Goal: Task Accomplishment & Management: Use online tool/utility

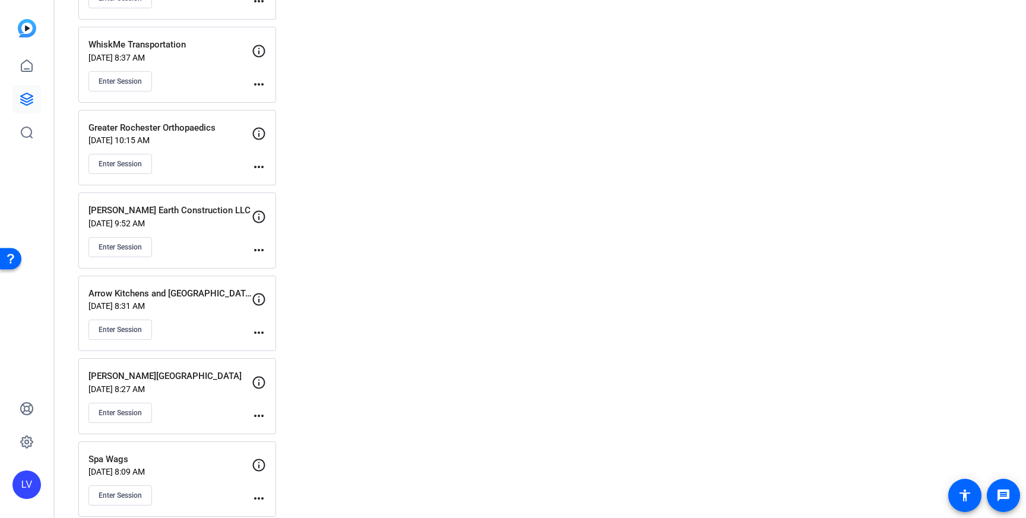
scroll to position [3796, 0]
click at [210, 236] on div "[PERSON_NAME] Earth Construction LLC [DATE] 9:52 AM Enter Session" at bounding box center [169, 231] width 163 height 53
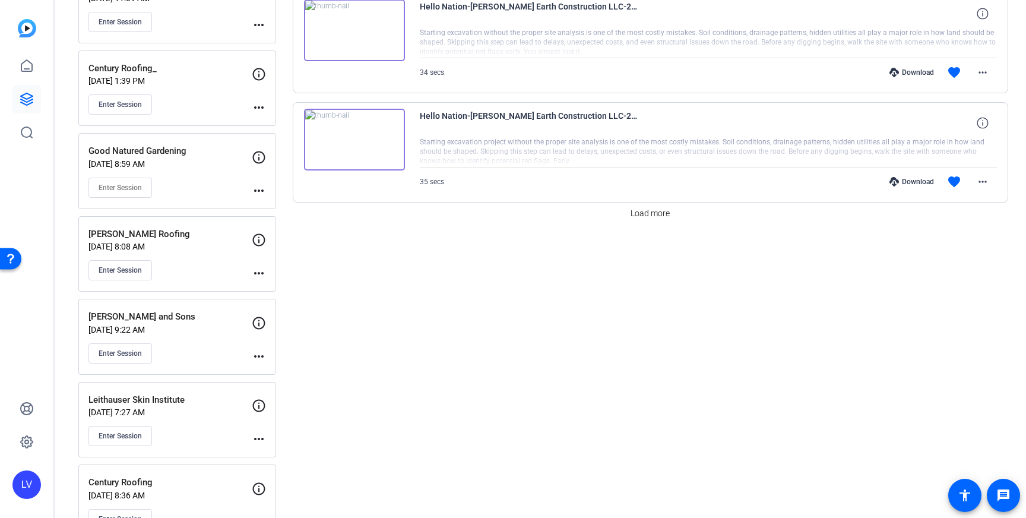
scroll to position [937, 0]
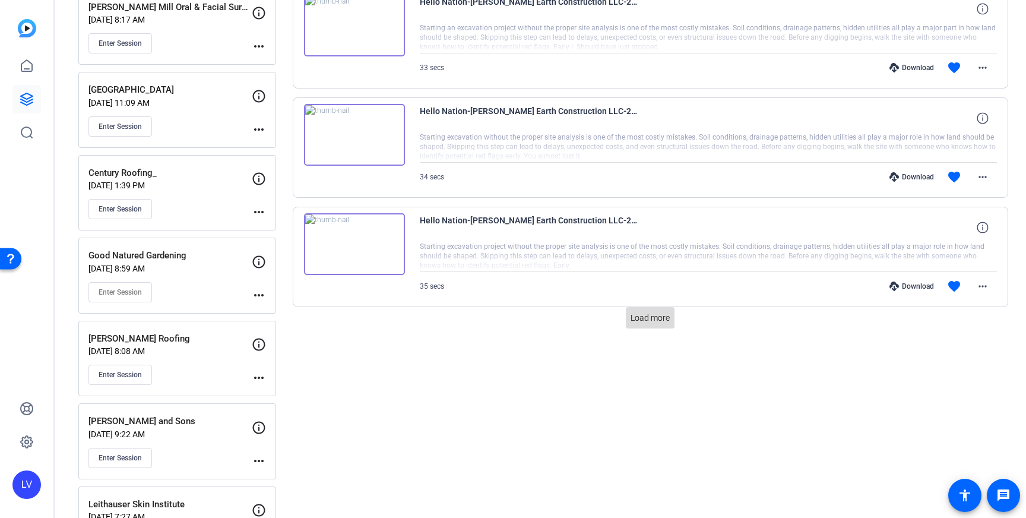
click at [664, 321] on span "Load more" at bounding box center [649, 318] width 39 height 12
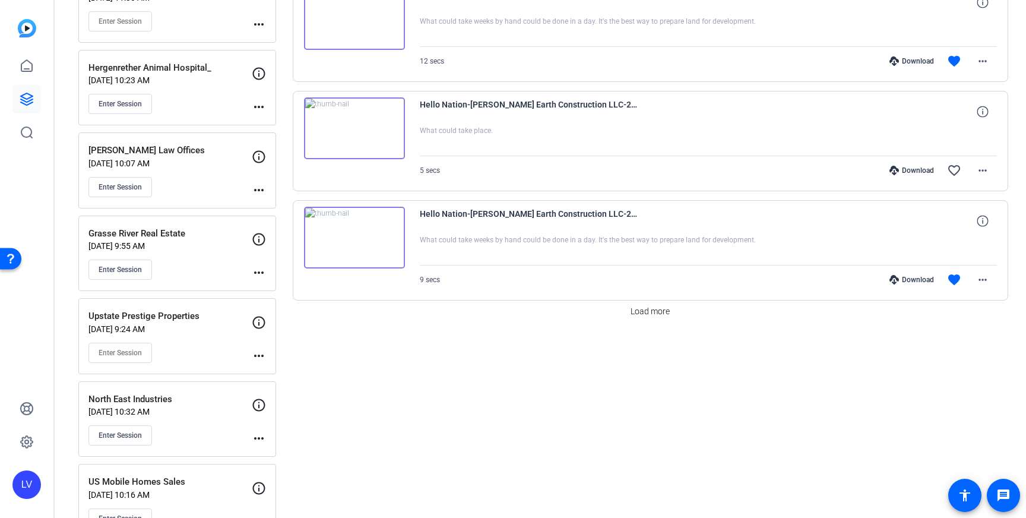
scroll to position [2125, 0]
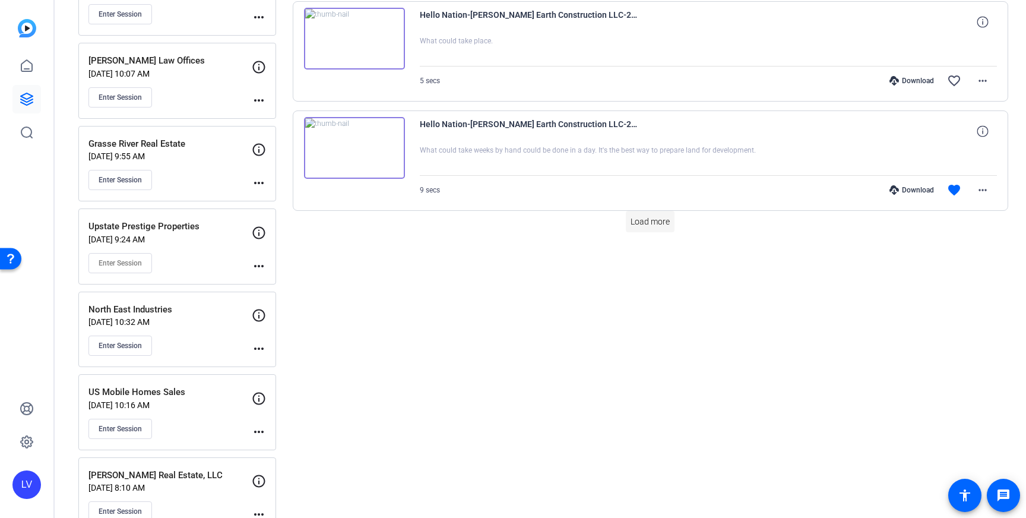
click at [662, 227] on span "Load more" at bounding box center [649, 221] width 39 height 12
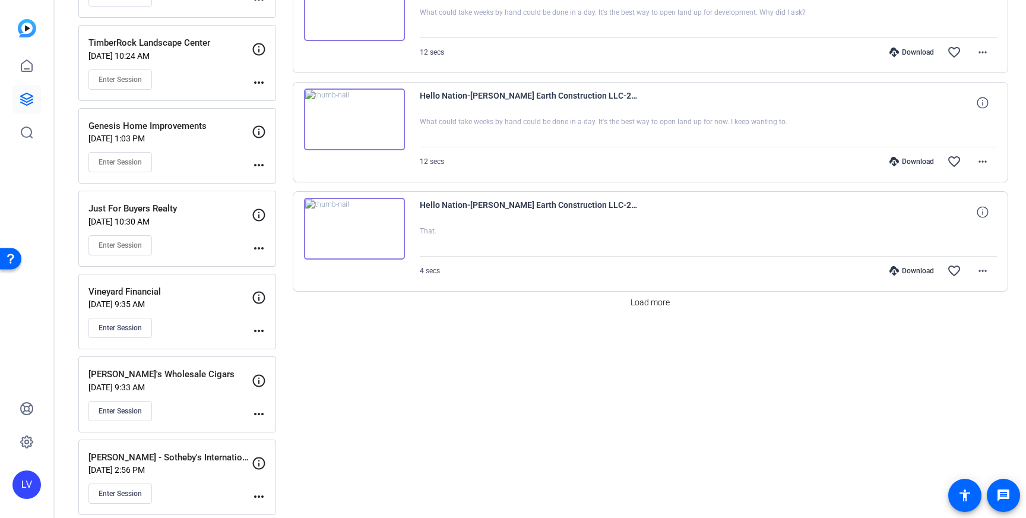
scroll to position [3165, 0]
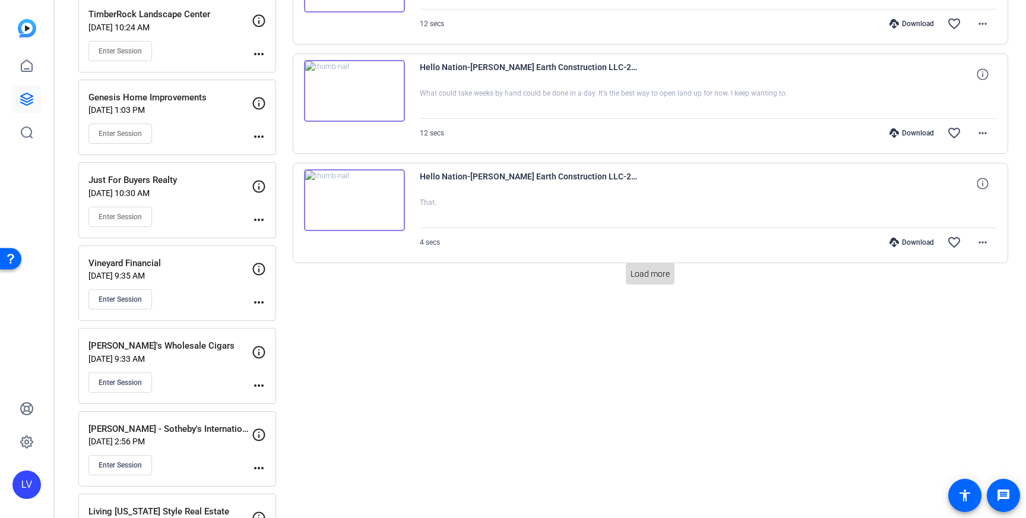
click at [665, 268] on span "Load more" at bounding box center [649, 274] width 39 height 12
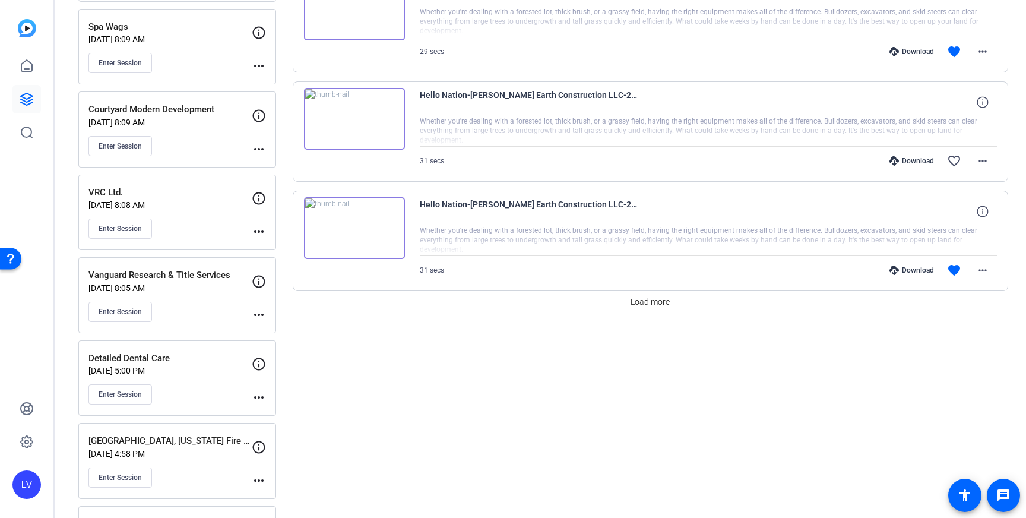
scroll to position [4234, 0]
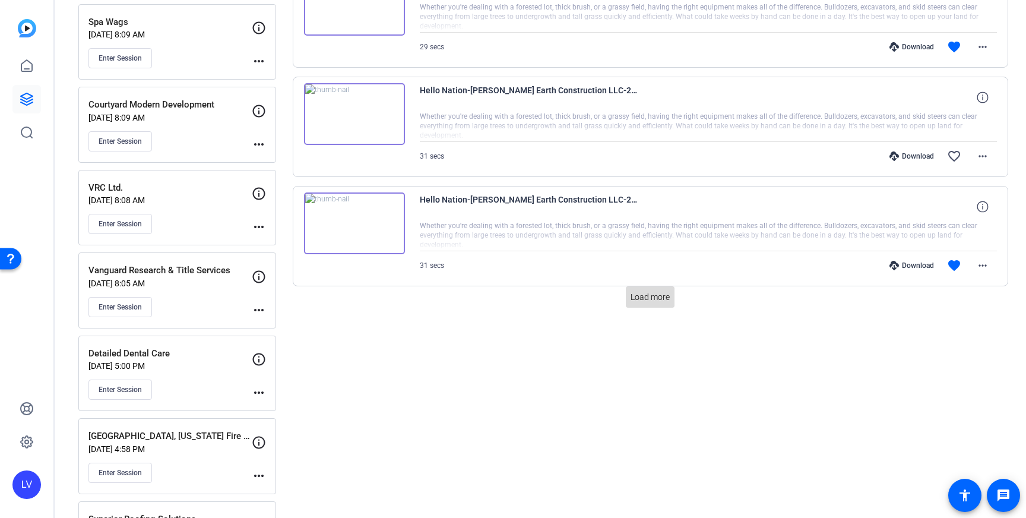
click at [662, 284] on span at bounding box center [650, 297] width 49 height 28
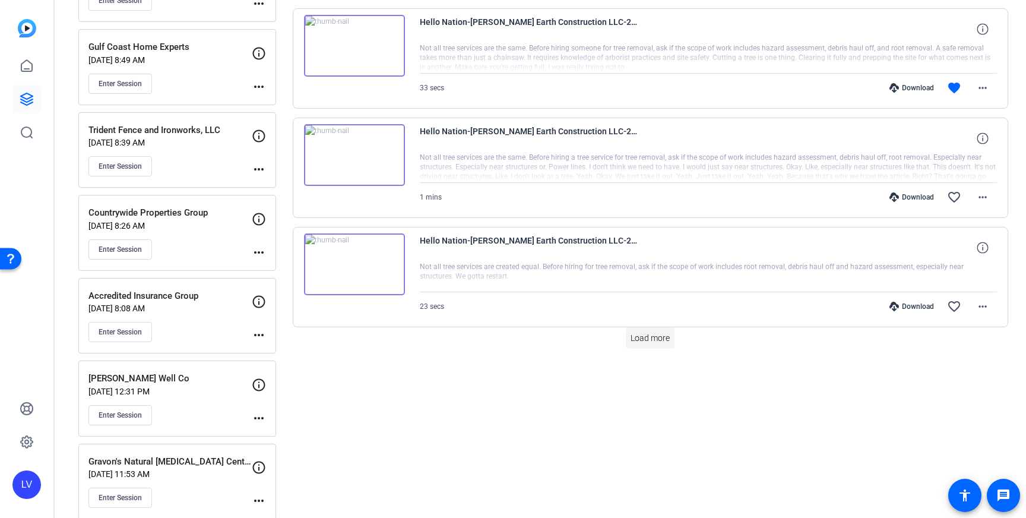
scroll to position [5296, 0]
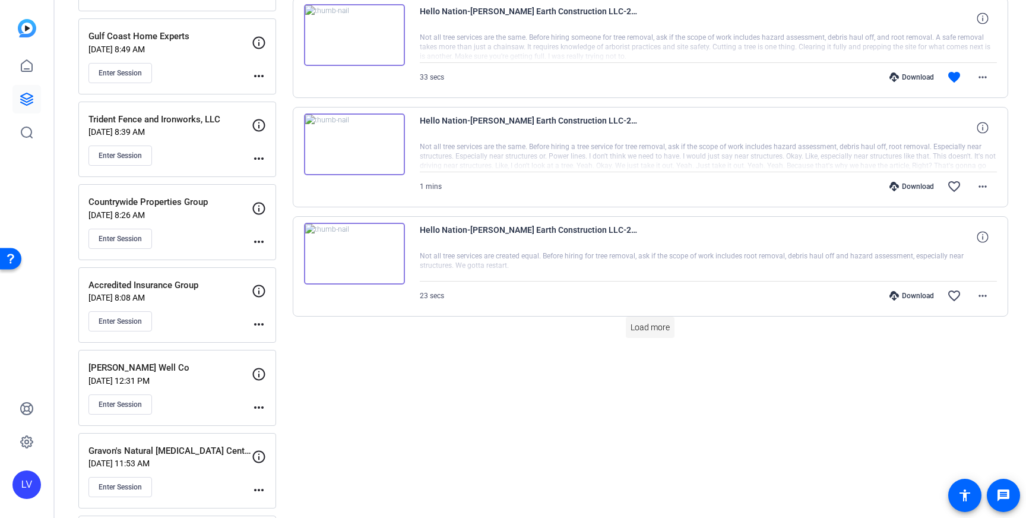
click at [653, 322] on span "Load more" at bounding box center [649, 327] width 39 height 12
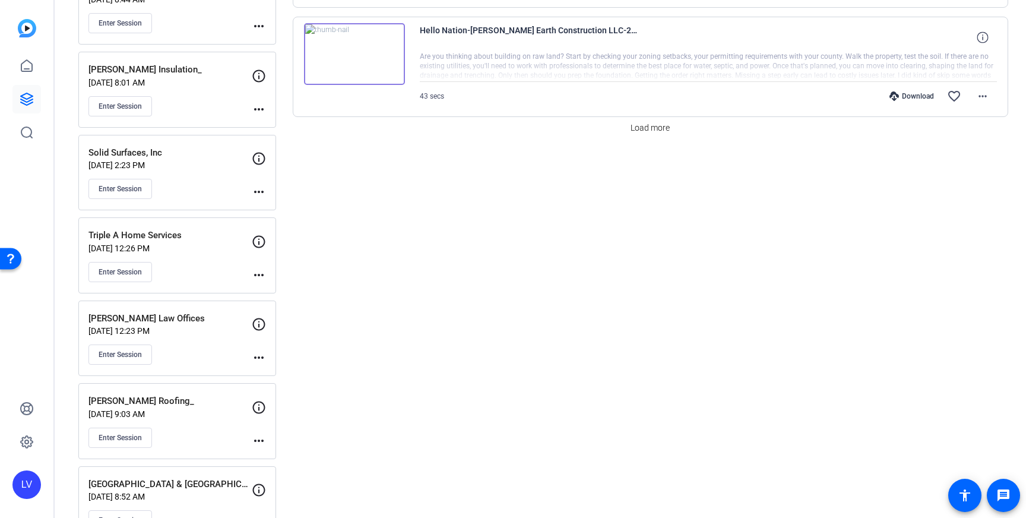
scroll to position [6600, 0]
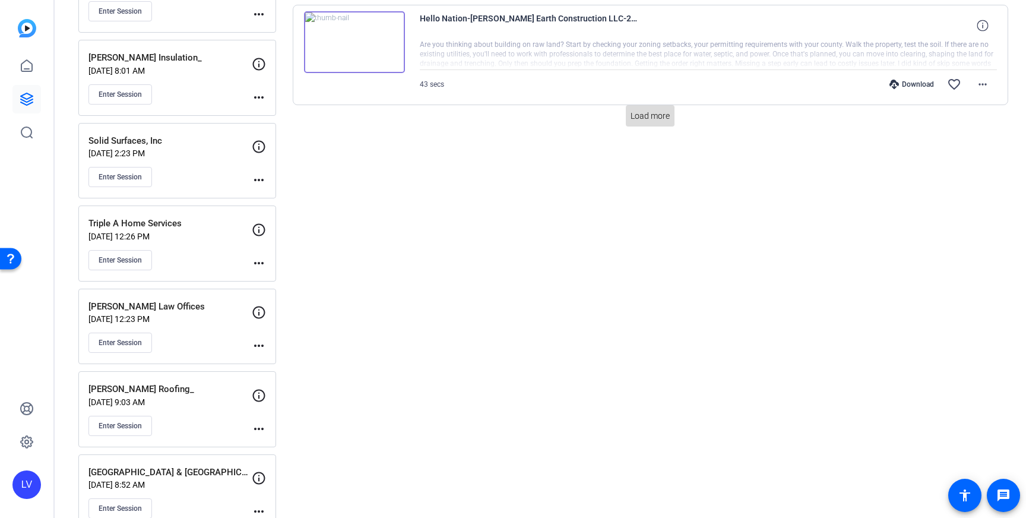
click at [645, 118] on span "Load more" at bounding box center [649, 116] width 39 height 12
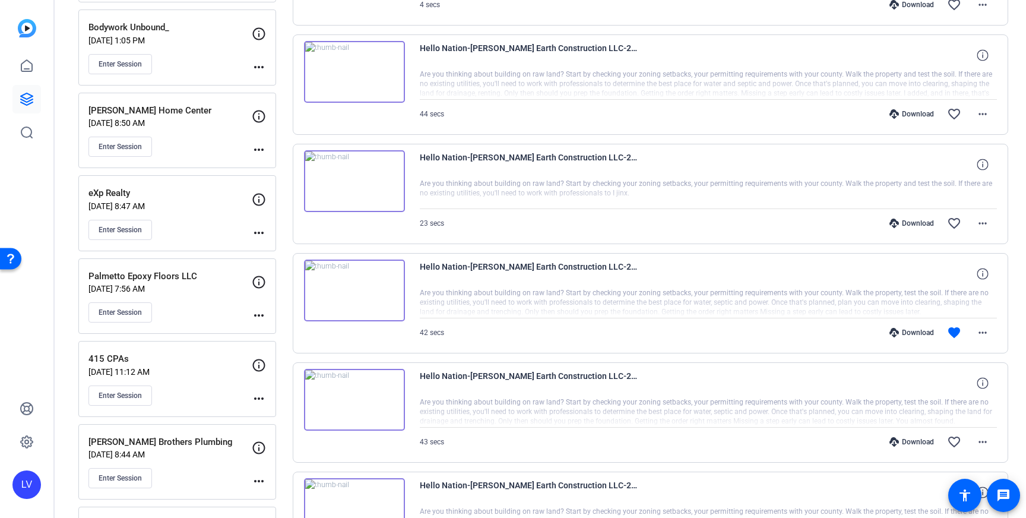
scroll to position [6138, 0]
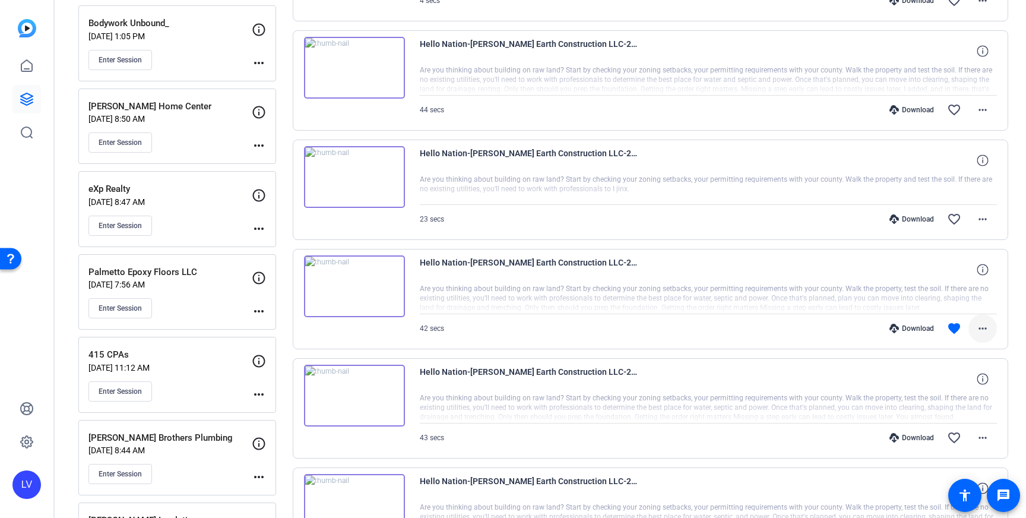
click at [991, 331] on span at bounding box center [982, 328] width 28 height 28
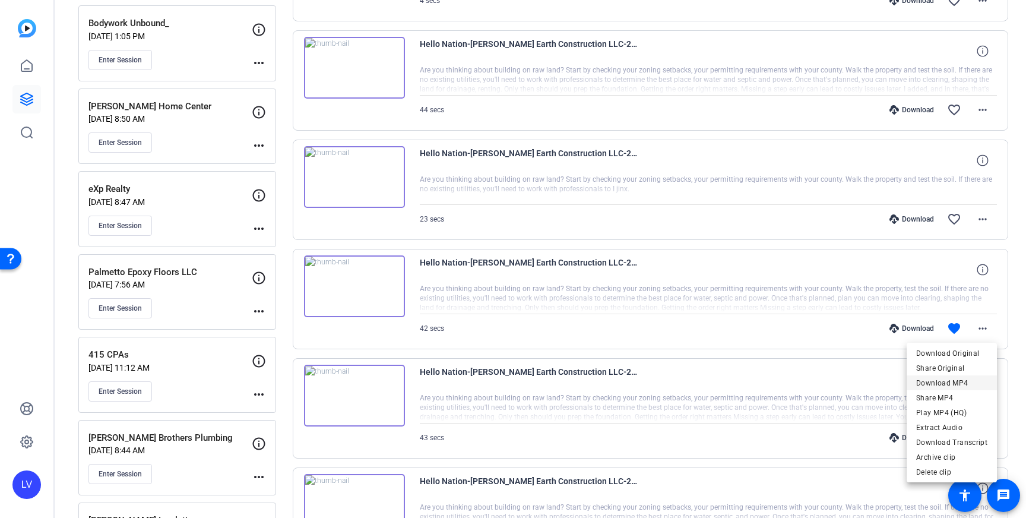
click at [961, 381] on span "Download MP4" at bounding box center [951, 383] width 71 height 14
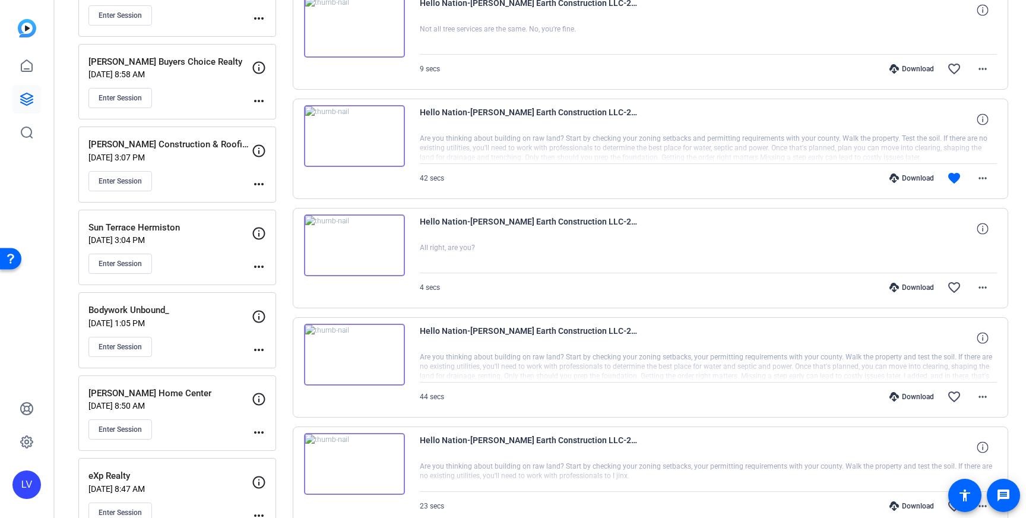
scroll to position [5848, 0]
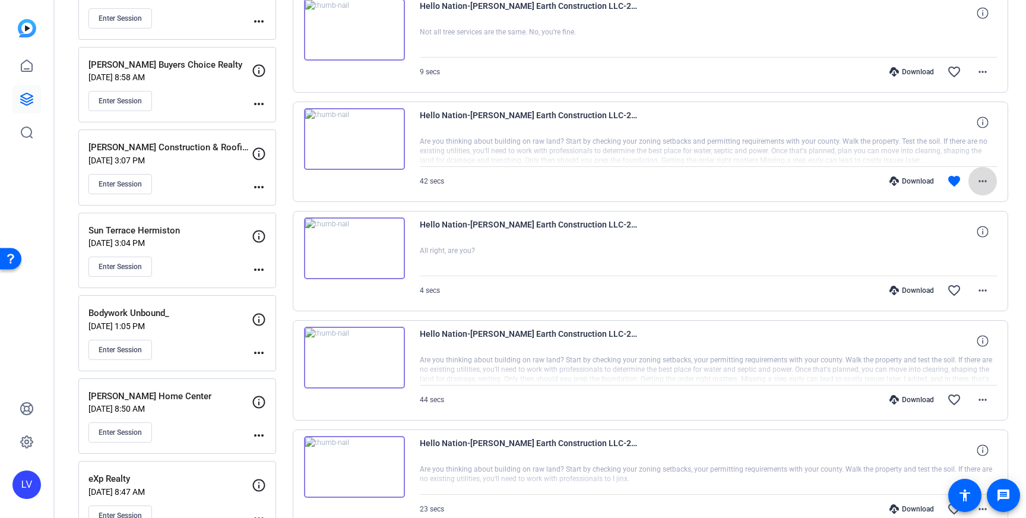
click at [987, 185] on mat-icon "more_horiz" at bounding box center [982, 181] width 14 height 14
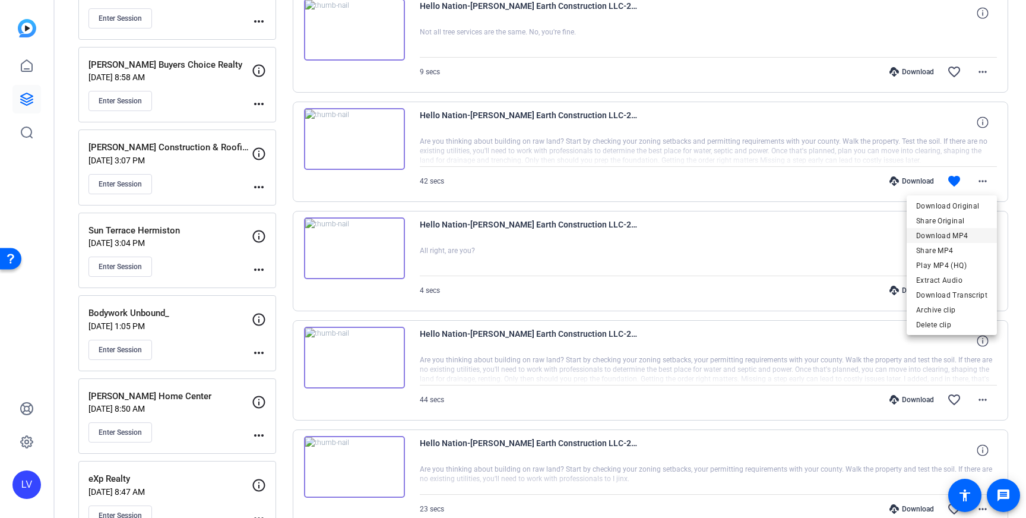
click at [960, 236] on span "Download MP4" at bounding box center [951, 236] width 71 height 14
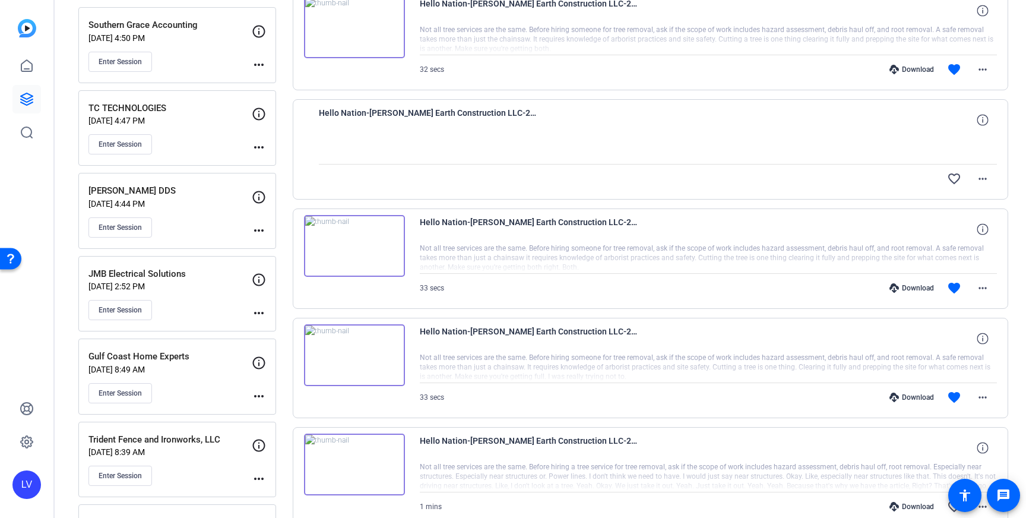
scroll to position [4980, 0]
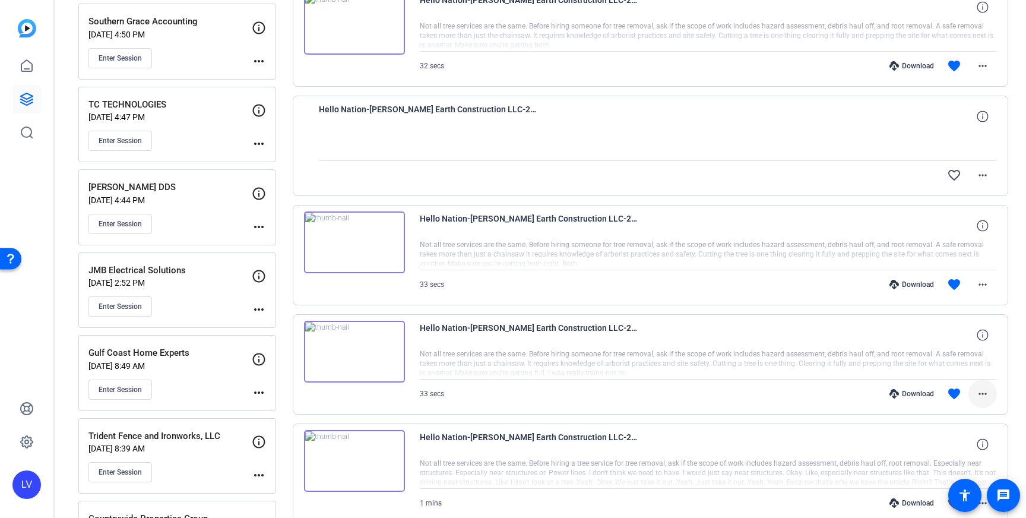
click at [990, 400] on span at bounding box center [982, 393] width 28 height 28
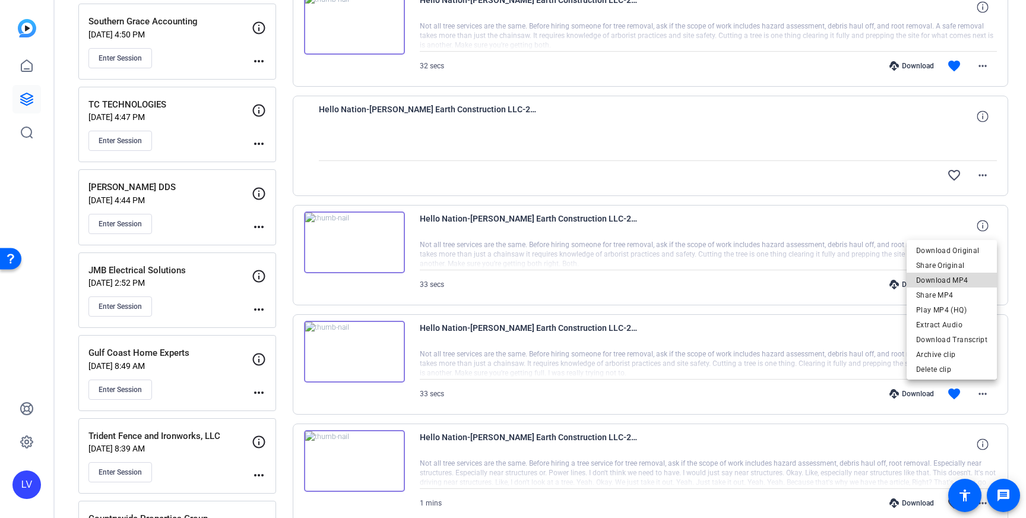
click at [963, 281] on span "Download MP4" at bounding box center [951, 280] width 71 height 14
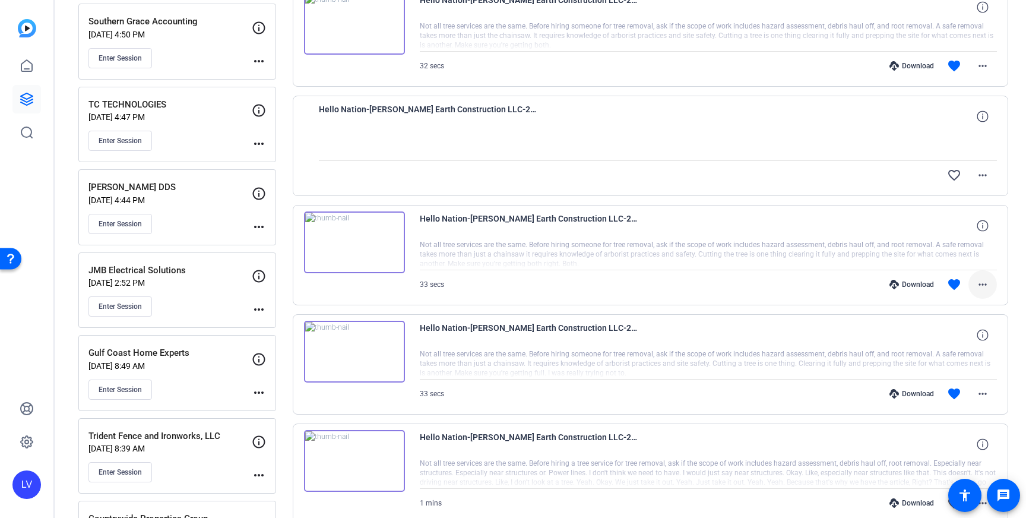
click at [974, 283] on span at bounding box center [982, 284] width 28 height 28
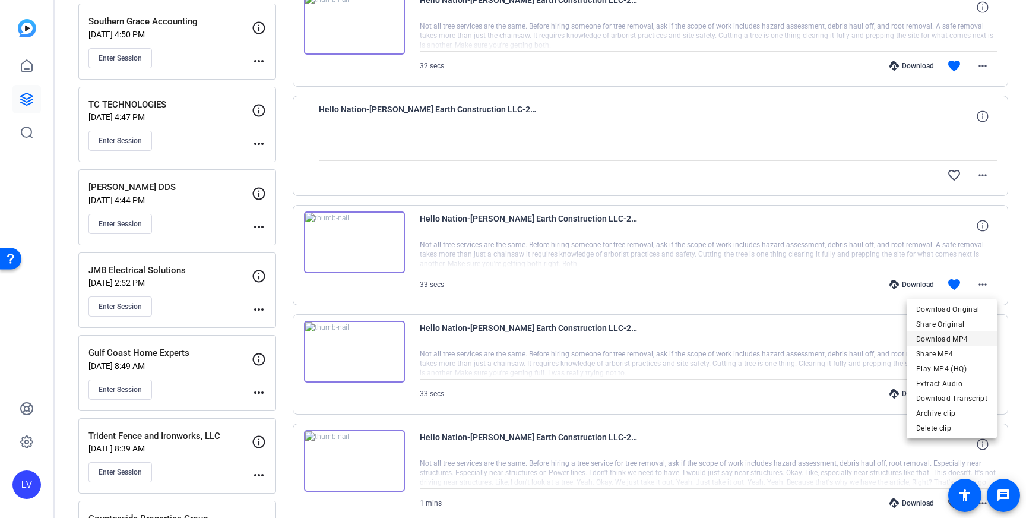
click at [963, 337] on span "Download MP4" at bounding box center [951, 339] width 71 height 14
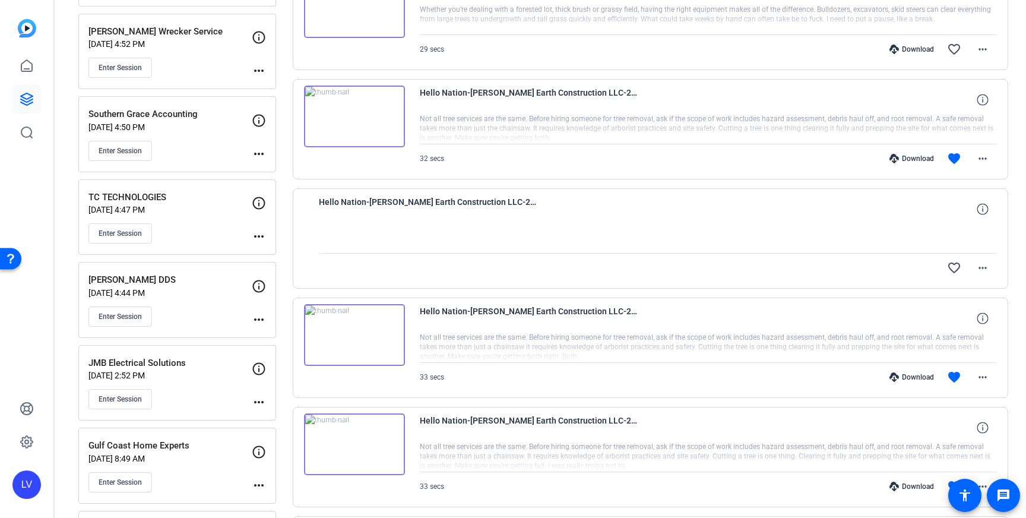
scroll to position [4880, 0]
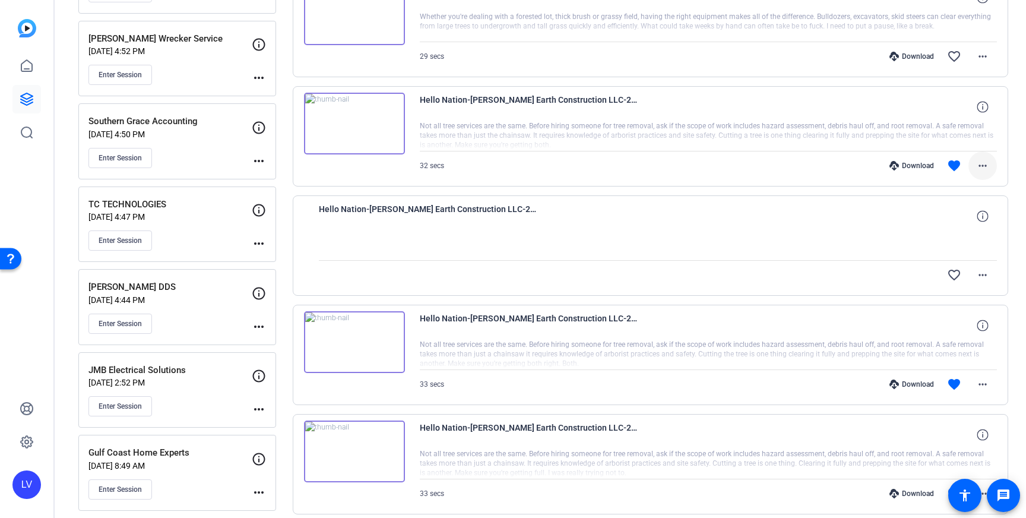
click at [972, 175] on span at bounding box center [982, 165] width 28 height 28
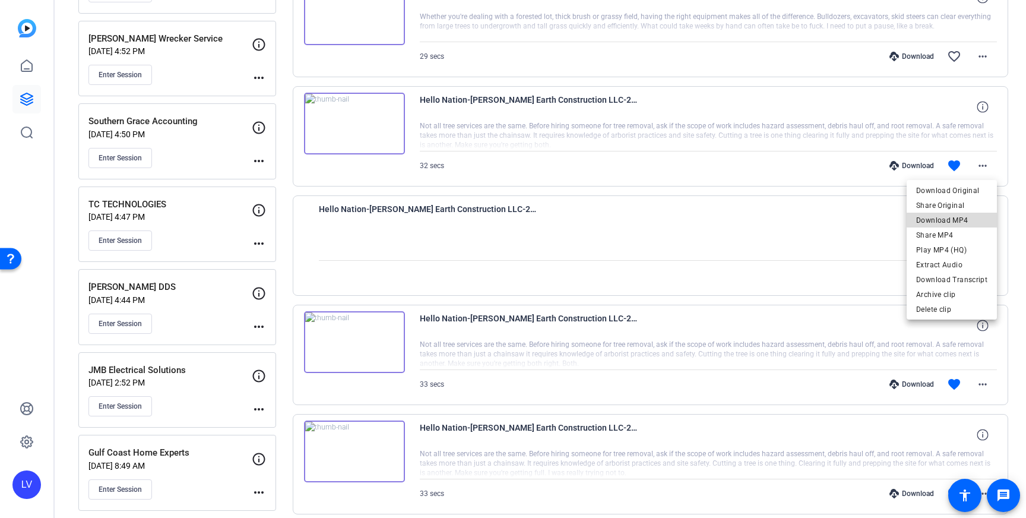
click at [963, 219] on span "Download MP4" at bounding box center [951, 220] width 71 height 14
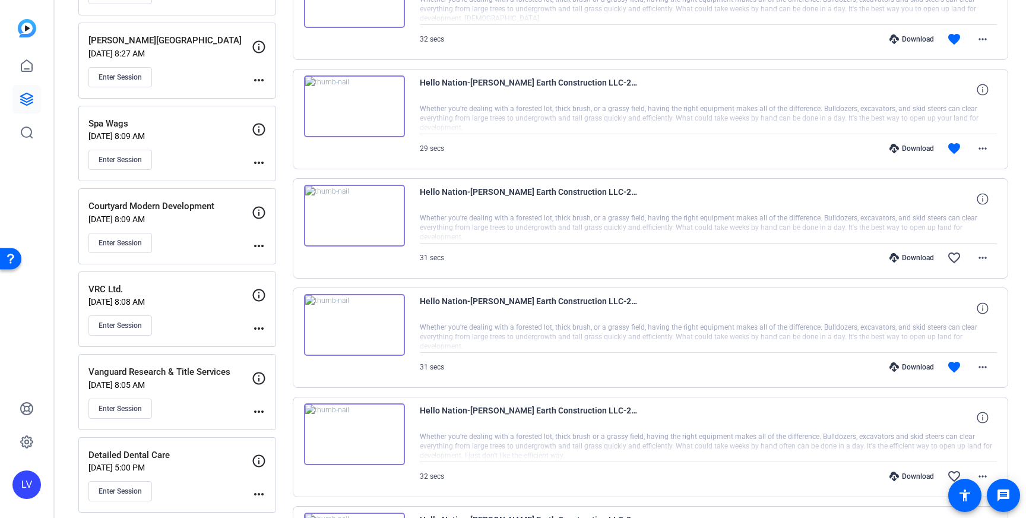
scroll to position [4136, 0]
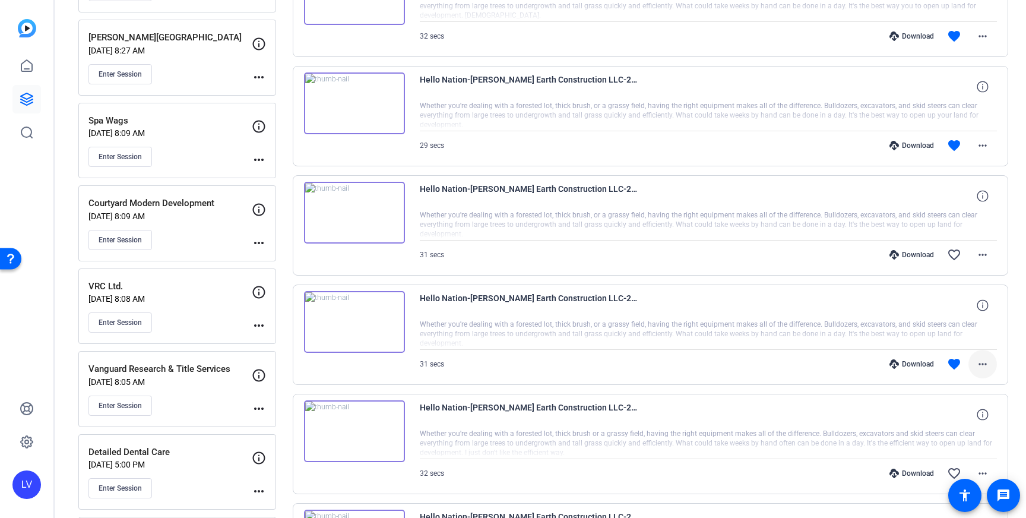
click at [984, 363] on mat-icon "more_horiz" at bounding box center [982, 364] width 14 height 14
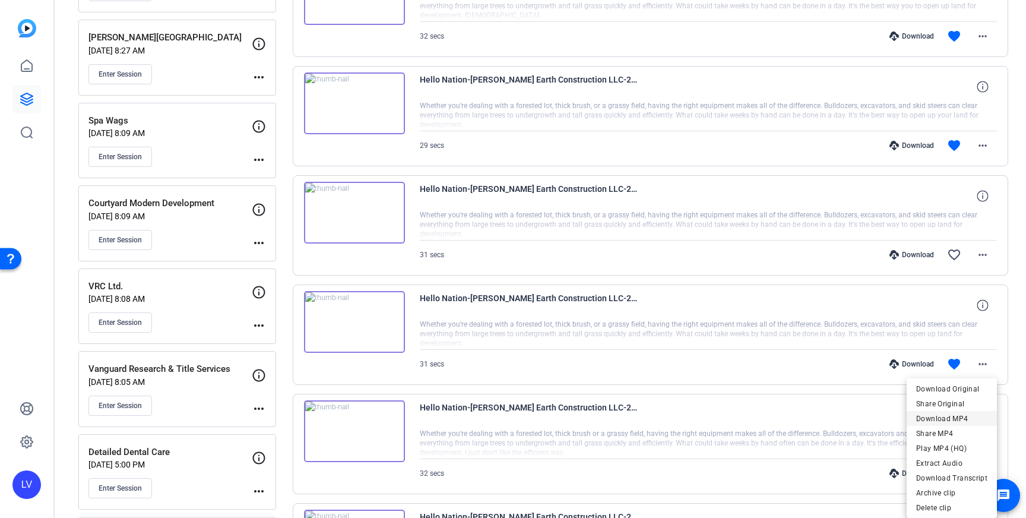
click at [951, 418] on span "Download MP4" at bounding box center [951, 418] width 71 height 14
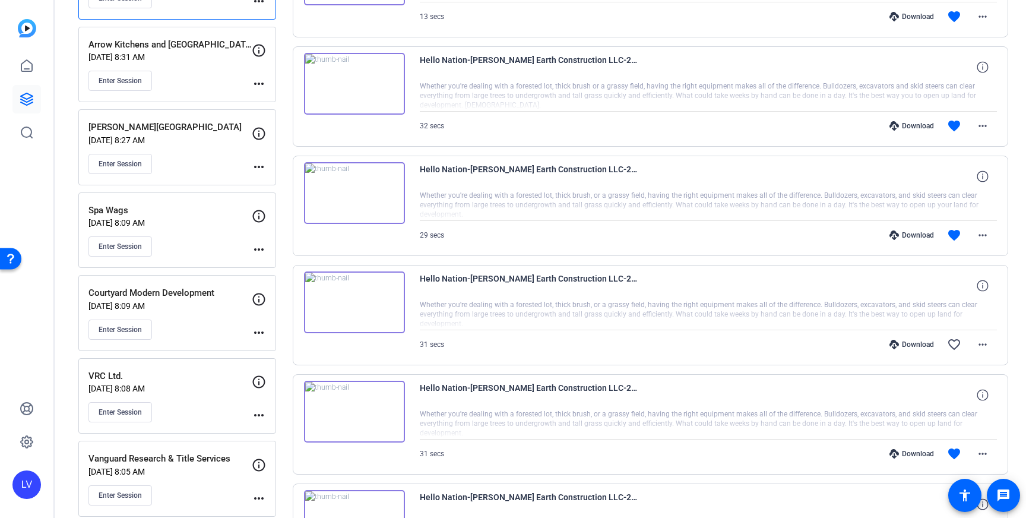
scroll to position [4044, 0]
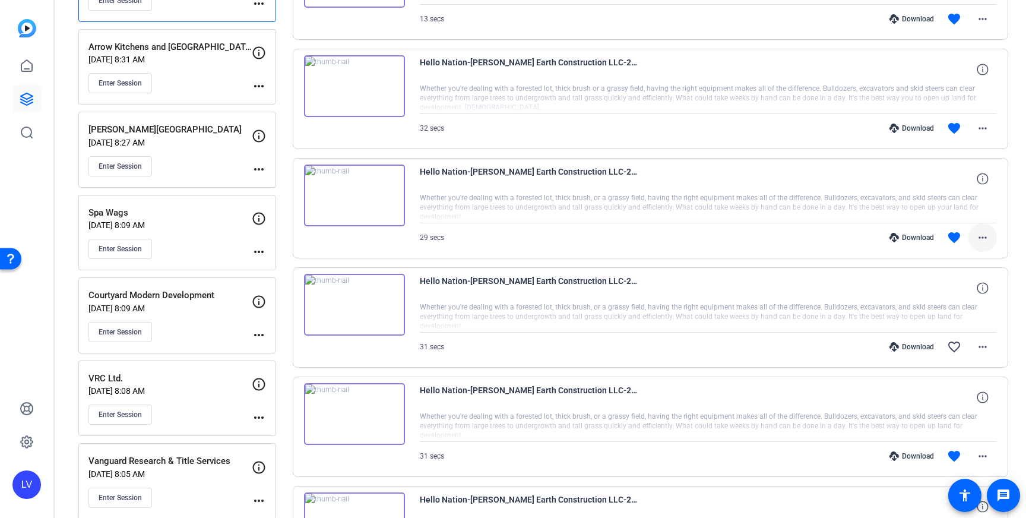
click at [985, 236] on mat-icon "more_horiz" at bounding box center [982, 237] width 14 height 14
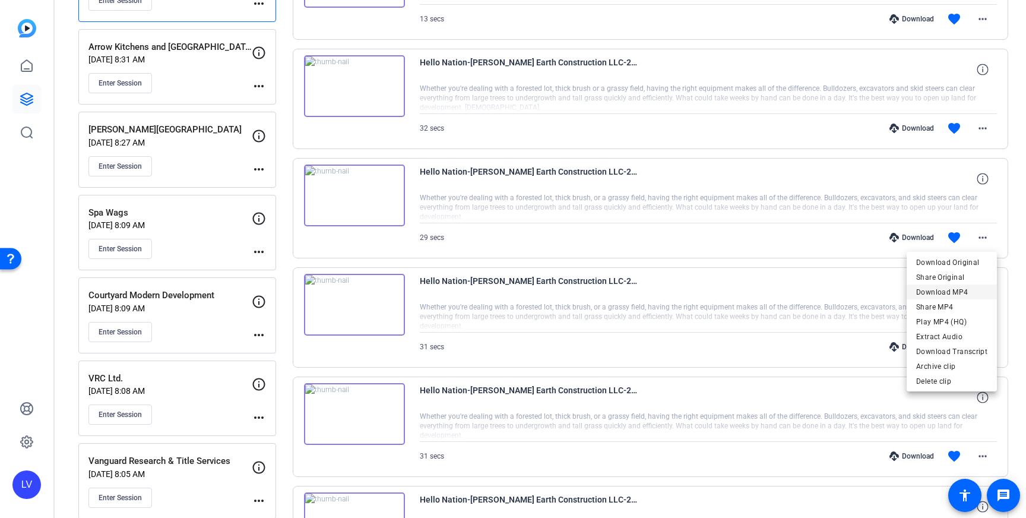
click at [958, 294] on span "Download MP4" at bounding box center [951, 292] width 71 height 14
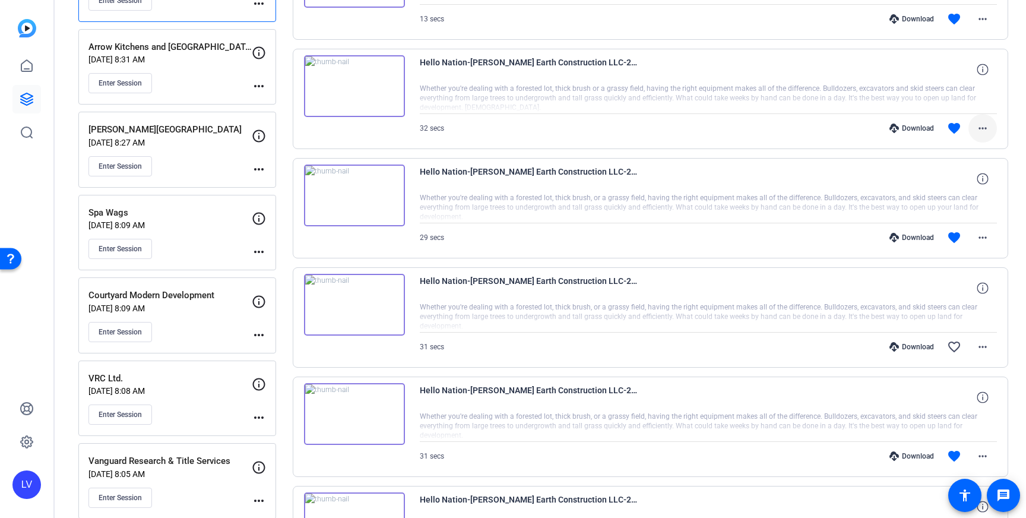
click at [988, 135] on mat-icon "more_horiz" at bounding box center [982, 128] width 14 height 14
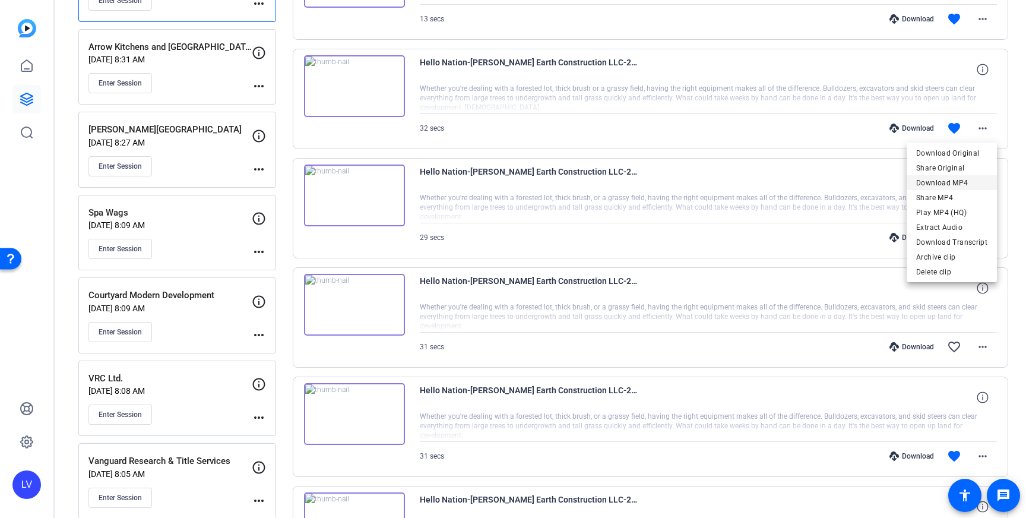
click at [965, 188] on span "Download MP4" at bounding box center [951, 183] width 71 height 14
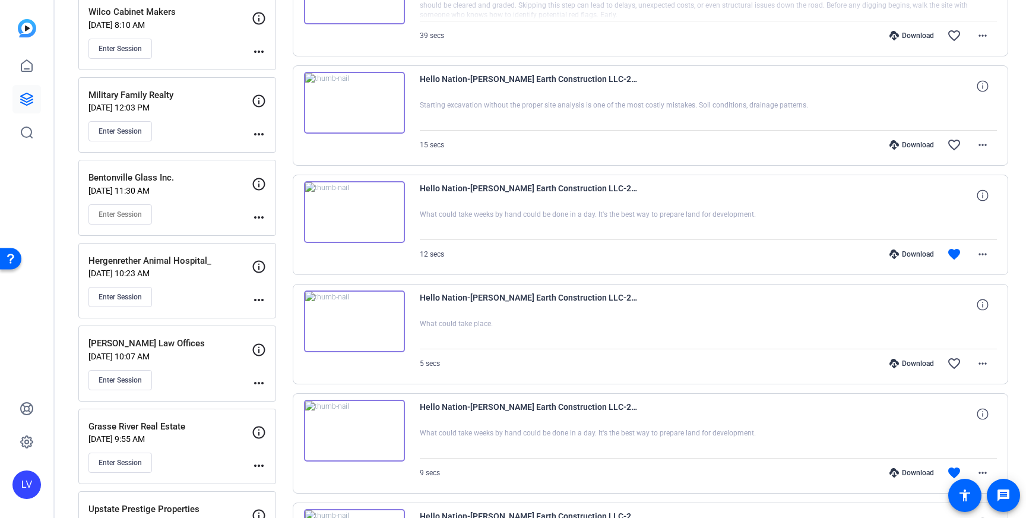
scroll to position [1868, 0]
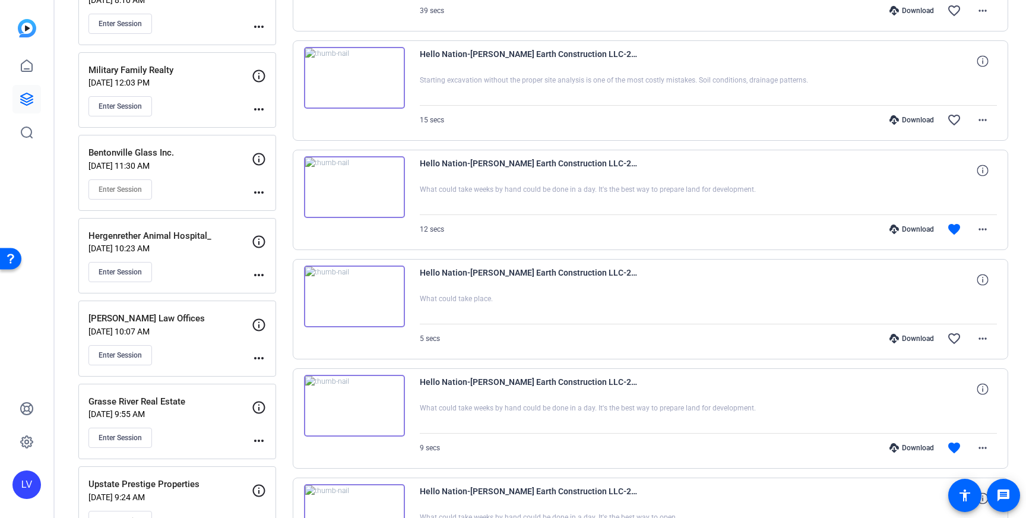
click at [361, 189] on img at bounding box center [354, 187] width 101 height 62
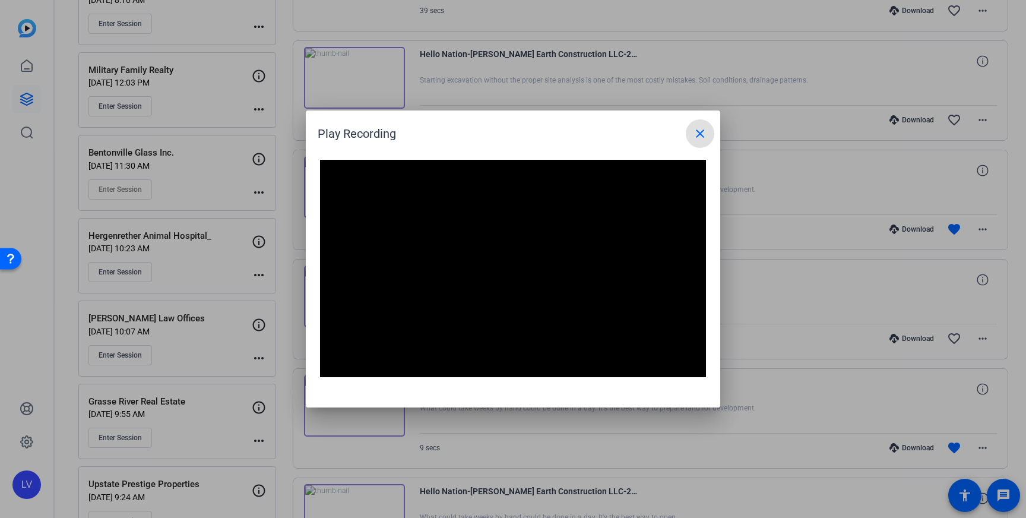
click at [697, 138] on mat-icon "close" at bounding box center [700, 133] width 14 height 14
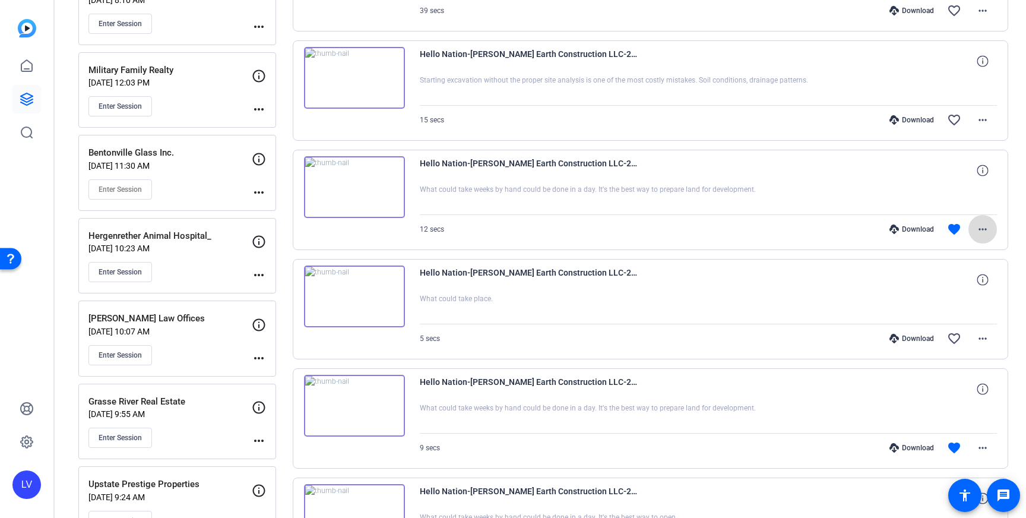
click at [984, 226] on mat-icon "more_horiz" at bounding box center [982, 229] width 14 height 14
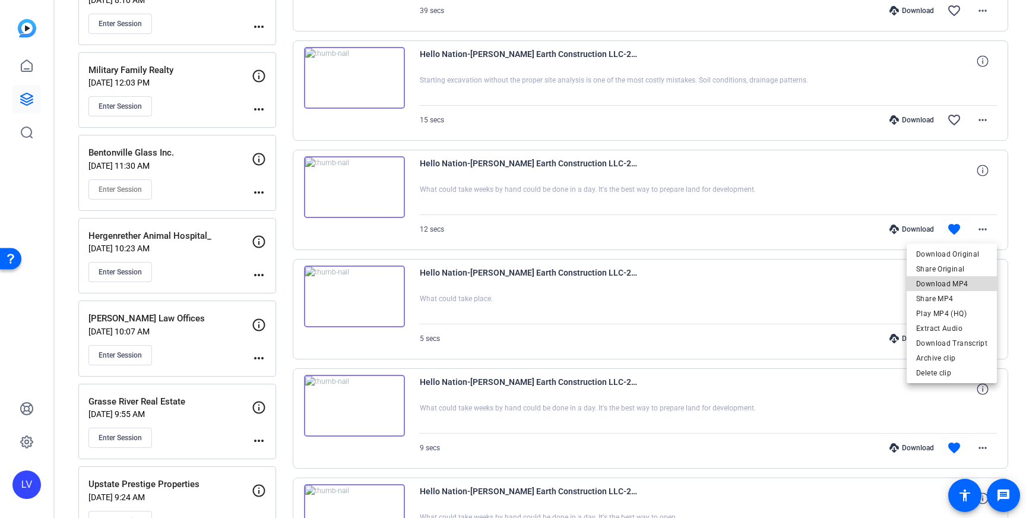
click at [962, 283] on span "Download MP4" at bounding box center [951, 284] width 71 height 14
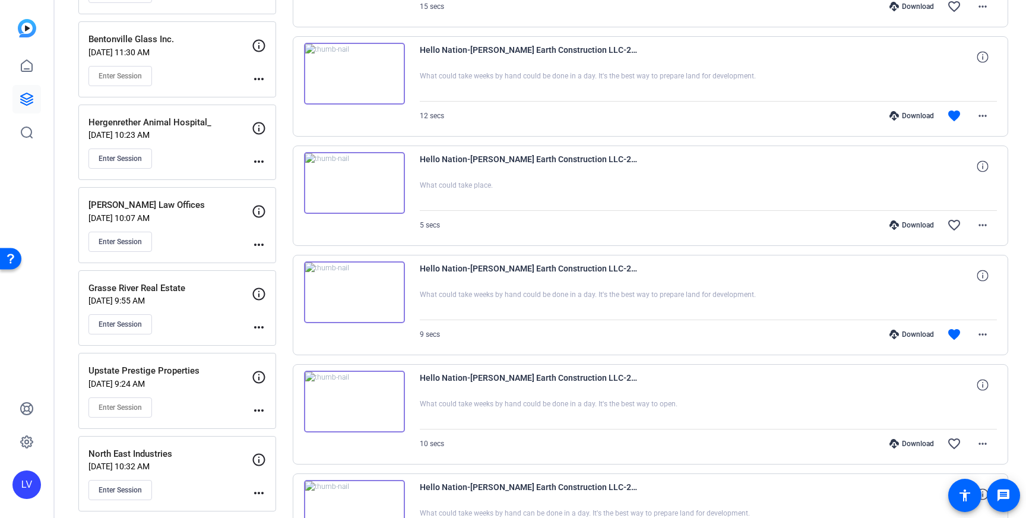
scroll to position [2003, 0]
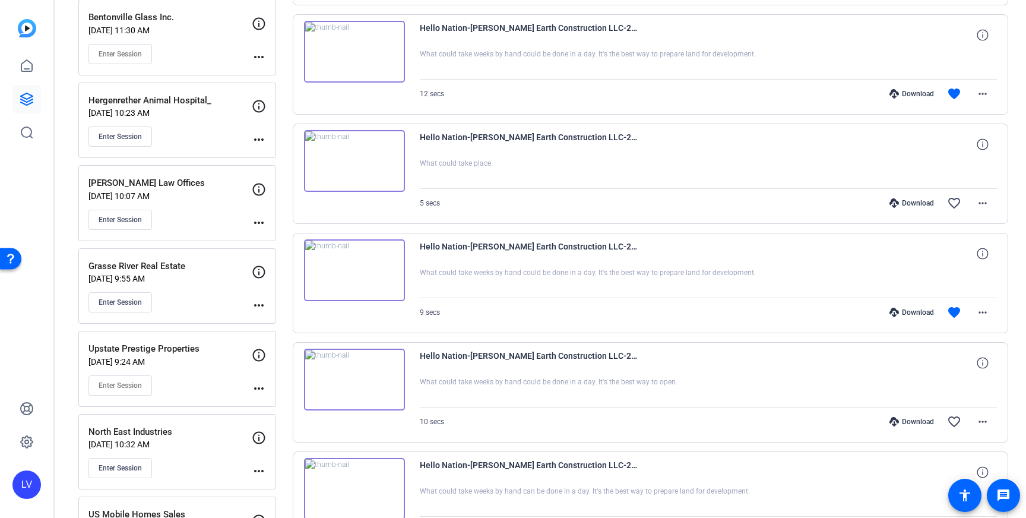
click at [370, 293] on img at bounding box center [354, 270] width 101 height 62
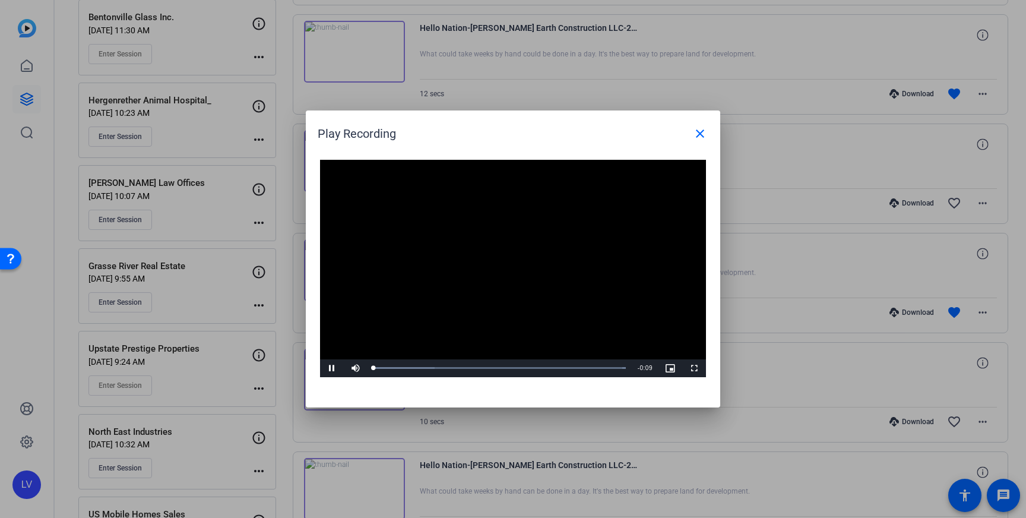
click at [519, 262] on div "Video Player is loading. Play Video Pause Mute Current Time 0:00 / Duration 0:0…" at bounding box center [513, 268] width 386 height 217
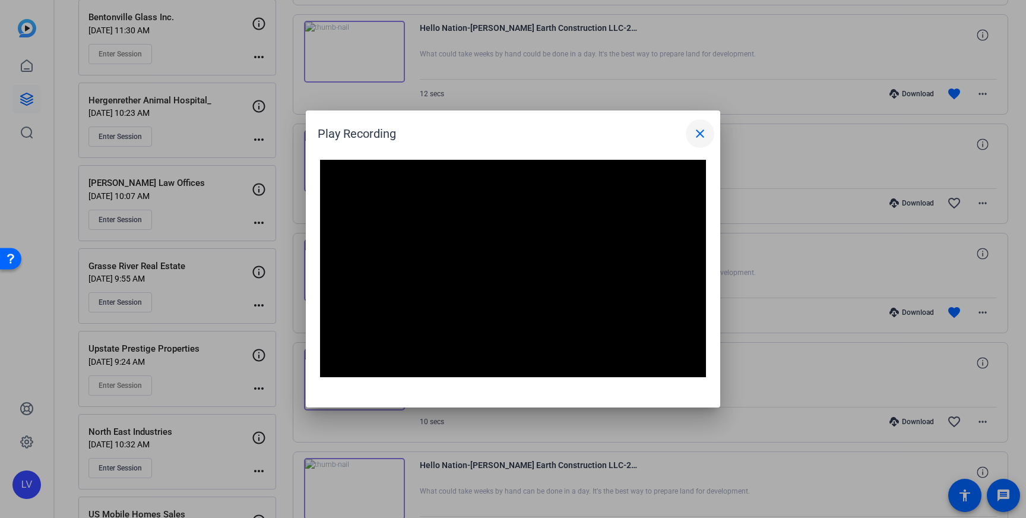
click at [703, 141] on span at bounding box center [700, 133] width 28 height 28
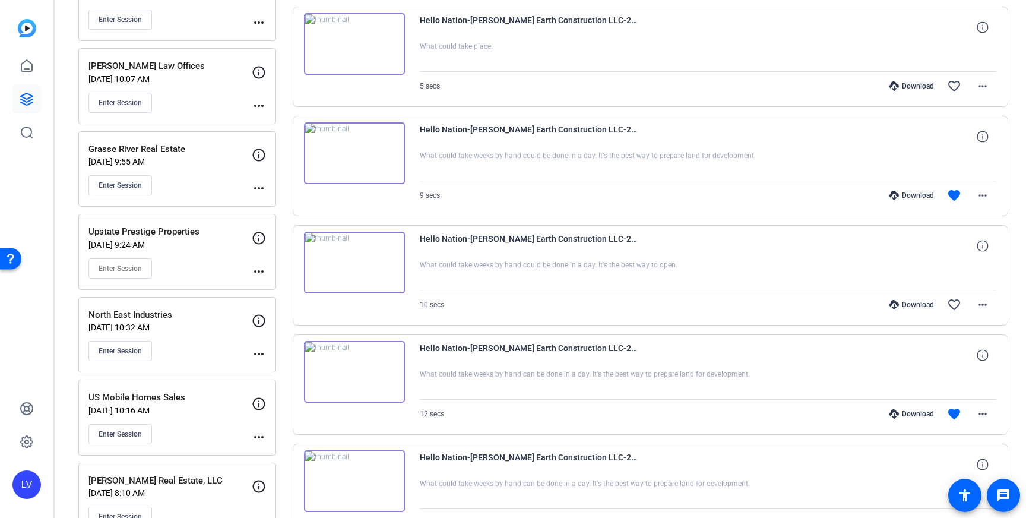
scroll to position [2120, 0]
click at [383, 377] on img at bounding box center [354, 371] width 101 height 62
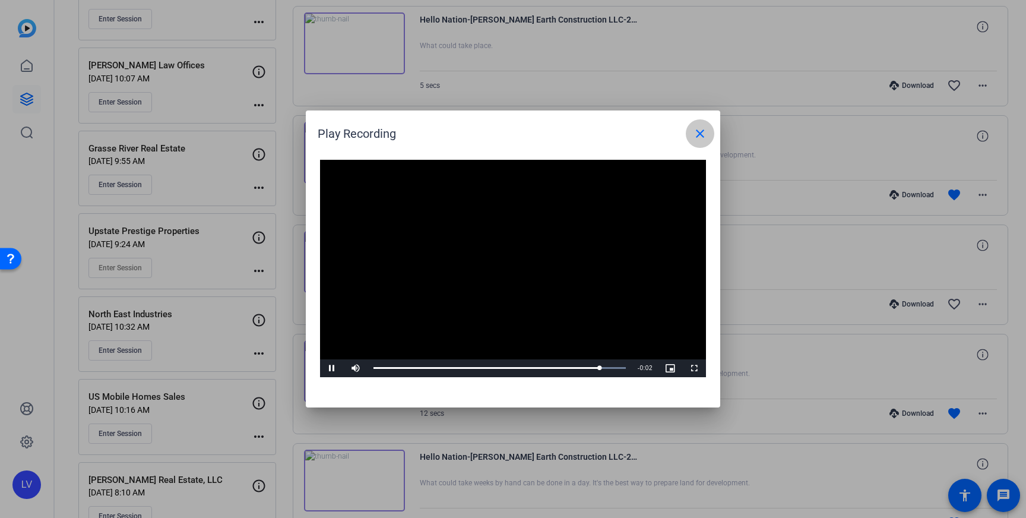
click at [696, 138] on mat-icon "close" at bounding box center [700, 133] width 14 height 14
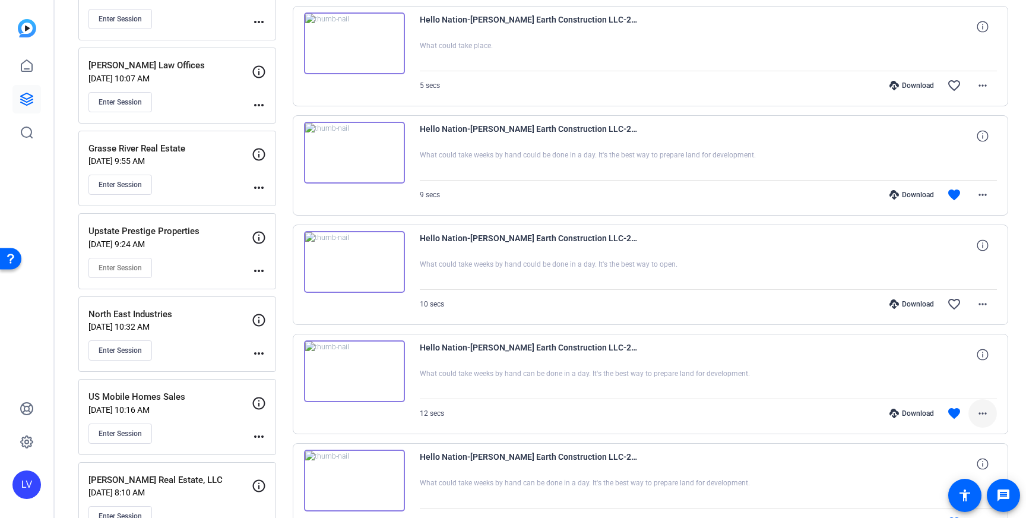
click at [981, 419] on mat-icon "more_horiz" at bounding box center [982, 413] width 14 height 14
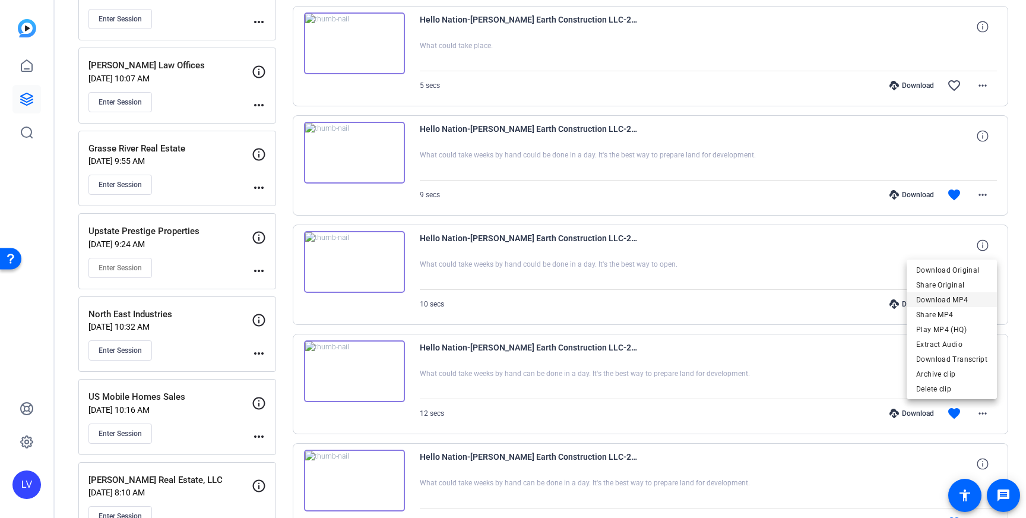
click at [960, 303] on span "Download MP4" at bounding box center [951, 300] width 71 height 14
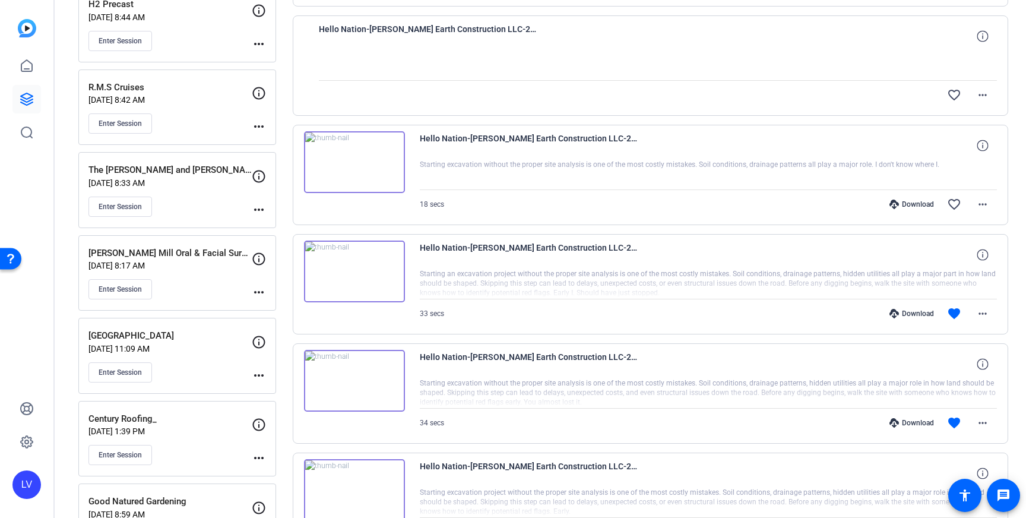
scroll to position [692, 0]
click at [398, 283] on img at bounding box center [354, 271] width 101 height 62
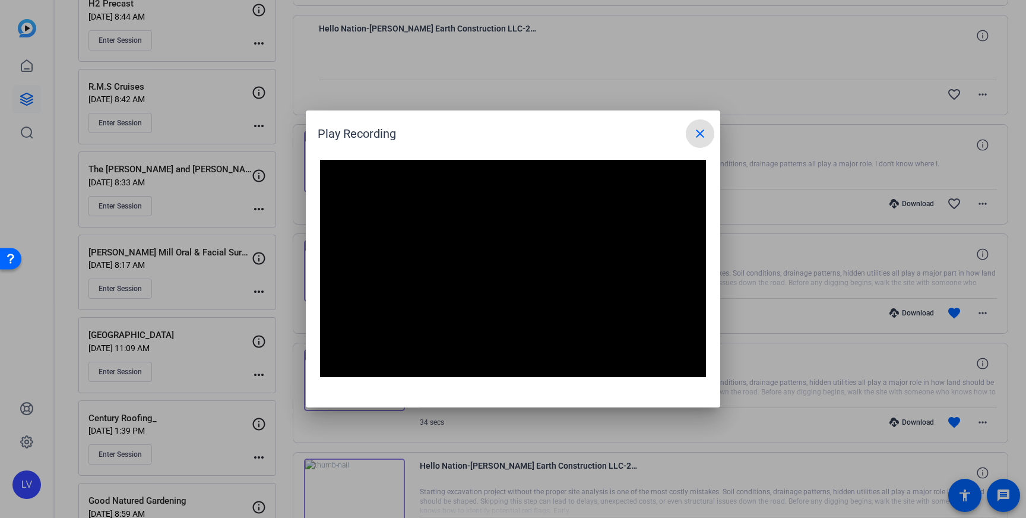
click at [700, 137] on mat-icon "close" at bounding box center [700, 133] width 14 height 14
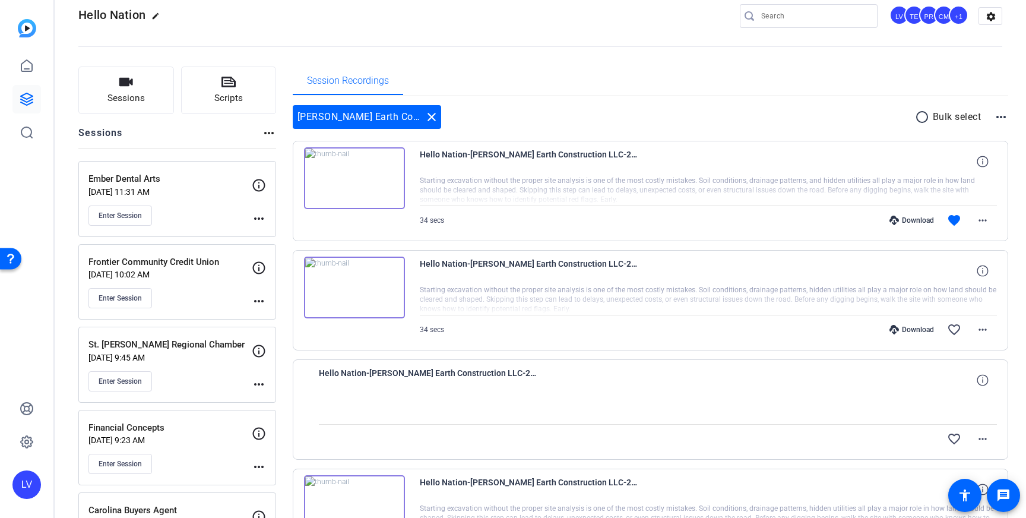
scroll to position [0, 0]
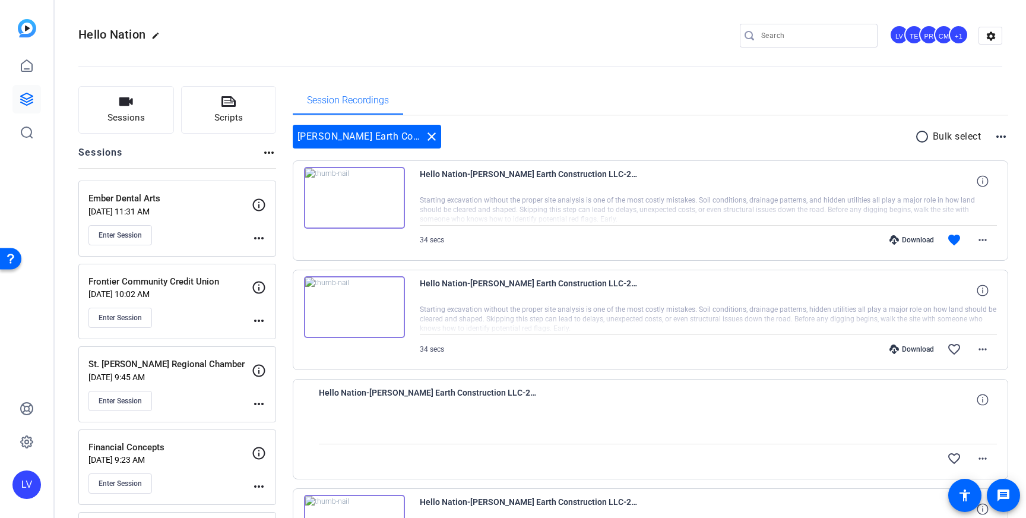
click at [399, 200] on img at bounding box center [354, 198] width 101 height 62
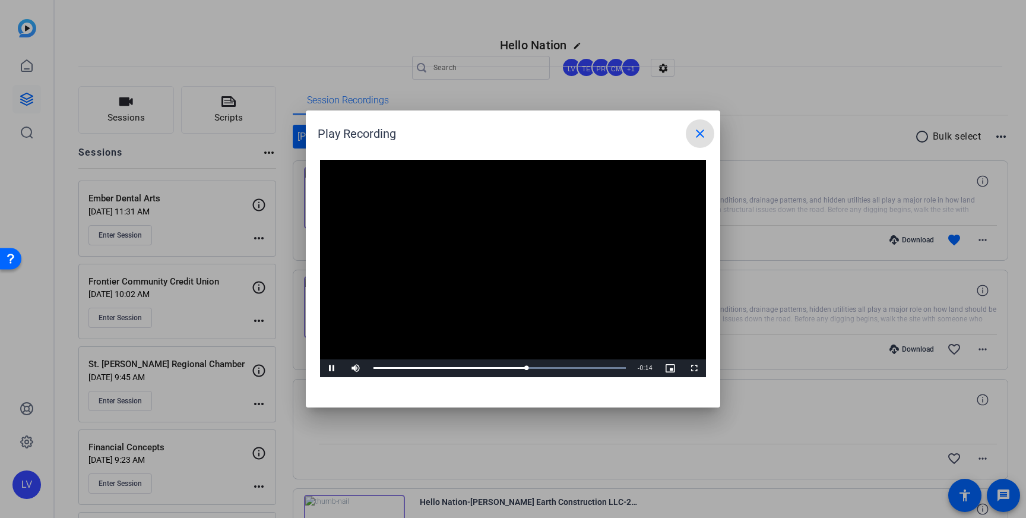
click at [707, 134] on span at bounding box center [700, 133] width 28 height 28
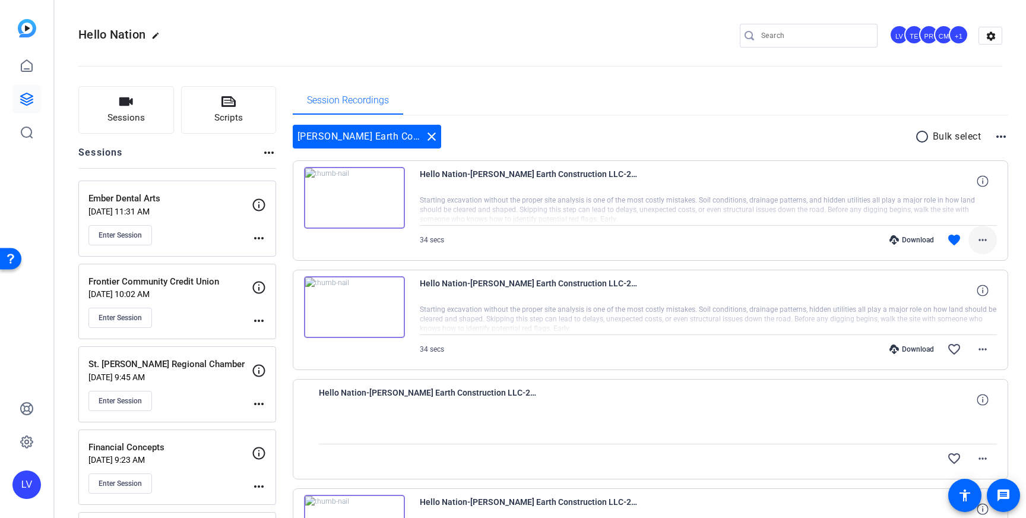
click at [984, 234] on mat-icon "more_horiz" at bounding box center [982, 240] width 14 height 14
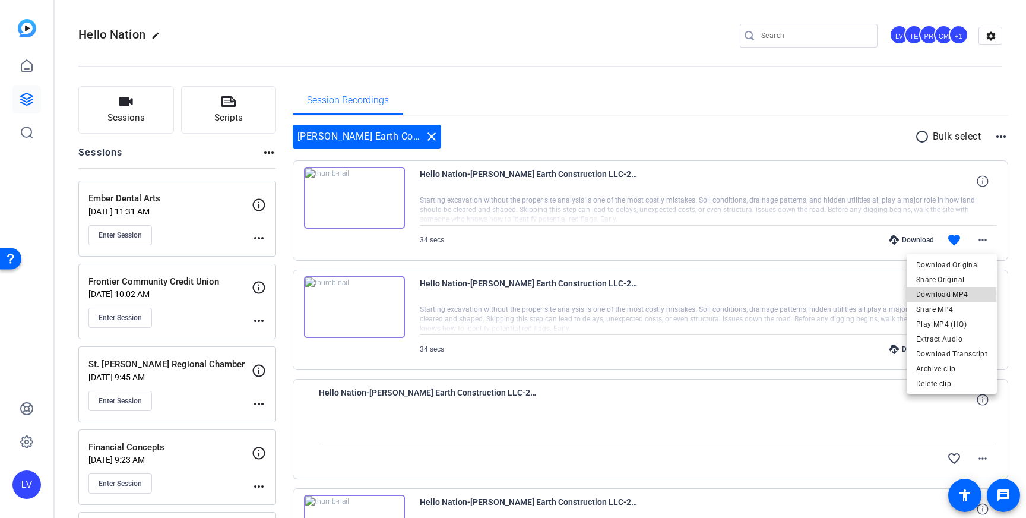
click at [952, 296] on span "Download MP4" at bounding box center [951, 294] width 71 height 14
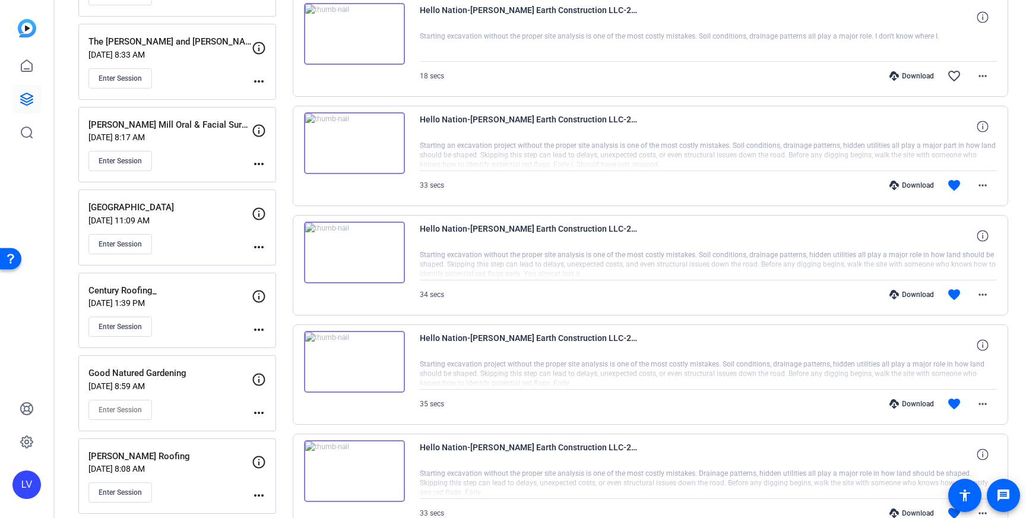
scroll to position [820, 0]
click at [389, 379] on img at bounding box center [354, 360] width 101 height 62
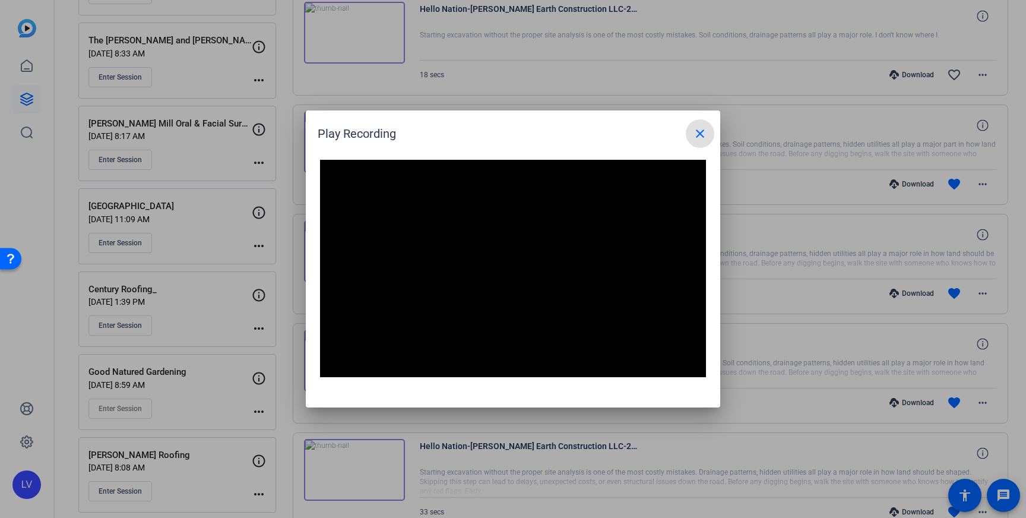
click at [701, 134] on mat-icon "close" at bounding box center [700, 133] width 14 height 14
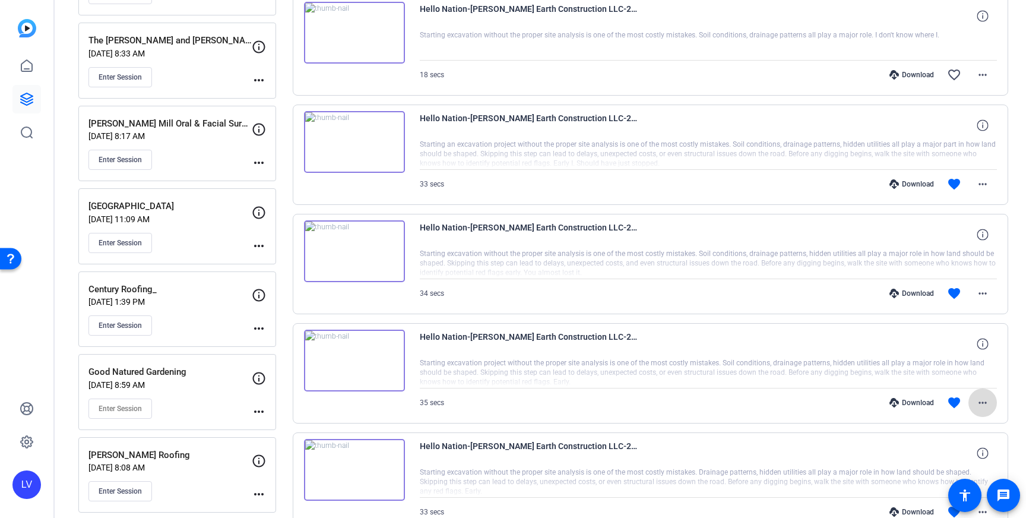
click at [980, 404] on mat-icon "more_horiz" at bounding box center [982, 402] width 14 height 14
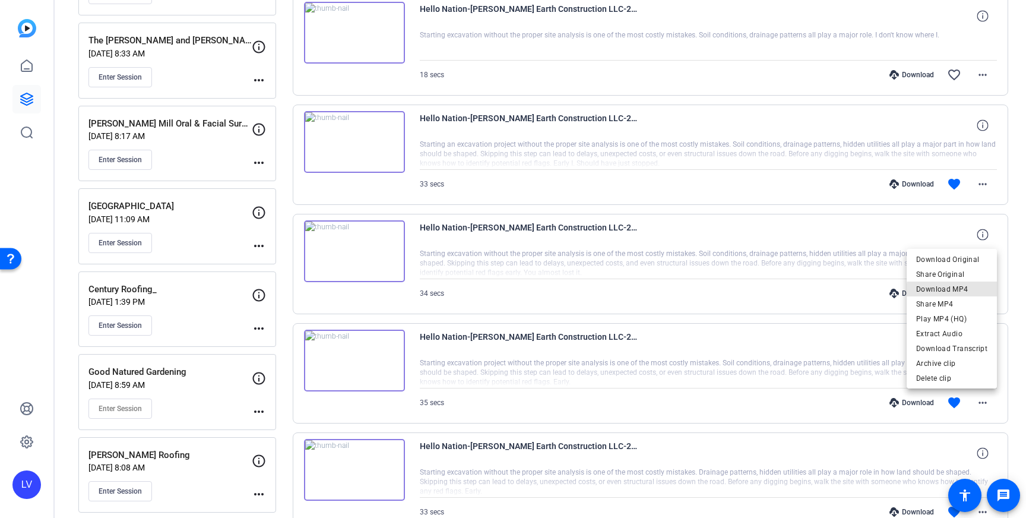
click at [958, 291] on span "Download MP4" at bounding box center [951, 289] width 71 height 14
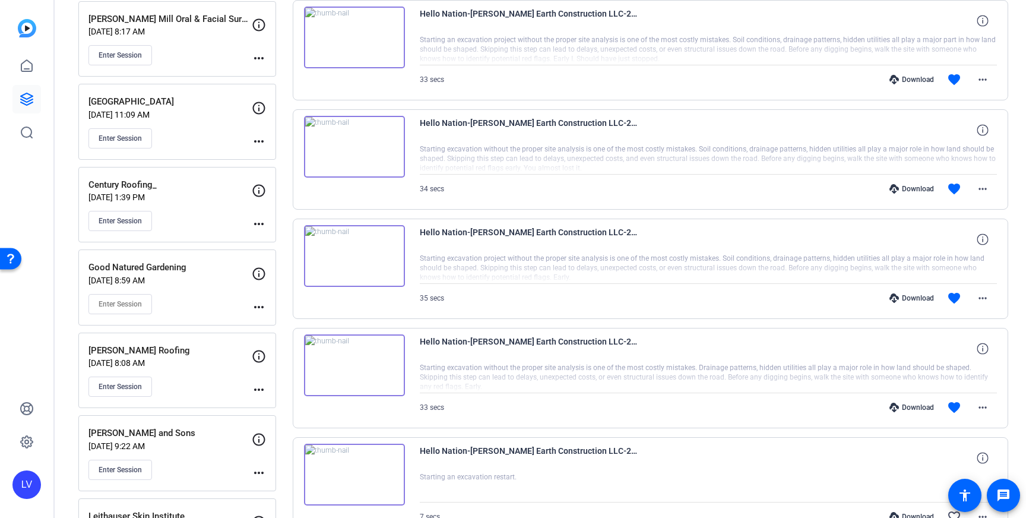
scroll to position [943, 0]
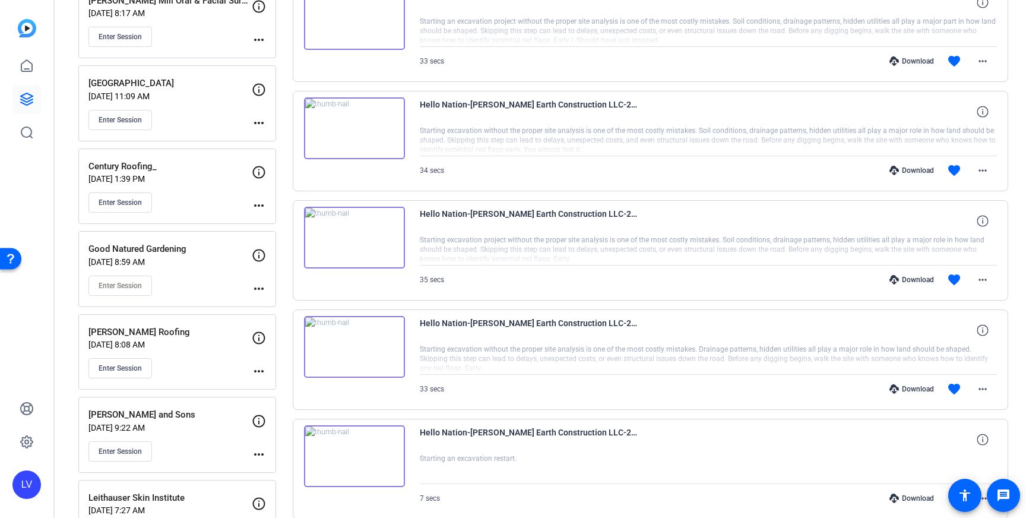
click at [378, 361] on img at bounding box center [354, 347] width 101 height 62
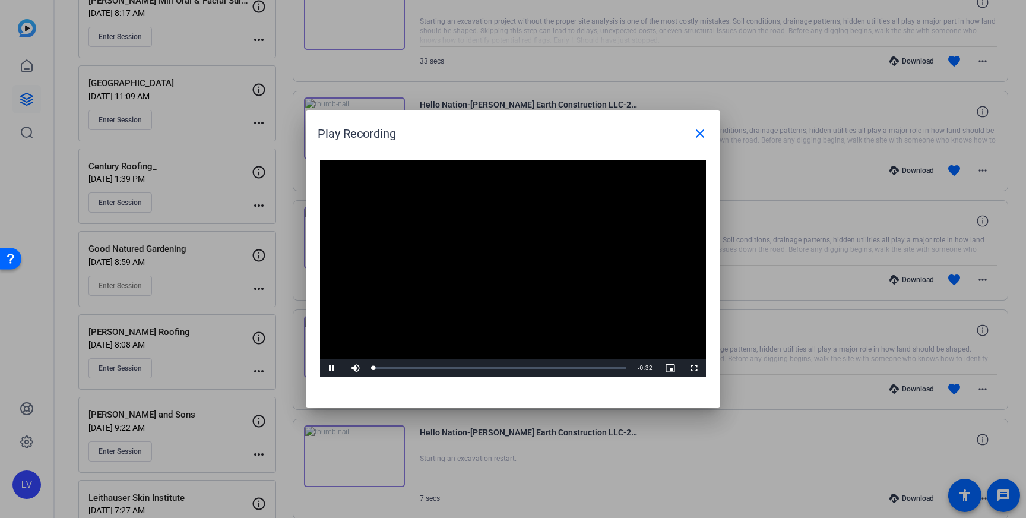
click at [498, 268] on div "Video Player is loading. Play Video Pause Mute Current Time 0:00 / Duration 0:3…" at bounding box center [513, 268] width 386 height 217
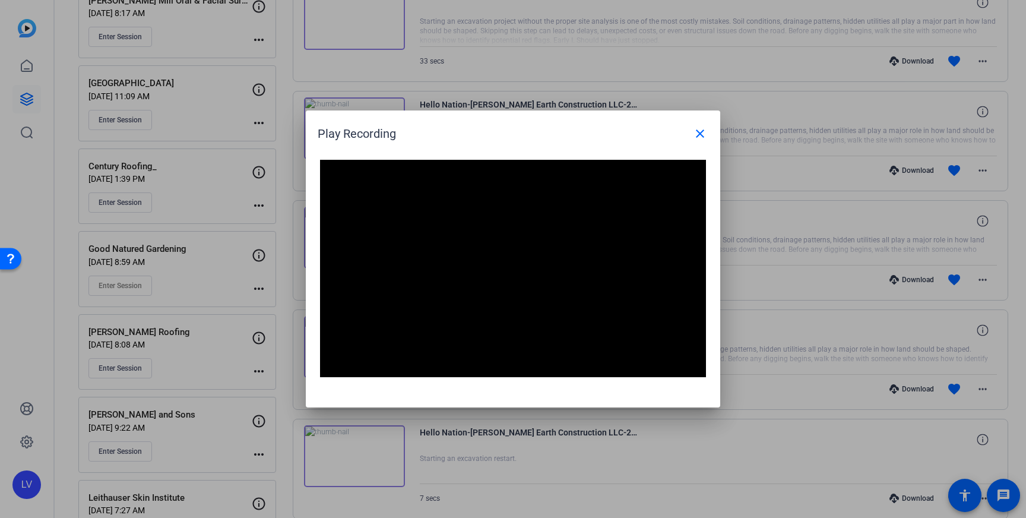
click at [504, 127] on div "Play Recording close" at bounding box center [516, 133] width 397 height 28
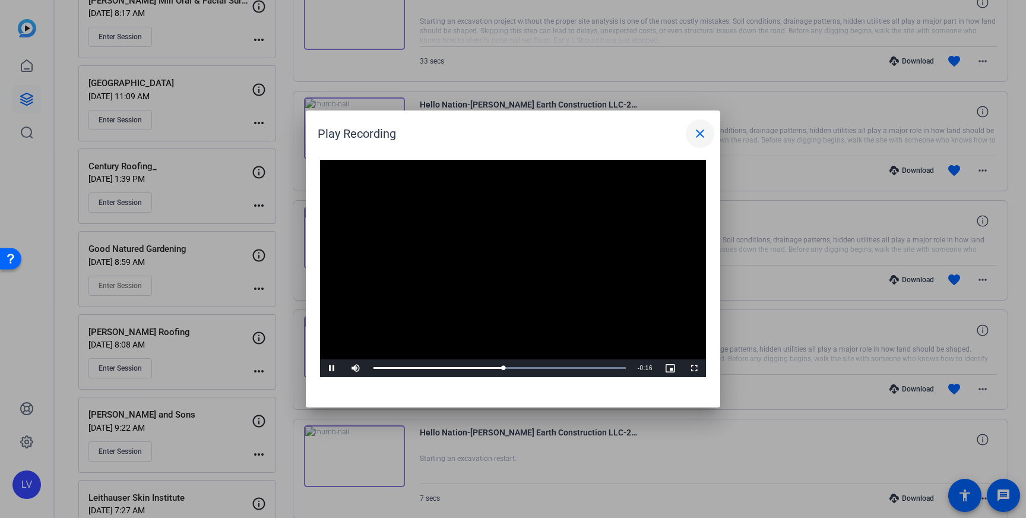
click at [693, 135] on mat-icon "close" at bounding box center [700, 133] width 14 height 14
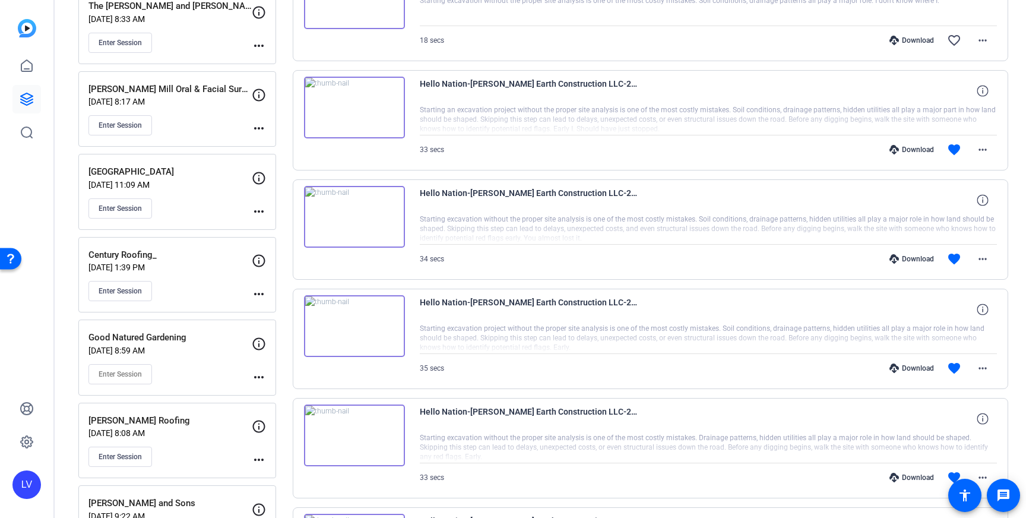
scroll to position [854, 0]
click at [381, 237] on img at bounding box center [354, 218] width 101 height 62
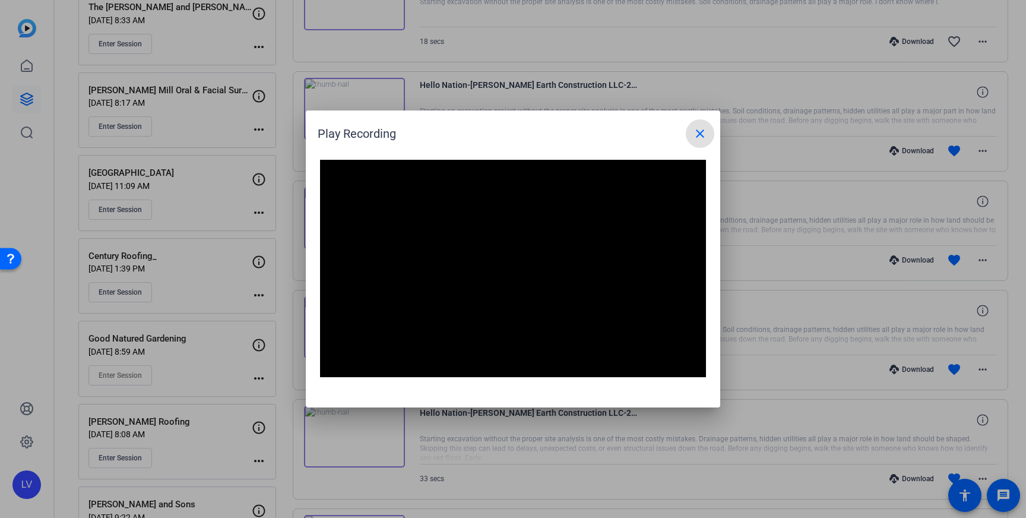
click at [700, 136] on mat-icon "close" at bounding box center [700, 133] width 14 height 14
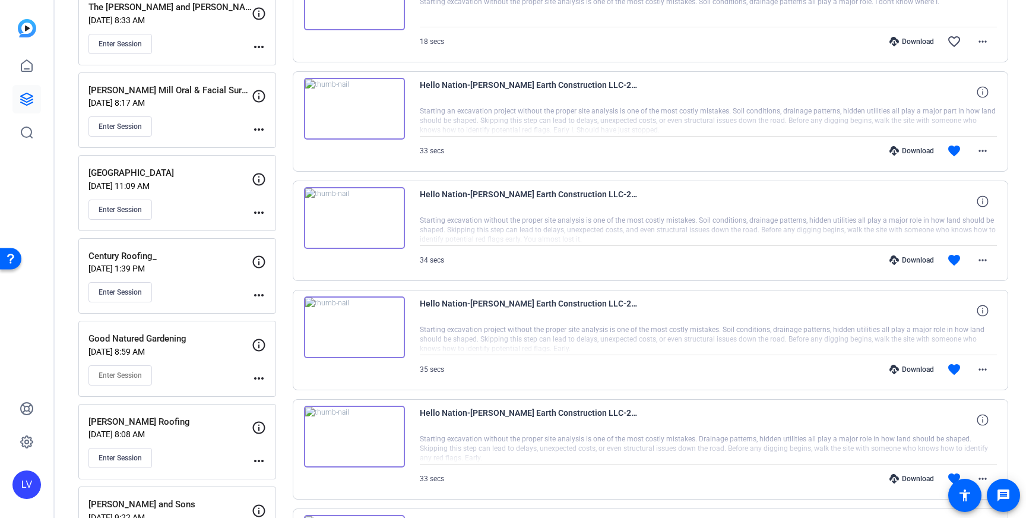
click at [378, 236] on img at bounding box center [354, 218] width 101 height 62
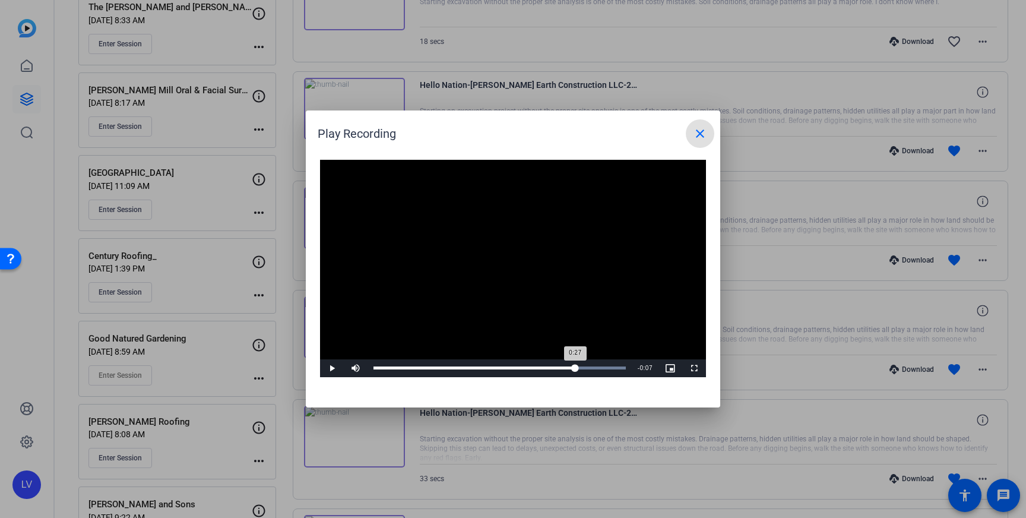
click at [575, 366] on div "Loaded : 100.00% 0:27 0:27" at bounding box center [499, 367] width 252 height 3
click at [705, 138] on mat-icon "close" at bounding box center [700, 133] width 14 height 14
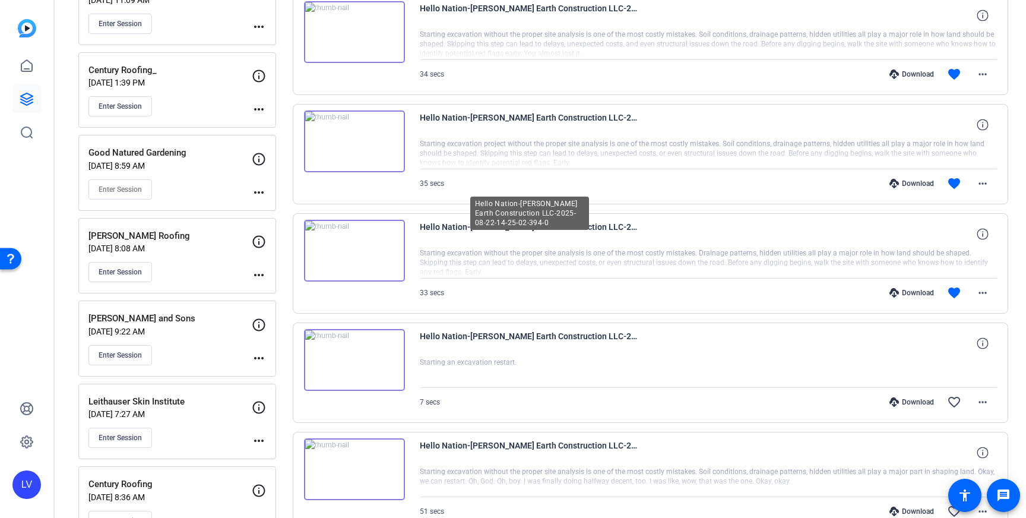
scroll to position [1040, 0]
click at [397, 262] on img at bounding box center [354, 250] width 101 height 62
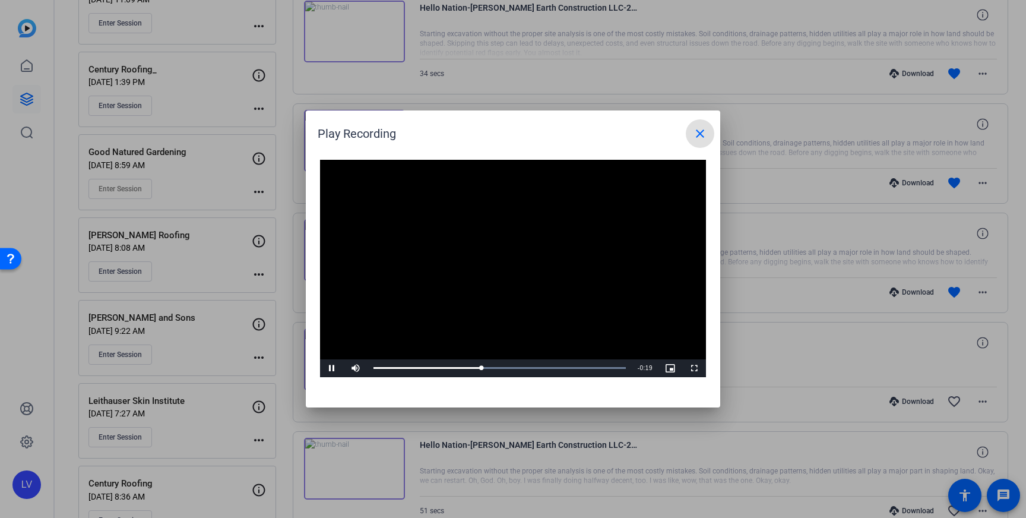
click at [704, 135] on mat-icon "close" at bounding box center [700, 133] width 14 height 14
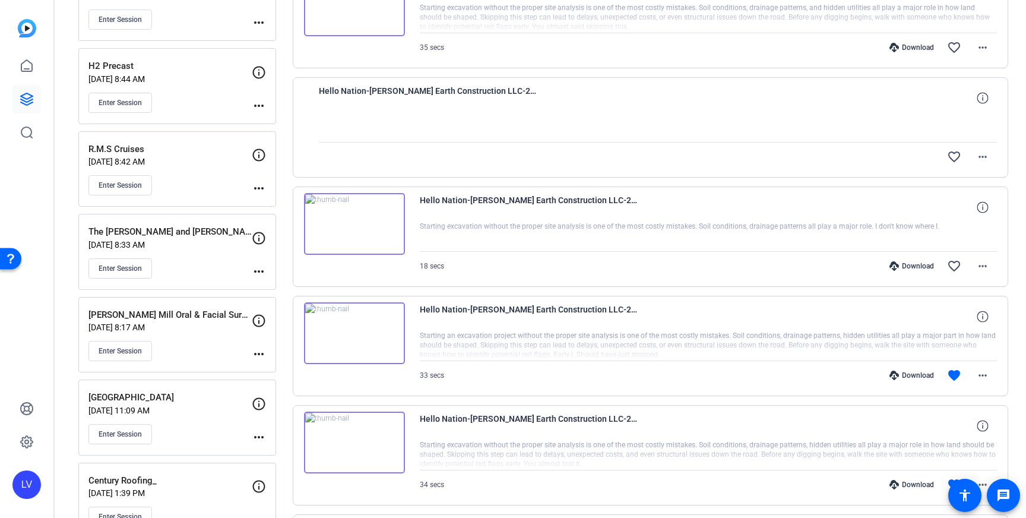
scroll to position [643, 0]
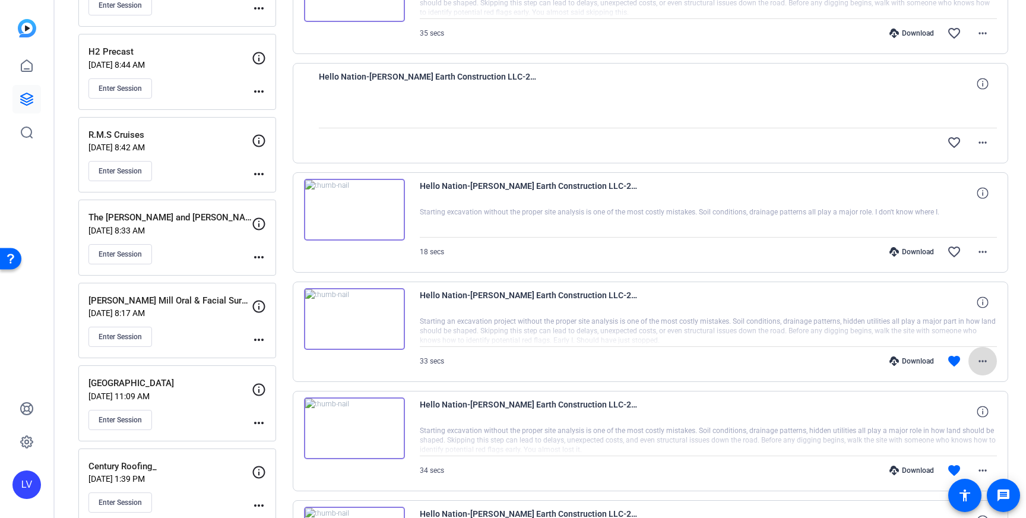
click at [971, 357] on span at bounding box center [982, 361] width 28 height 28
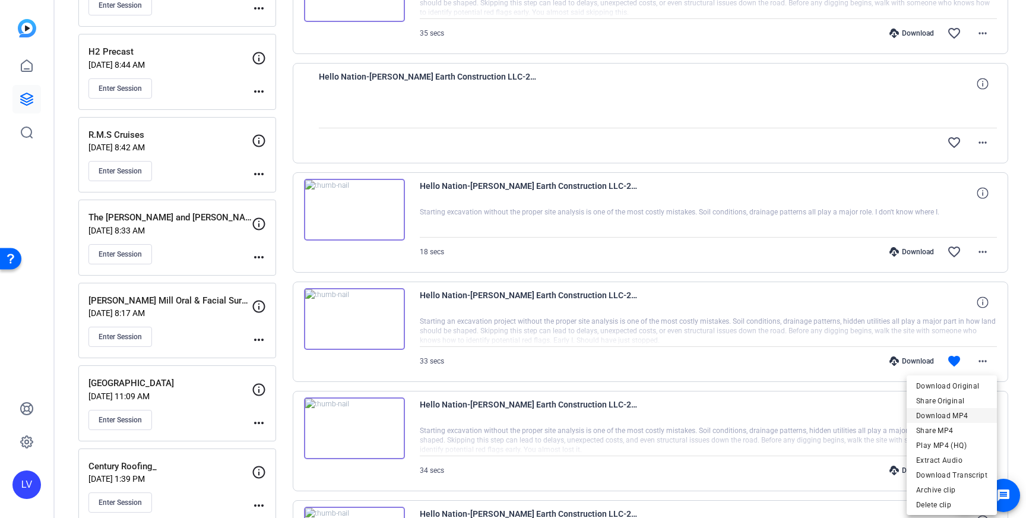
click at [960, 413] on span "Download MP4" at bounding box center [951, 415] width 71 height 14
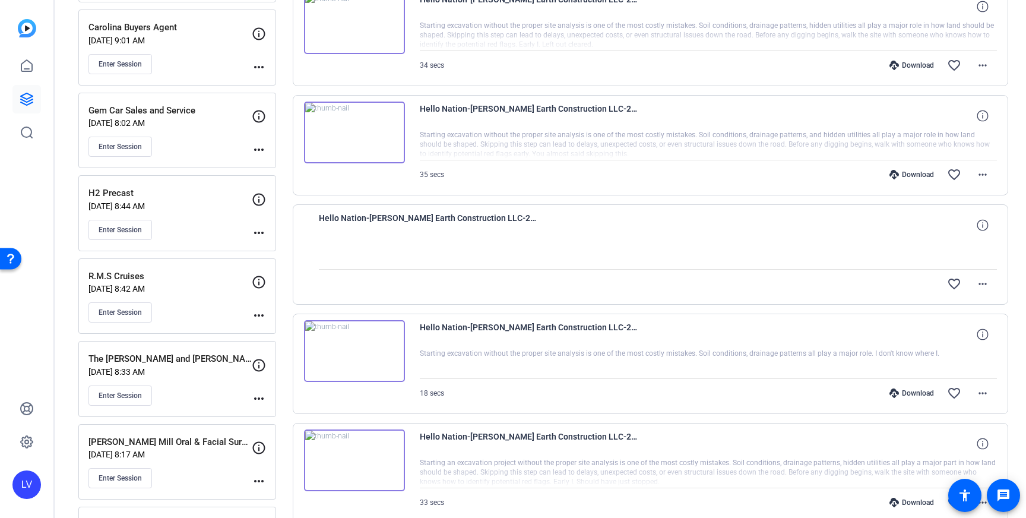
scroll to position [0, 0]
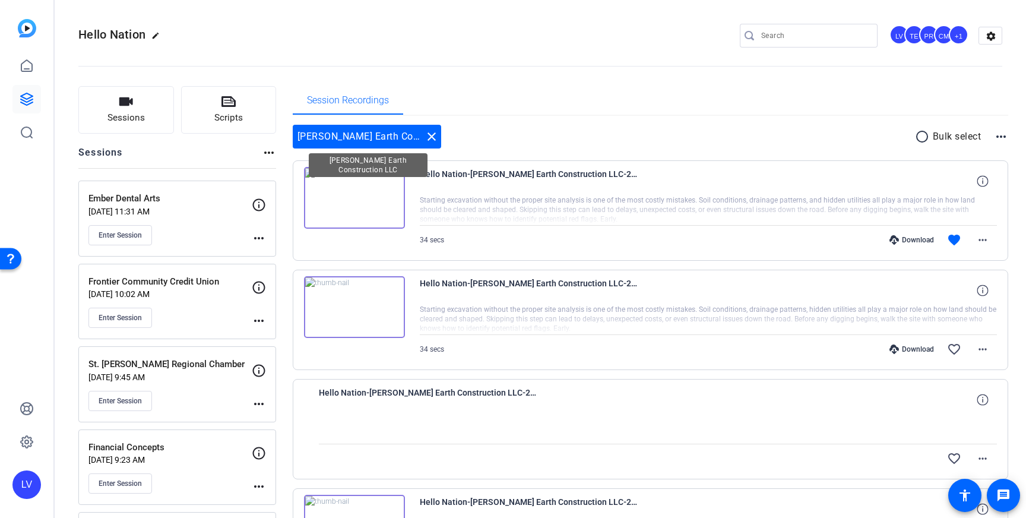
click at [430, 134] on mat-icon "close" at bounding box center [431, 136] width 14 height 14
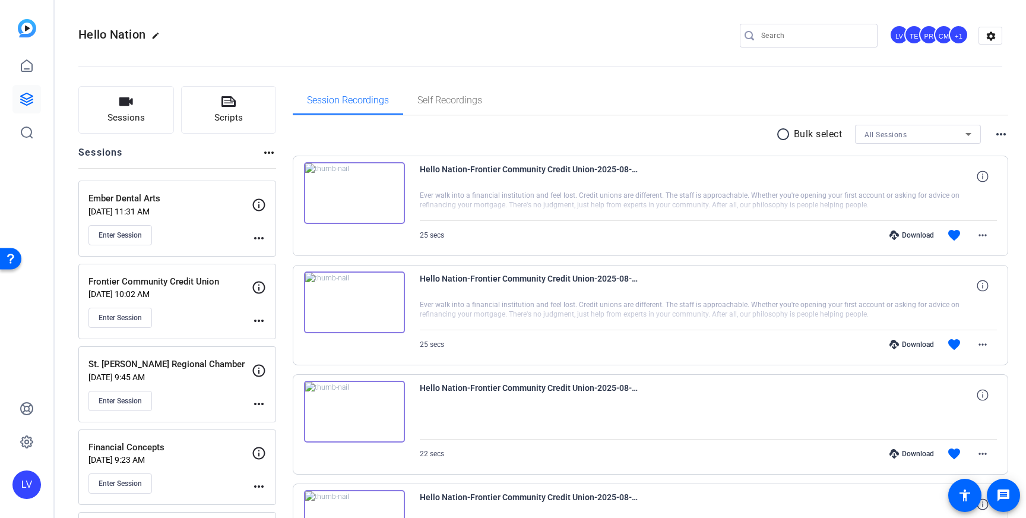
click at [255, 241] on mat-icon "more_horiz" at bounding box center [259, 238] width 14 height 14
click at [279, 246] on div "Edit Session Archive Session" at bounding box center [288, 263] width 73 height 36
click at [261, 238] on mat-icon "more_horiz" at bounding box center [259, 238] width 14 height 14
click at [289, 263] on span "Archive Session" at bounding box center [288, 270] width 54 height 14
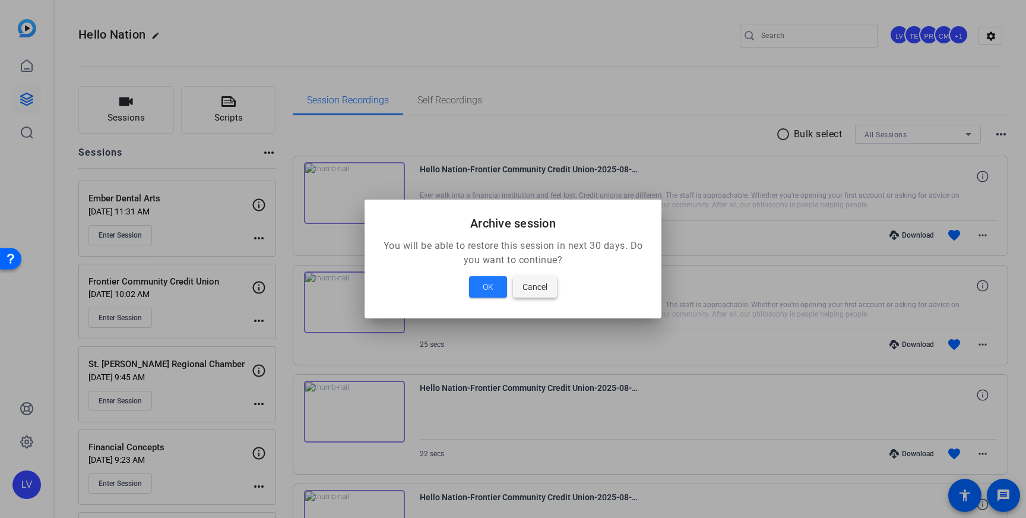
click at [541, 287] on span "Cancel" at bounding box center [534, 287] width 25 height 14
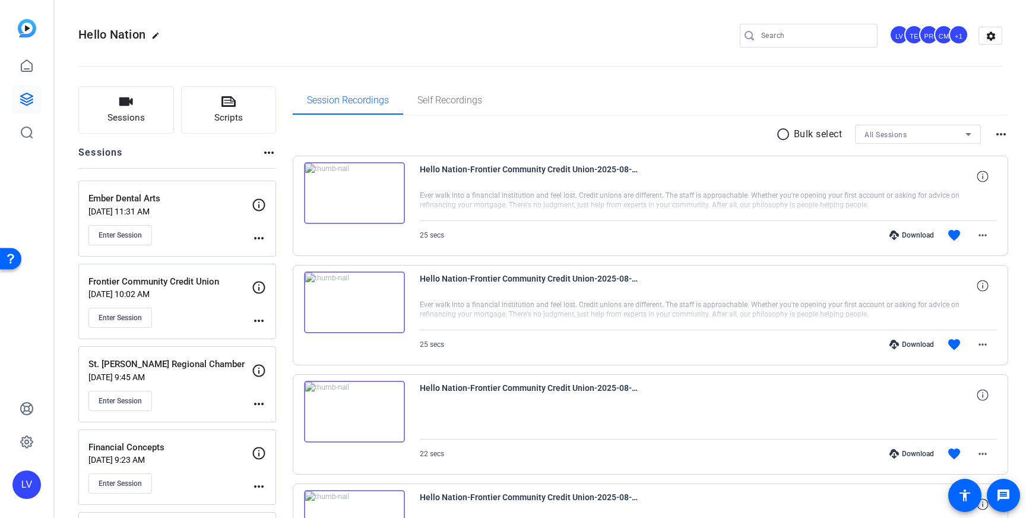
click at [266, 235] on div "Ember Dental Arts [DATE] 11:31 AM Enter Session more_horiz" at bounding box center [177, 218] width 198 height 76
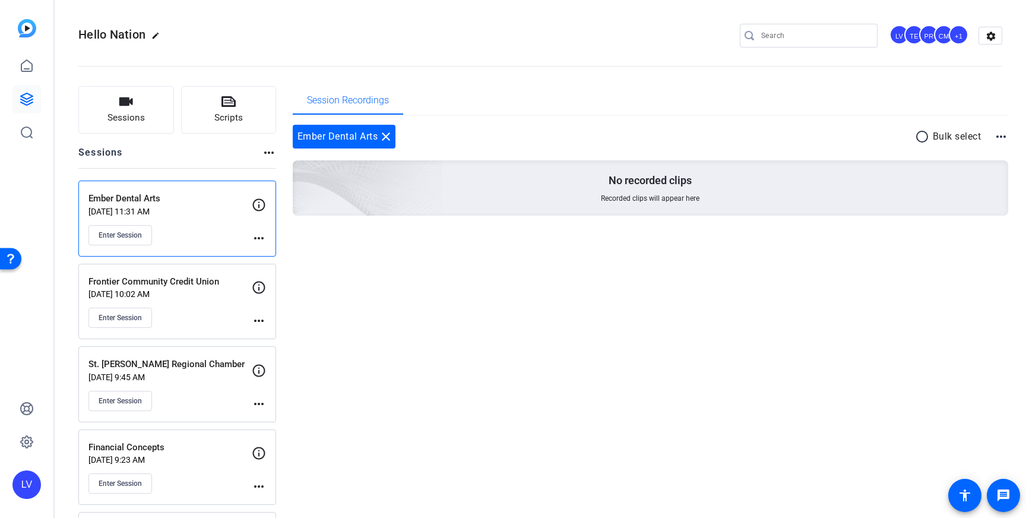
drag, startPoint x: 386, startPoint y: 136, endPoint x: 332, endPoint y: 199, distance: 82.5
click at [386, 136] on mat-icon "close" at bounding box center [386, 136] width 14 height 14
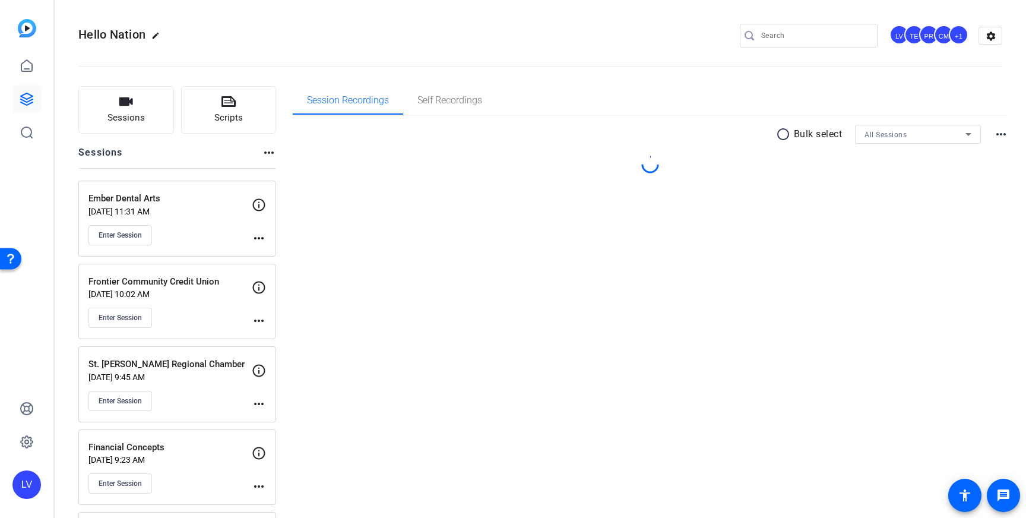
click at [262, 236] on mat-icon "more_horiz" at bounding box center [259, 238] width 14 height 14
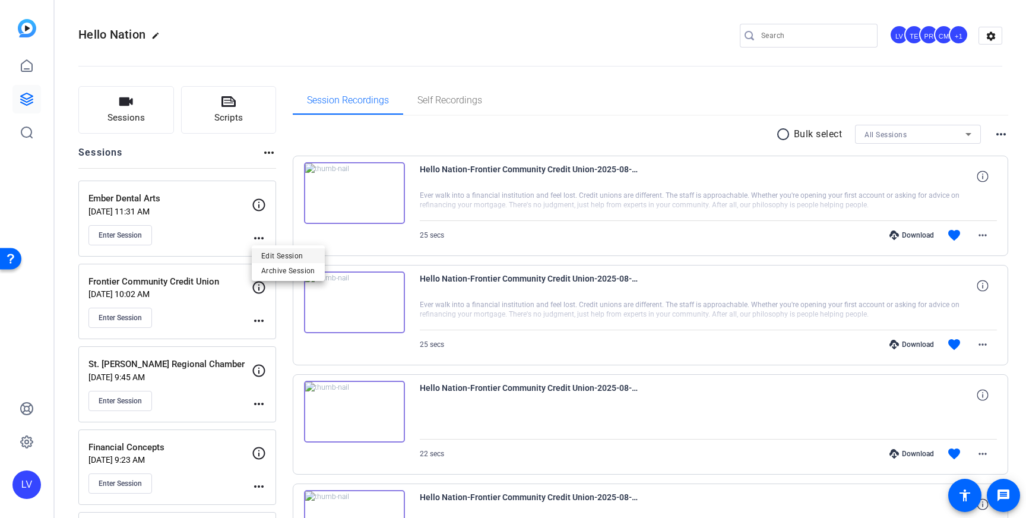
click at [279, 251] on span "Edit Session" at bounding box center [288, 255] width 54 height 14
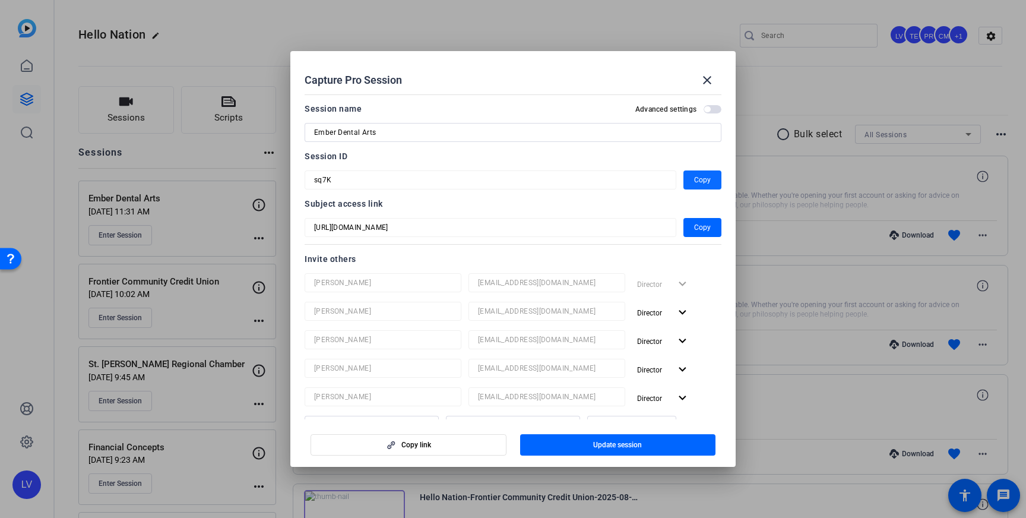
click at [710, 181] on span "Copy" at bounding box center [702, 180] width 17 height 14
click at [710, 75] on mat-icon "close" at bounding box center [707, 80] width 14 height 14
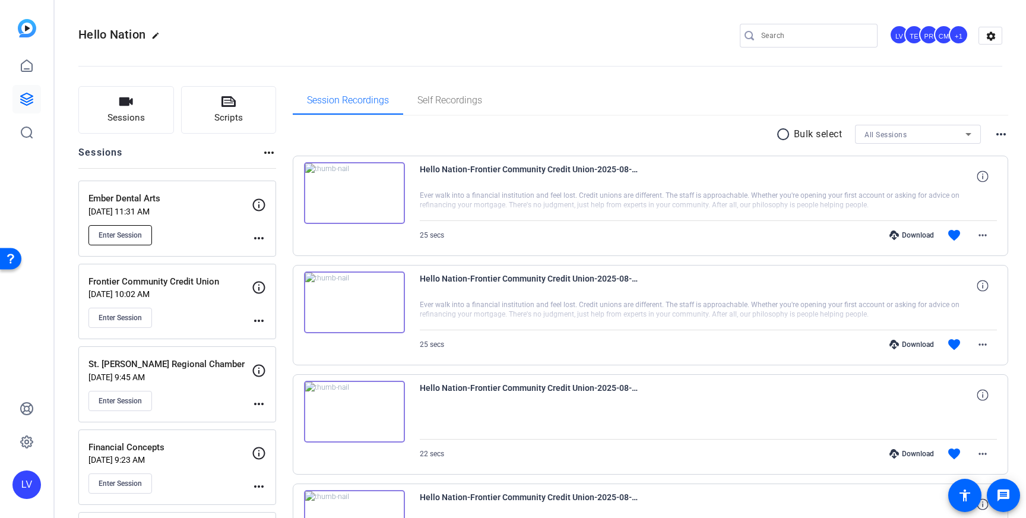
click at [139, 230] on span "Enter Session" at bounding box center [120, 234] width 43 height 9
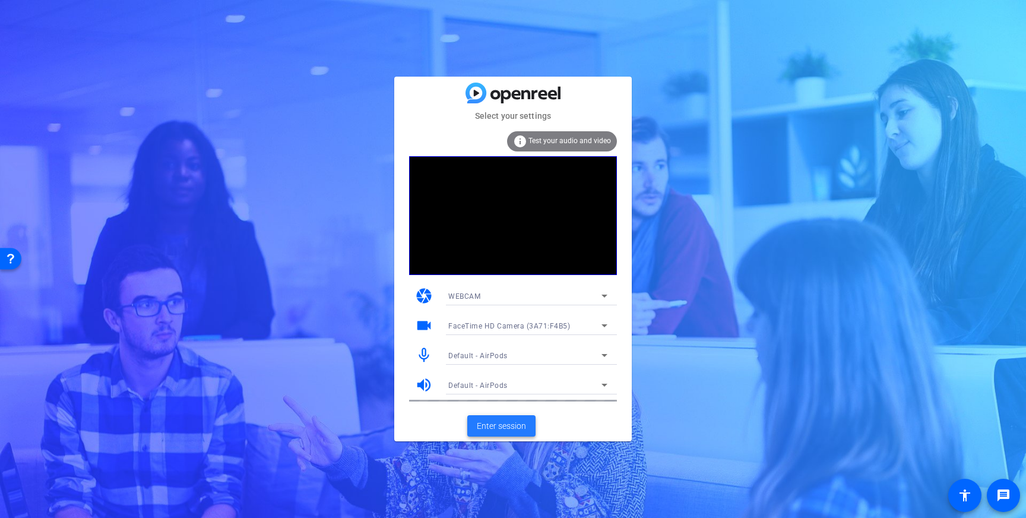
click at [517, 424] on span "Enter session" at bounding box center [501, 426] width 49 height 12
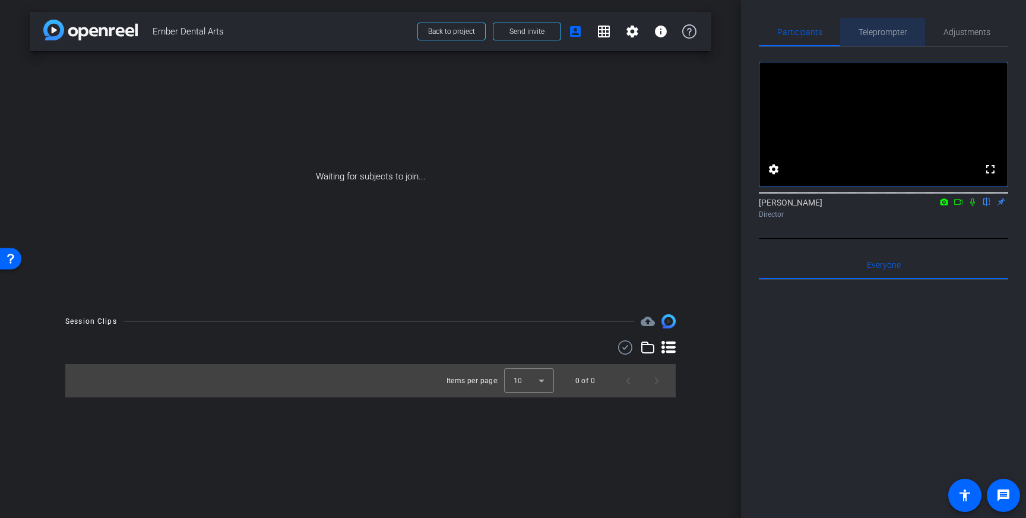
click at [873, 28] on span "Teleprompter" at bounding box center [882, 32] width 49 height 8
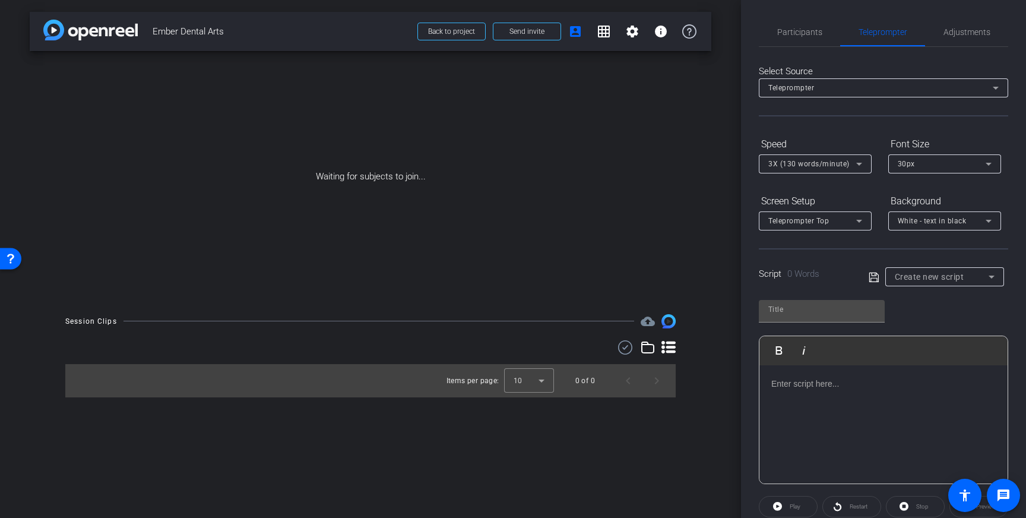
click at [834, 388] on p at bounding box center [883, 383] width 224 height 13
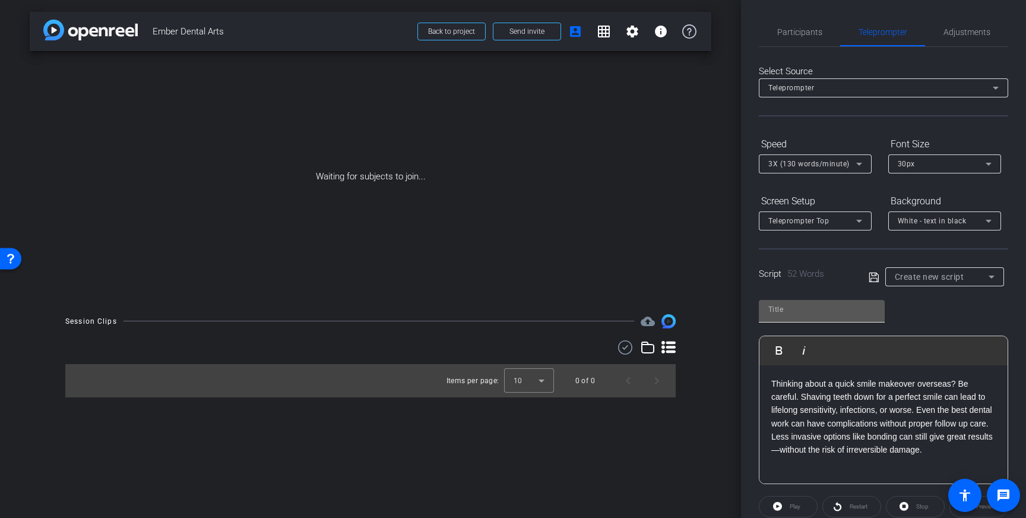
click at [841, 311] on input "text" at bounding box center [821, 309] width 107 height 14
type input "Ember"
click at [871, 283] on icon at bounding box center [873, 277] width 11 height 14
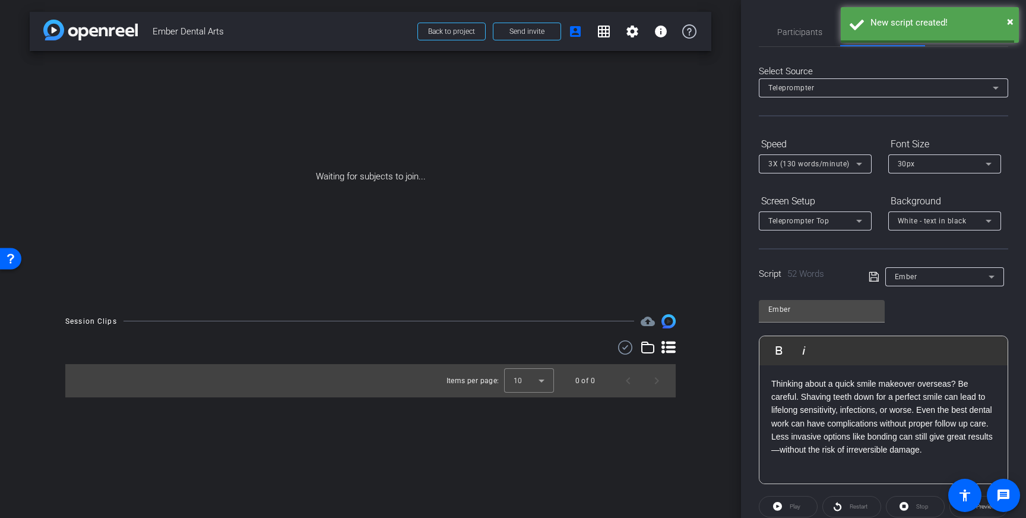
click at [872, 277] on icon at bounding box center [872, 276] width 9 height 9
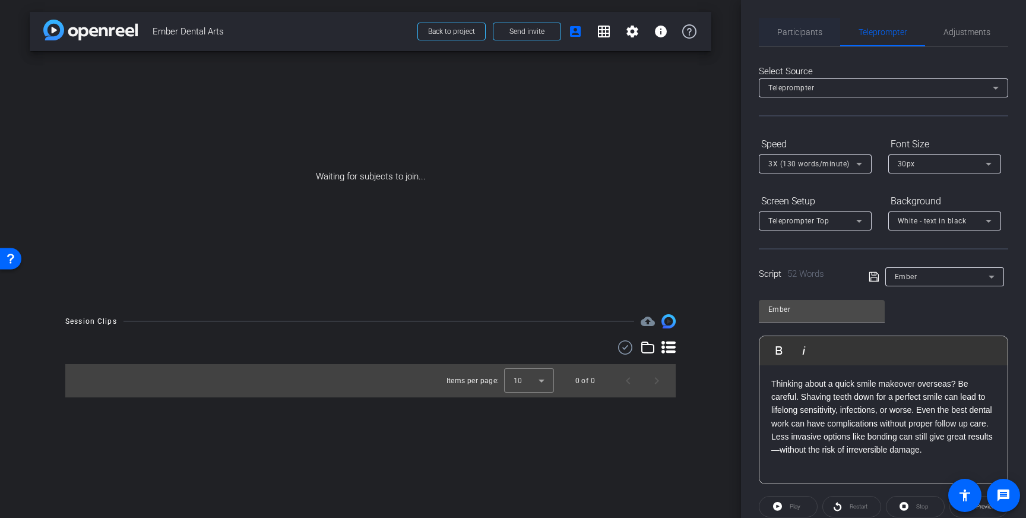
click at [804, 30] on span "Participants" at bounding box center [799, 32] width 45 height 8
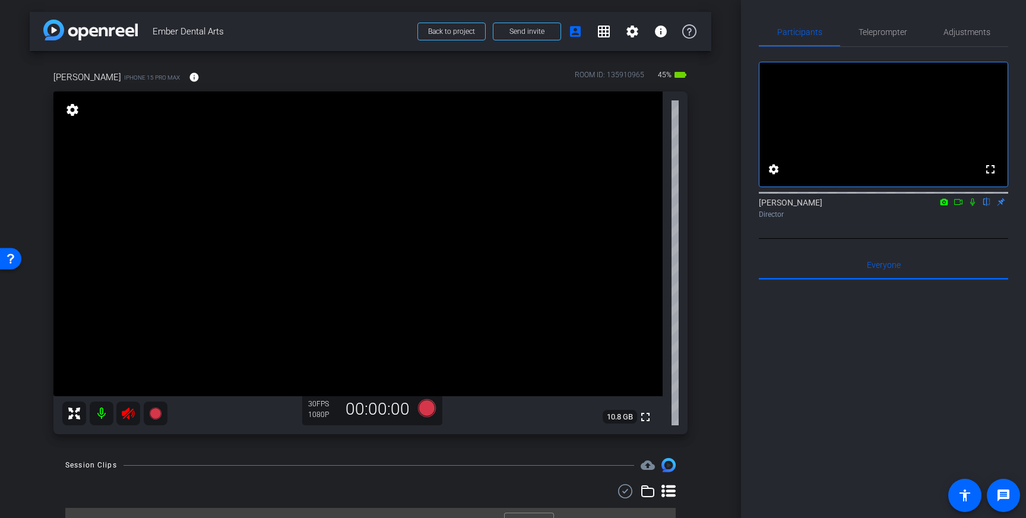
click at [131, 410] on icon at bounding box center [128, 413] width 12 height 12
click at [962, 34] on span "Adjustments" at bounding box center [966, 32] width 47 height 8
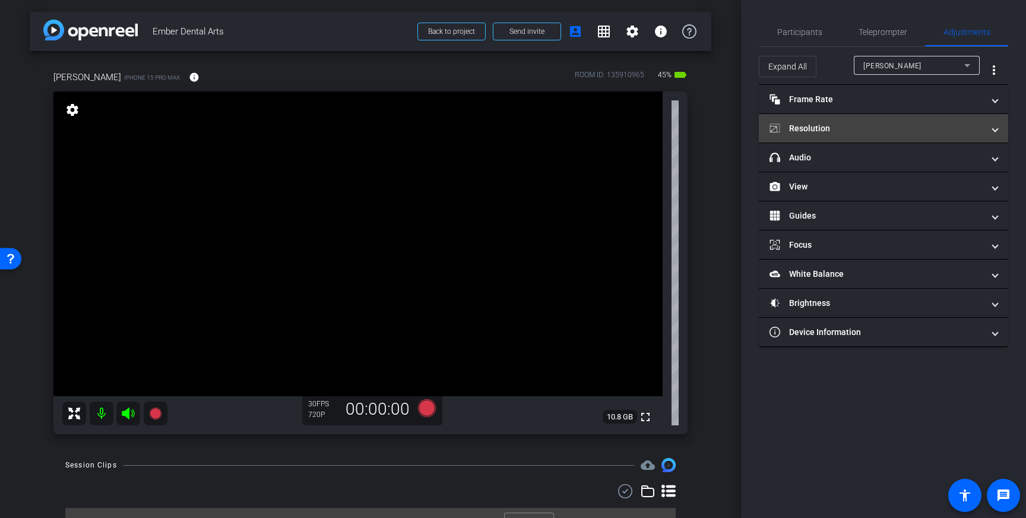
drag, startPoint x: 889, startPoint y: 129, endPoint x: 901, endPoint y: 125, distance: 12.6
click at [889, 129] on mat-panel-title "Resolution" at bounding box center [876, 128] width 214 height 12
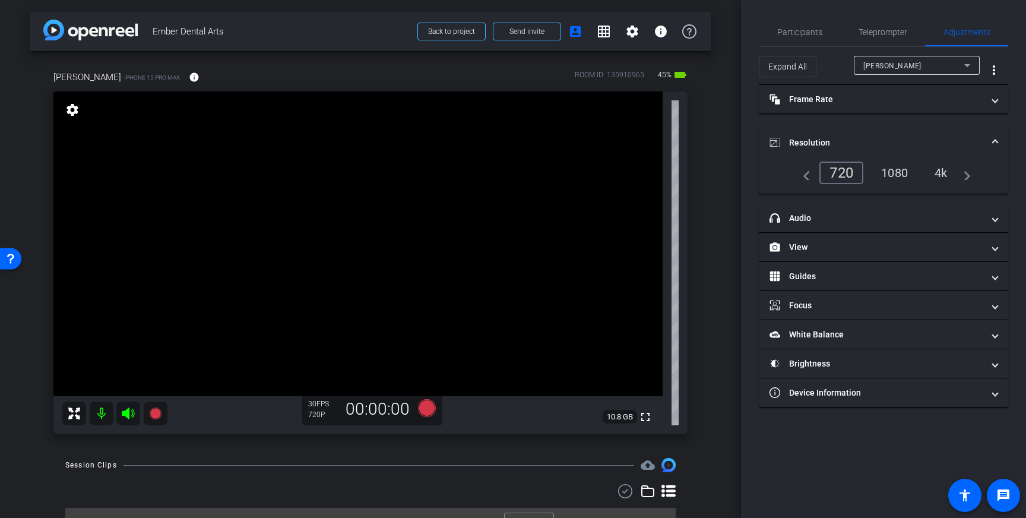
click at [937, 172] on div "4k" at bounding box center [940, 173] width 31 height 20
click at [798, 42] on span "Participants" at bounding box center [799, 32] width 45 height 28
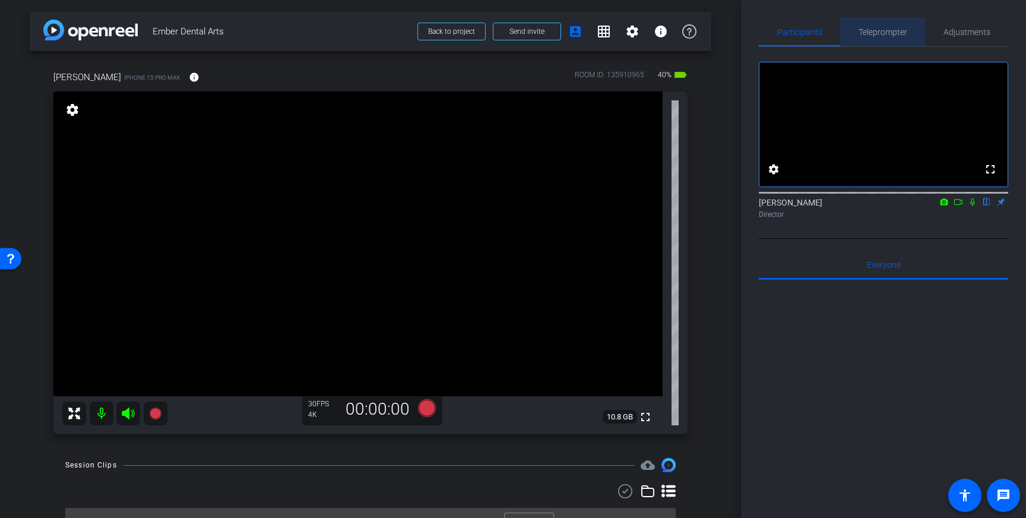
click at [892, 40] on span "Teleprompter" at bounding box center [882, 32] width 49 height 28
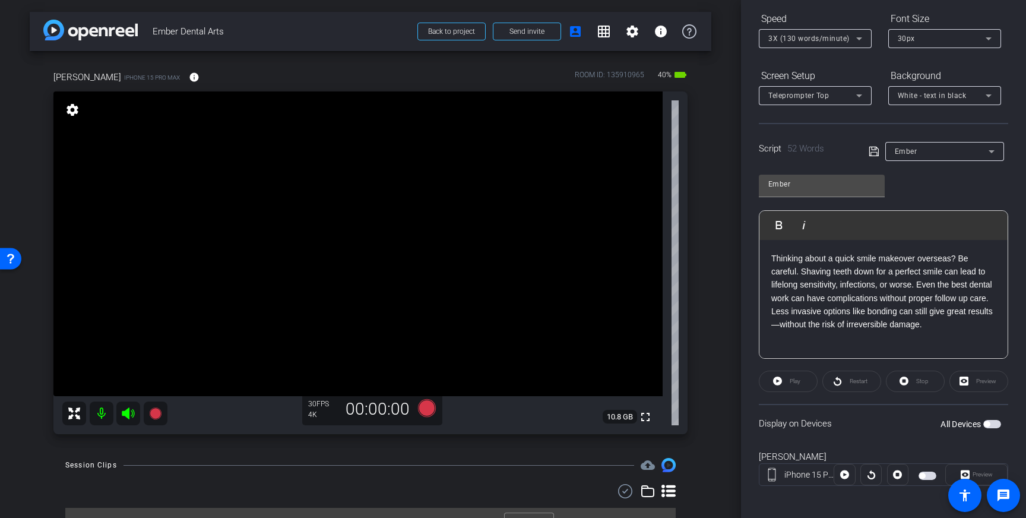
scroll to position [126, 0]
click at [995, 422] on span "button" at bounding box center [992, 423] width 18 height 8
click at [991, 420] on span "button" at bounding box center [992, 423] width 18 height 8
click at [429, 407] on icon at bounding box center [427, 408] width 18 height 18
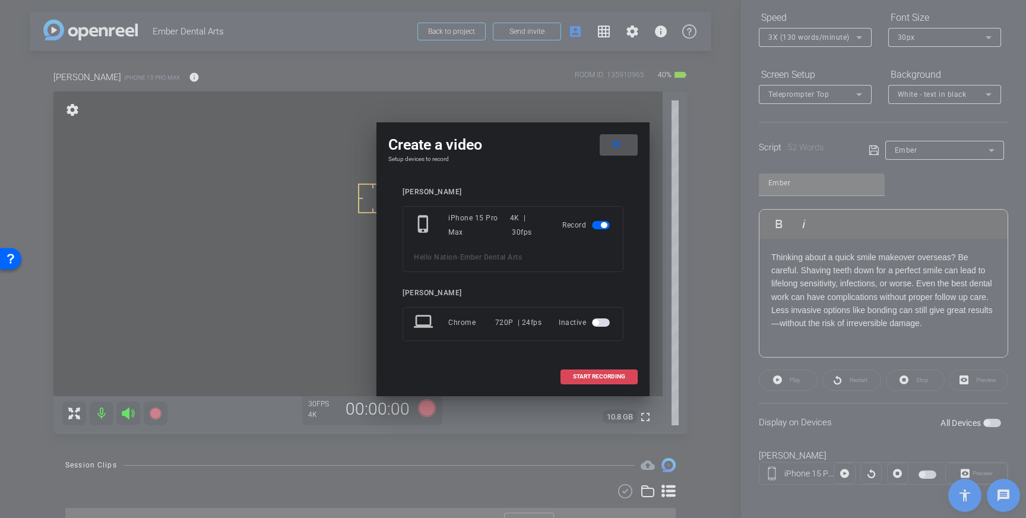
click at [591, 378] on span "START RECORDING" at bounding box center [599, 376] width 52 height 6
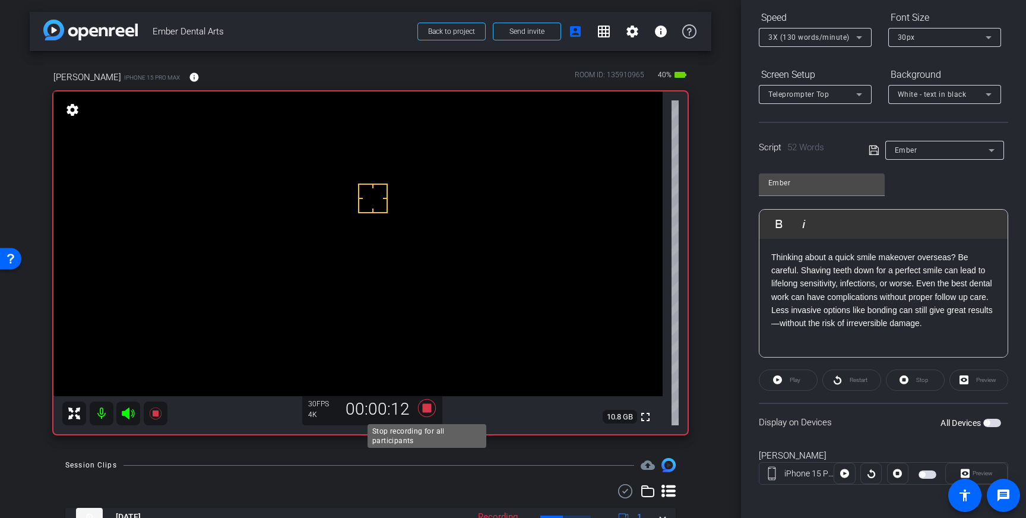
click at [430, 411] on icon at bounding box center [427, 408] width 18 height 18
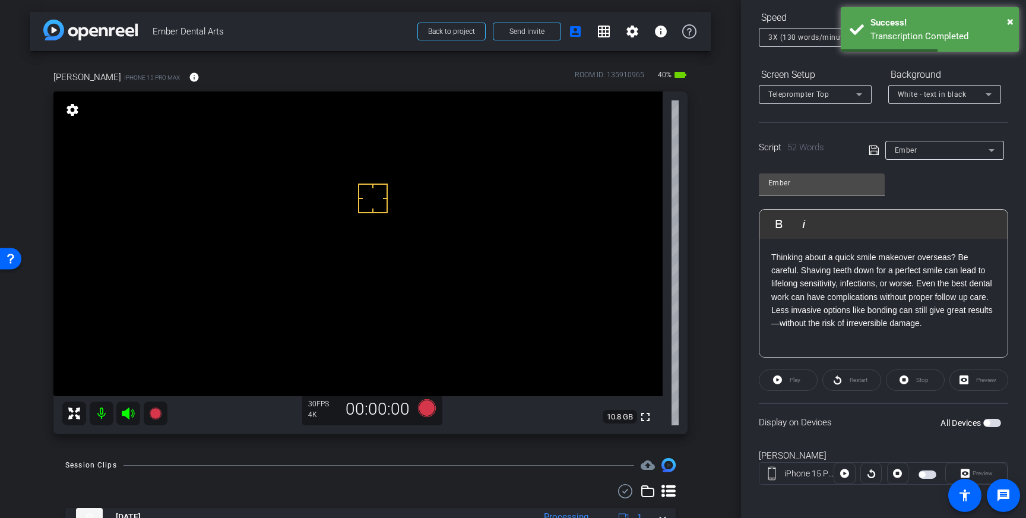
scroll to position [50, 0]
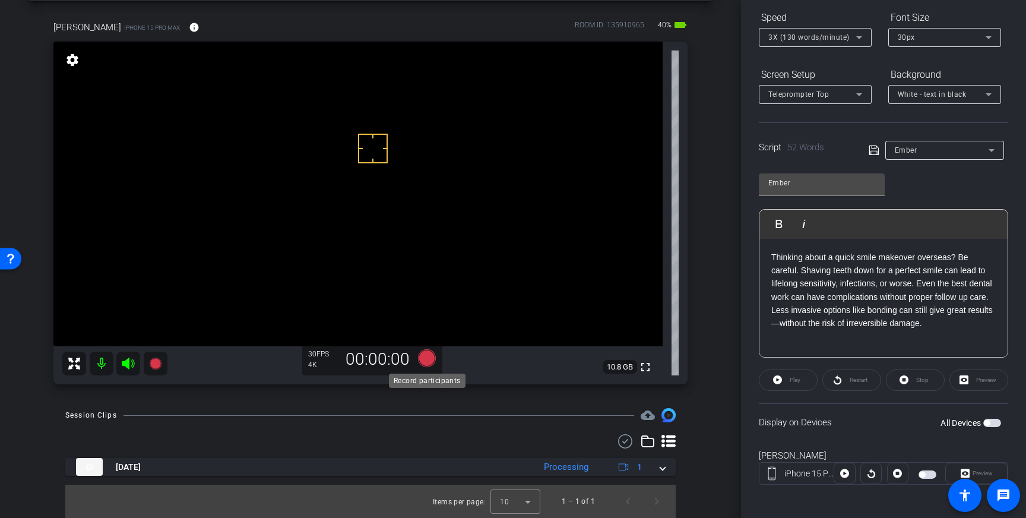
click at [430, 360] on icon at bounding box center [427, 358] width 18 height 18
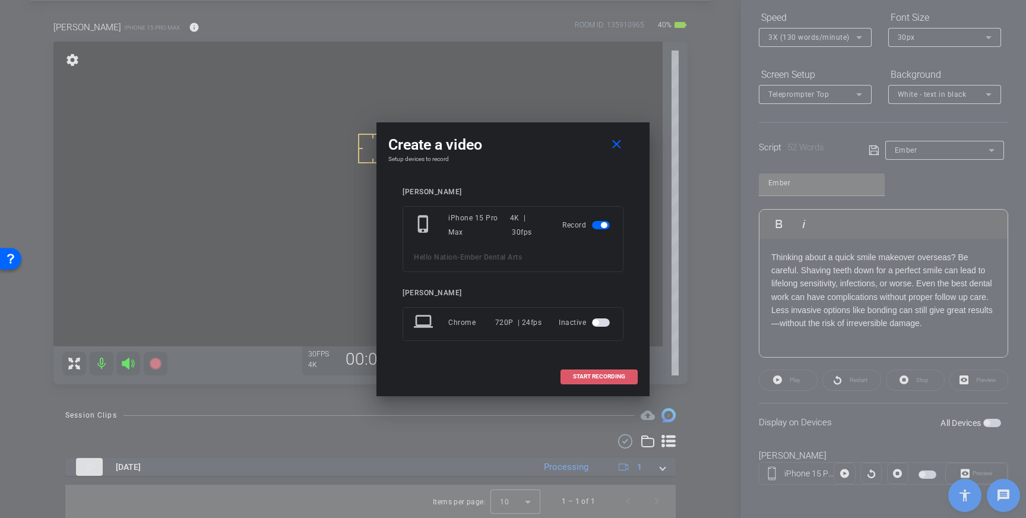
click at [599, 375] on span "START RECORDING" at bounding box center [599, 376] width 52 height 6
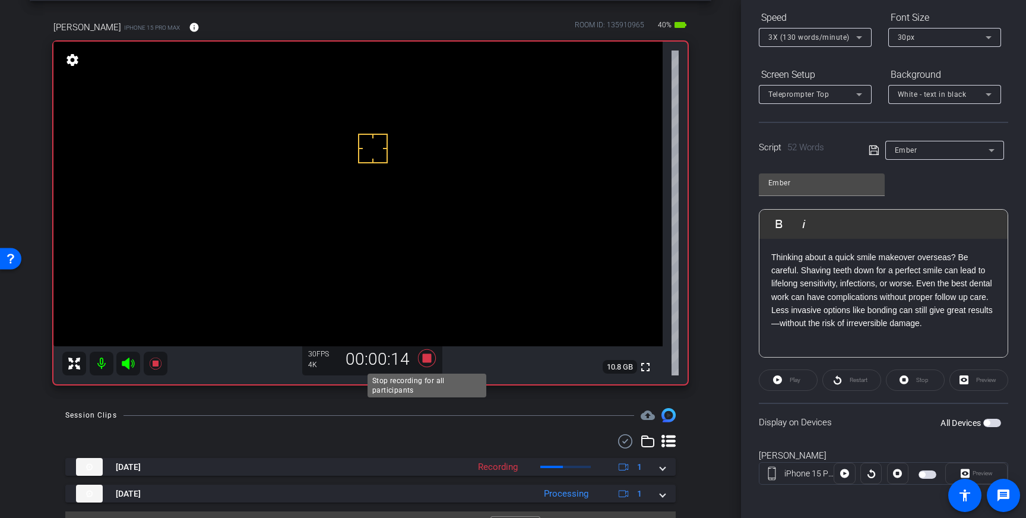
click at [432, 360] on icon at bounding box center [427, 357] width 28 height 21
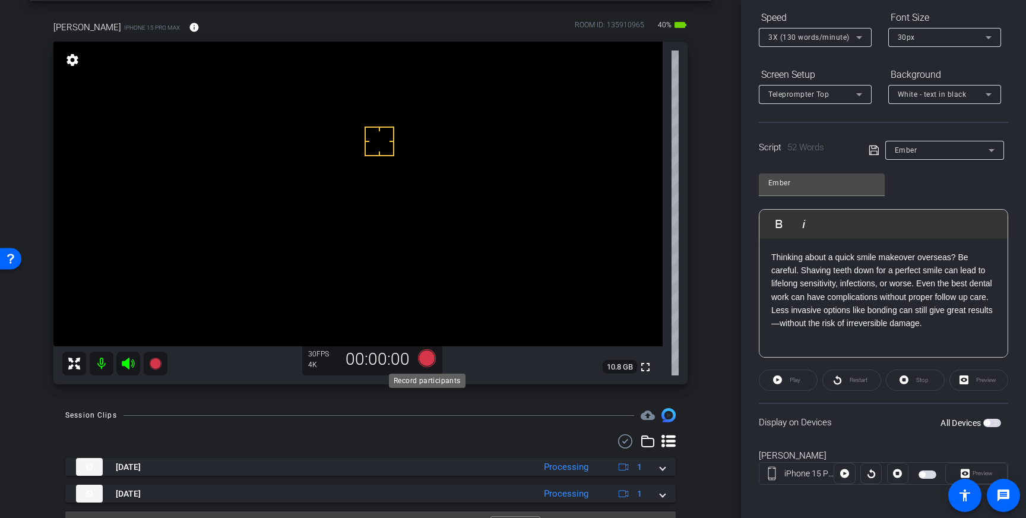
click at [423, 359] on icon at bounding box center [427, 358] width 18 height 18
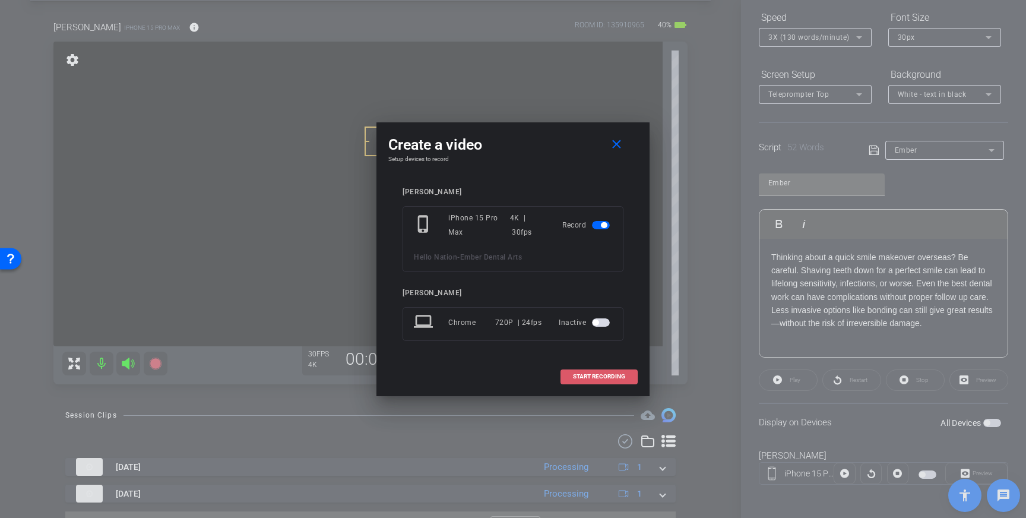
drag, startPoint x: 594, startPoint y: 372, endPoint x: 601, endPoint y: 372, distance: 7.1
click at [594, 372] on span at bounding box center [599, 376] width 76 height 28
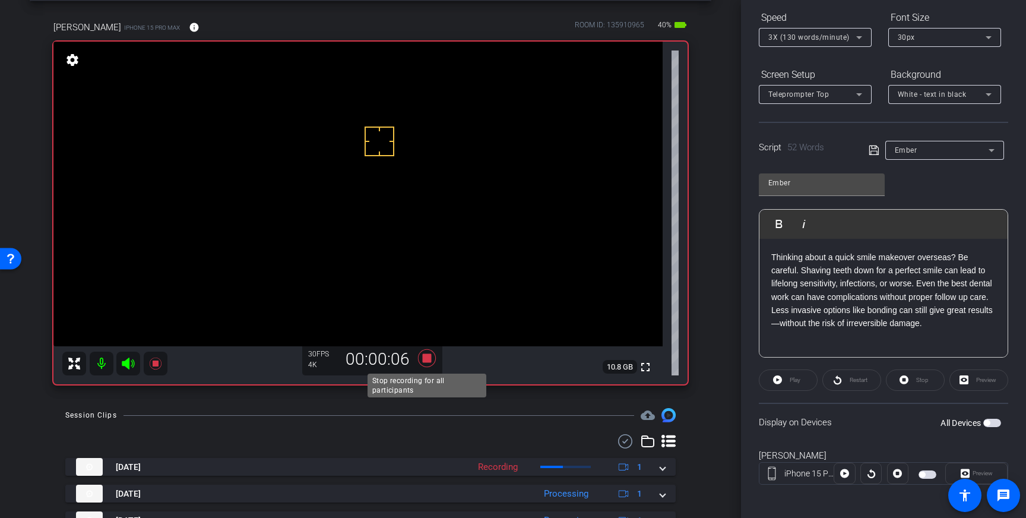
click at [429, 359] on icon at bounding box center [427, 358] width 18 height 18
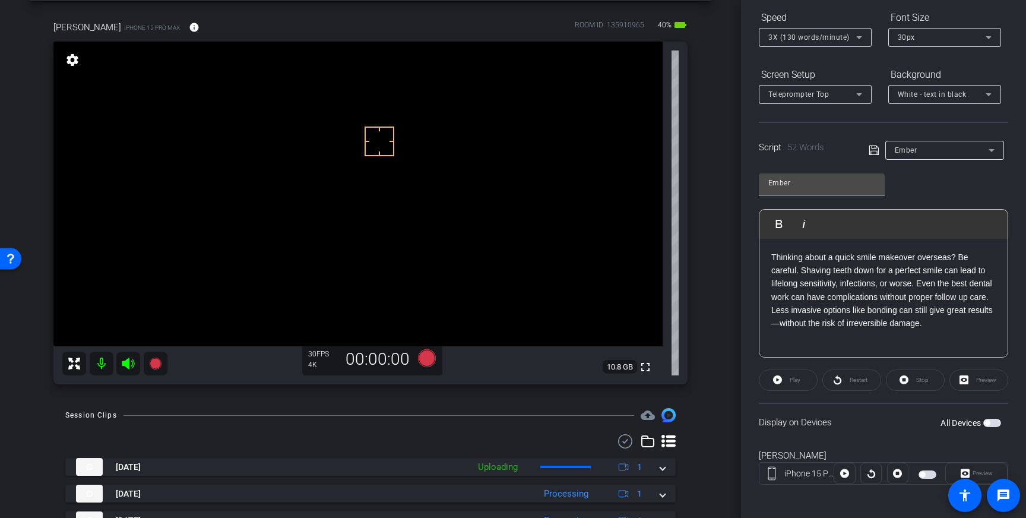
click at [986, 423] on span "button" at bounding box center [987, 423] width 6 height 6
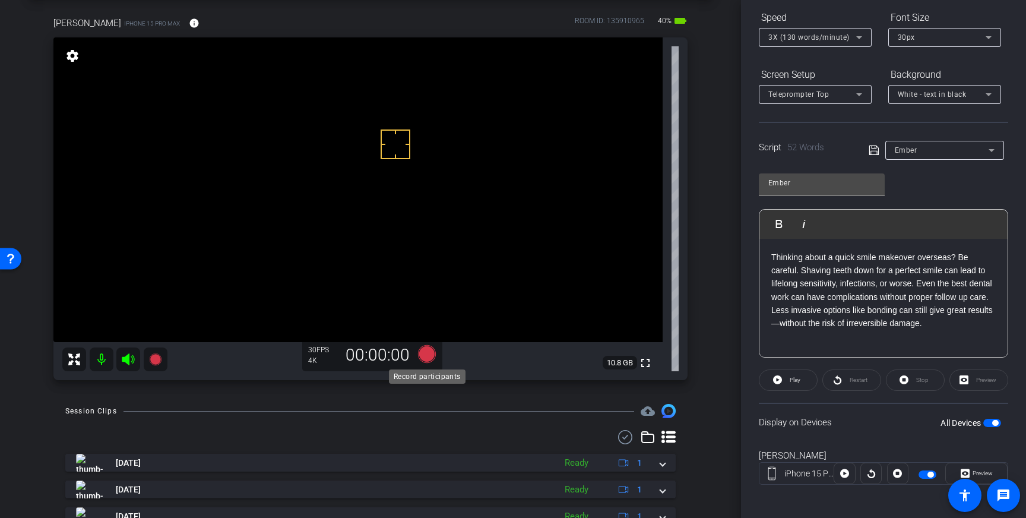
click at [431, 360] on icon at bounding box center [427, 354] width 18 height 18
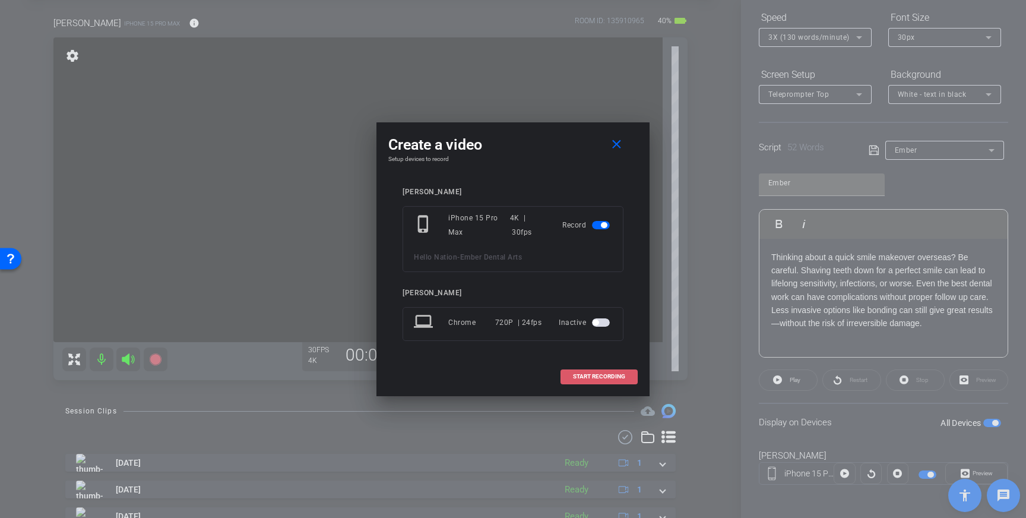
click at [568, 372] on span at bounding box center [599, 376] width 76 height 28
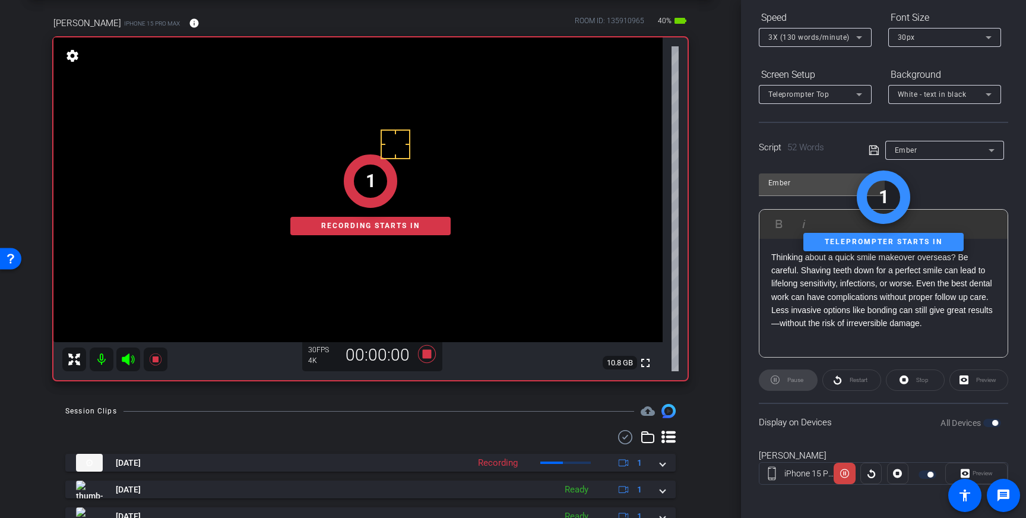
scroll to position [0, 0]
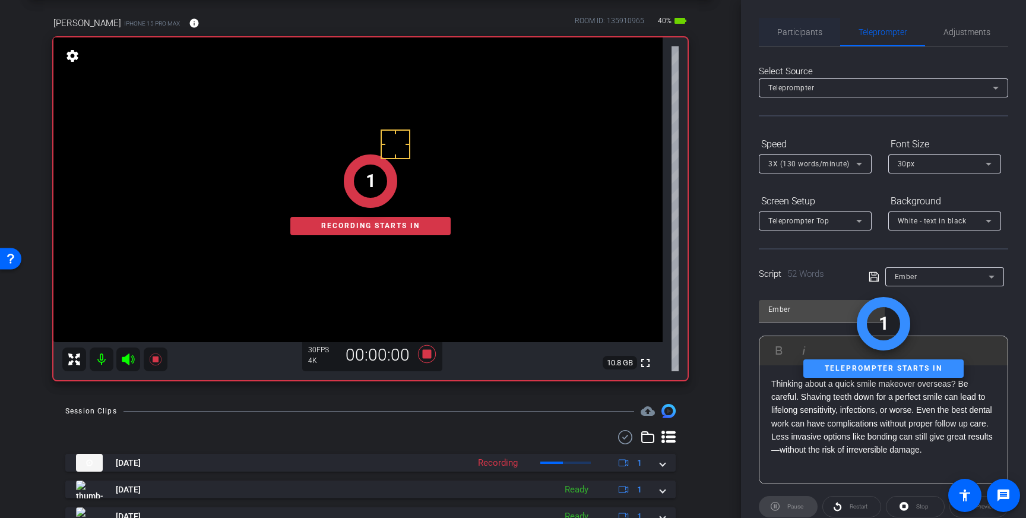
click at [810, 29] on span "Participants" at bounding box center [799, 32] width 45 height 8
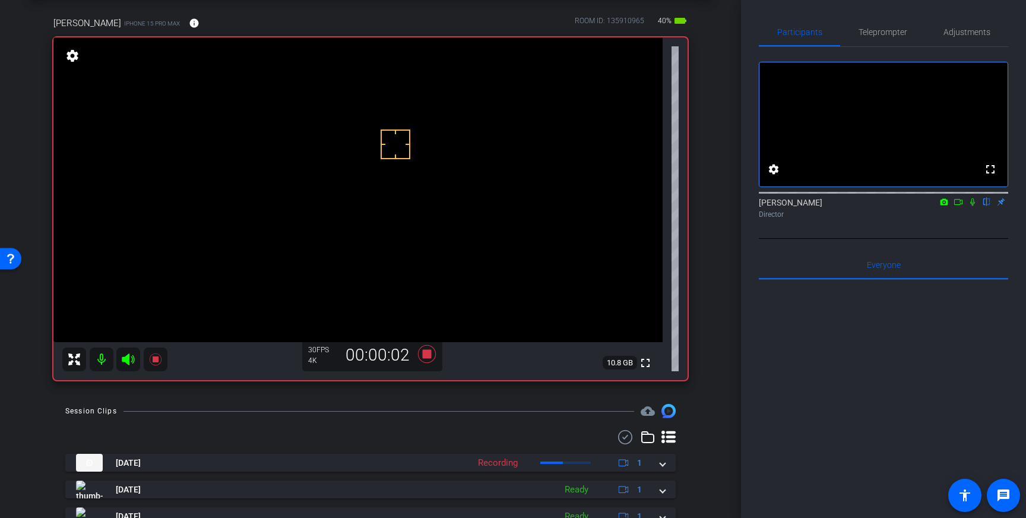
click at [974, 206] on icon at bounding box center [972, 202] width 9 height 8
click at [973, 206] on icon at bounding box center [972, 202] width 9 height 8
click at [427, 359] on icon at bounding box center [427, 353] width 28 height 21
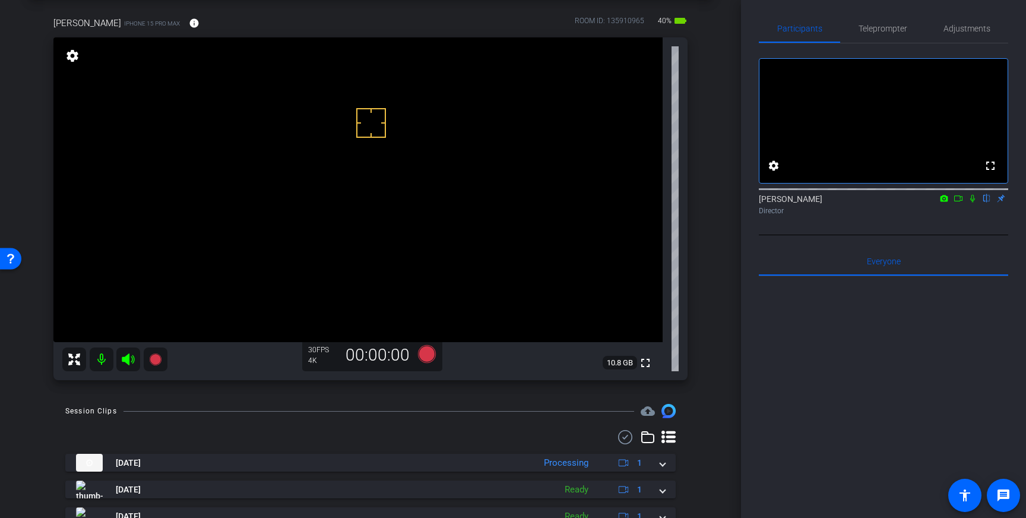
scroll to position [53, 0]
click at [873, 27] on span "Teleprompter" at bounding box center [882, 28] width 49 height 8
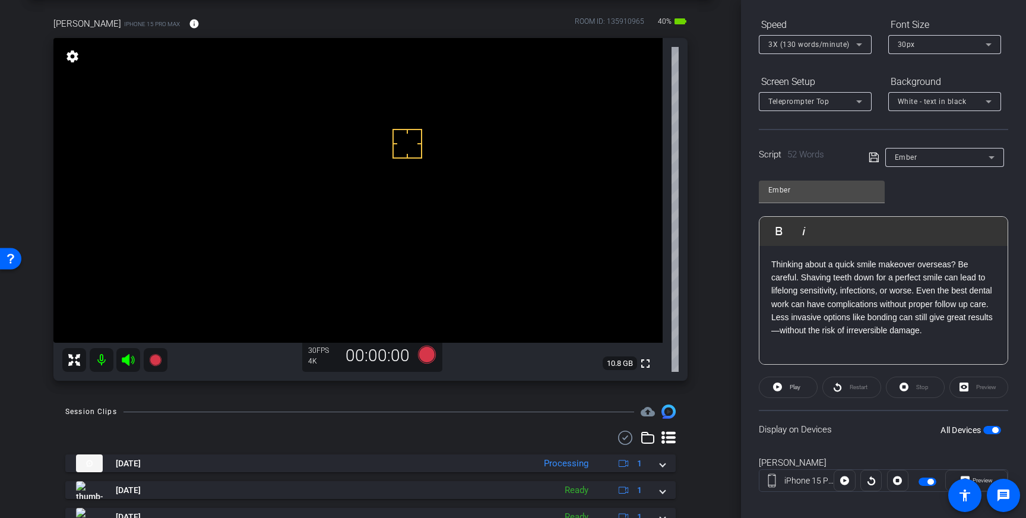
scroll to position [122, 0]
click at [421, 357] on icon at bounding box center [427, 354] width 18 height 18
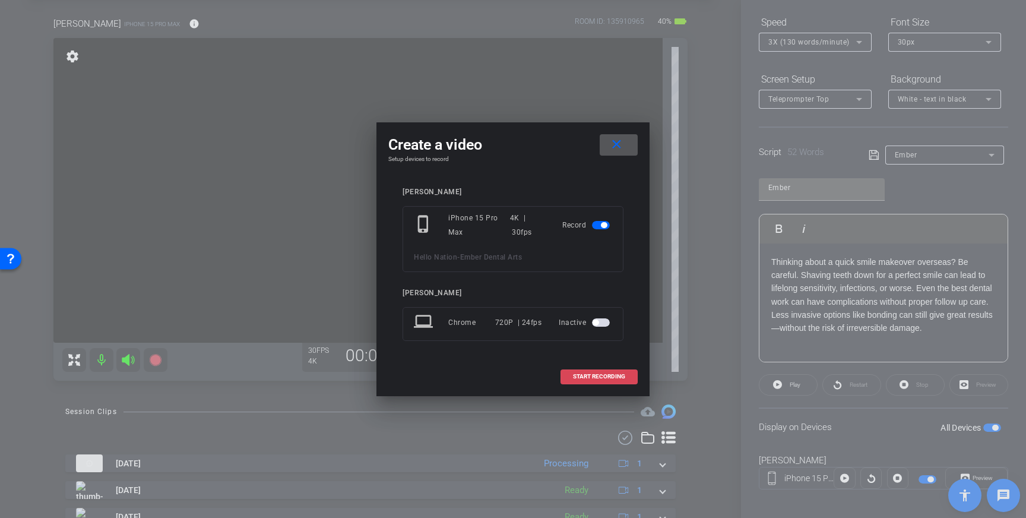
click at [598, 380] on span at bounding box center [599, 376] width 76 height 28
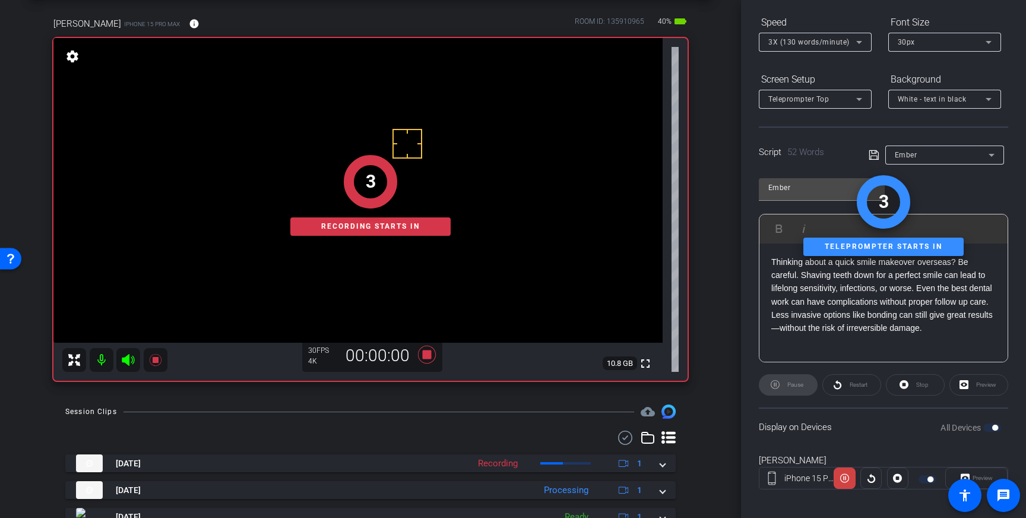
scroll to position [0, 0]
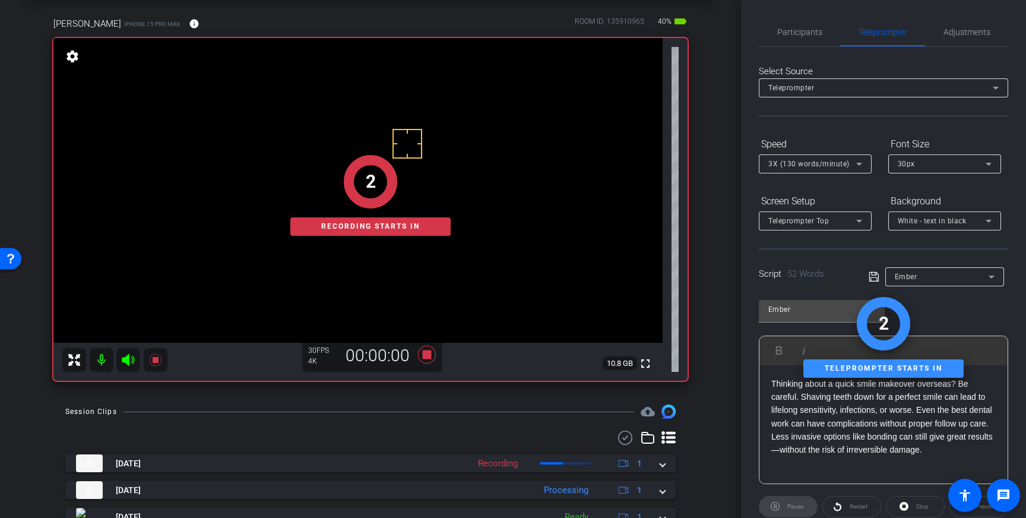
drag, startPoint x: 791, startPoint y: 37, endPoint x: 806, endPoint y: 48, distance: 18.3
click at [791, 37] on span "Participants" at bounding box center [799, 32] width 45 height 28
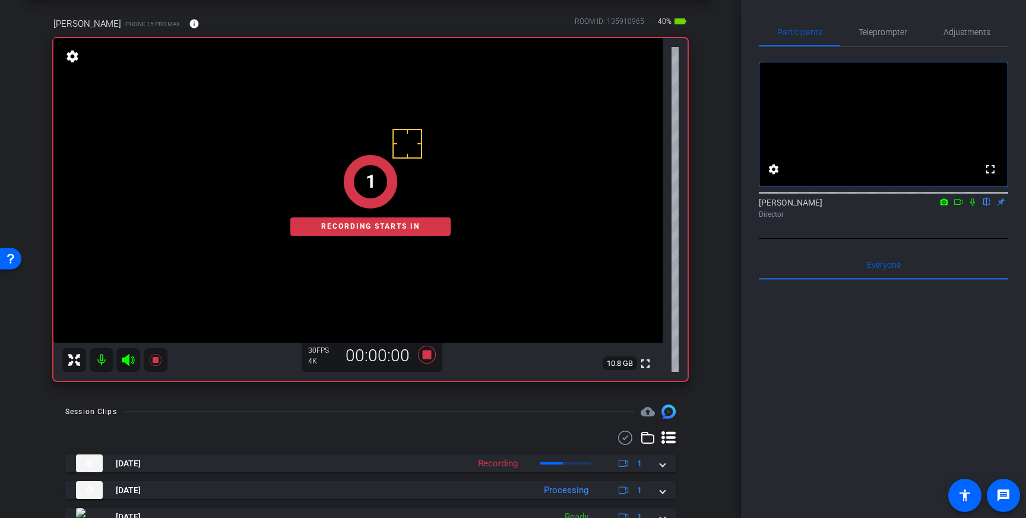
drag, startPoint x: 974, startPoint y: 218, endPoint x: 987, endPoint y: 265, distance: 48.7
click at [974, 206] on icon at bounding box center [972, 202] width 9 height 8
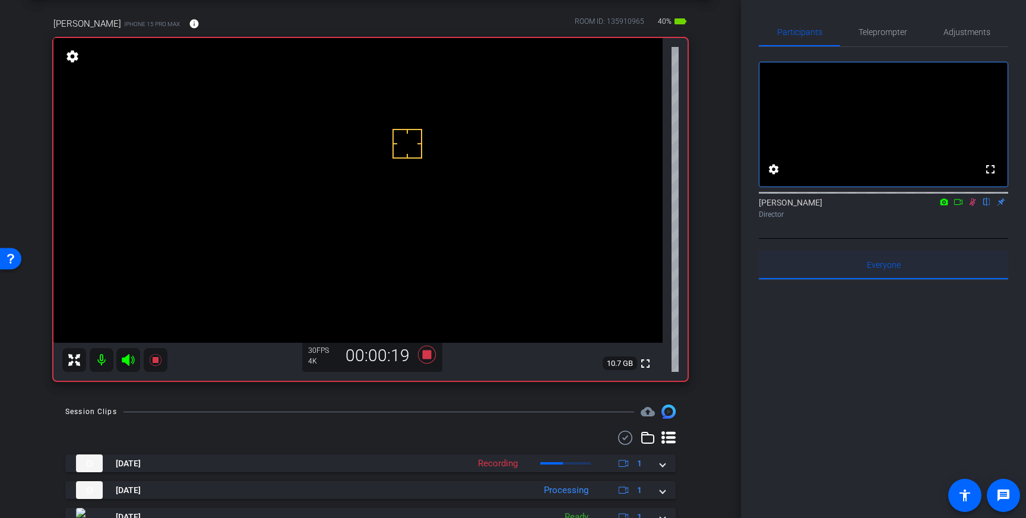
drag, startPoint x: 973, startPoint y: 215, endPoint x: 781, endPoint y: 284, distance: 203.7
click at [973, 206] on icon at bounding box center [972, 202] width 7 height 8
click at [432, 356] on icon at bounding box center [427, 354] width 28 height 21
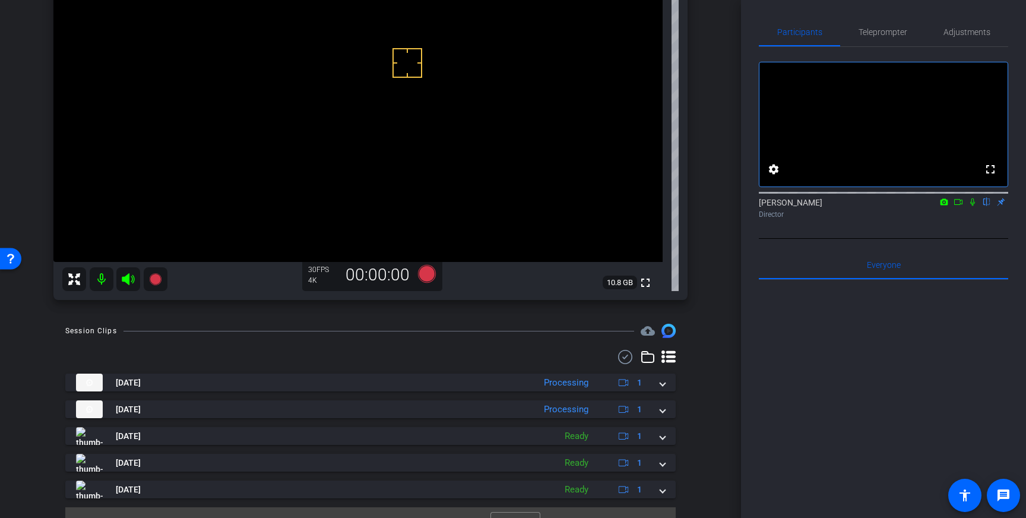
scroll to position [141, 0]
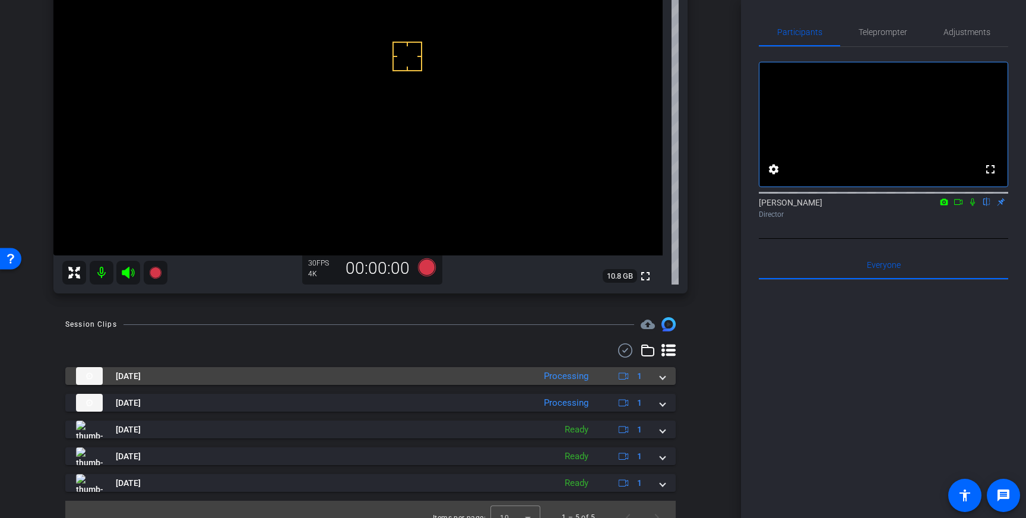
drag, startPoint x: 665, startPoint y: 378, endPoint x: 636, endPoint y: 401, distance: 36.7
click at [665, 378] on mat-expansion-panel-header "Aug 25, 2025 Processing 1" at bounding box center [370, 376] width 610 height 18
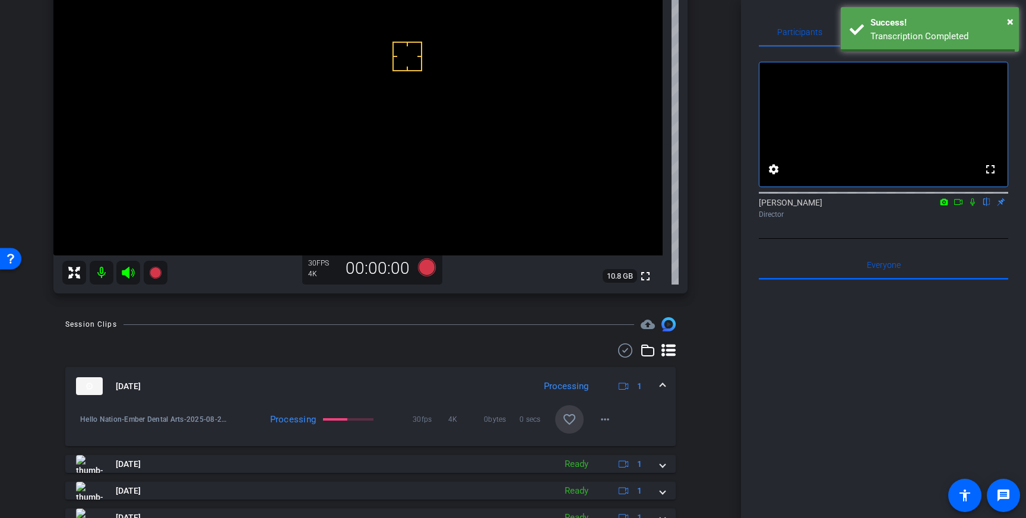
drag, startPoint x: 570, startPoint y: 418, endPoint x: 660, endPoint y: 388, distance: 95.2
click at [570, 418] on mat-icon "favorite_border" at bounding box center [569, 419] width 14 height 14
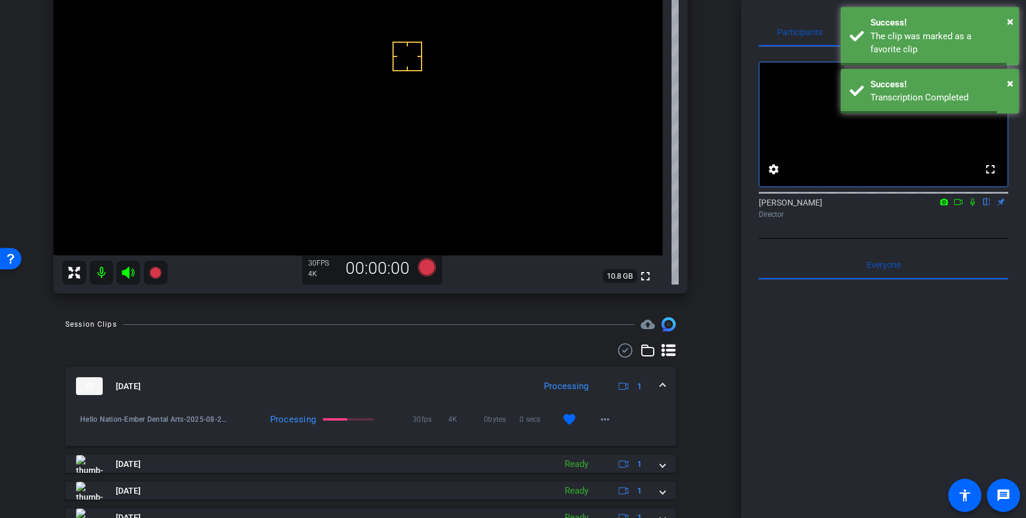
click at [666, 383] on mat-expansion-panel-header "Aug 25, 2025 Processing 1" at bounding box center [370, 386] width 610 height 38
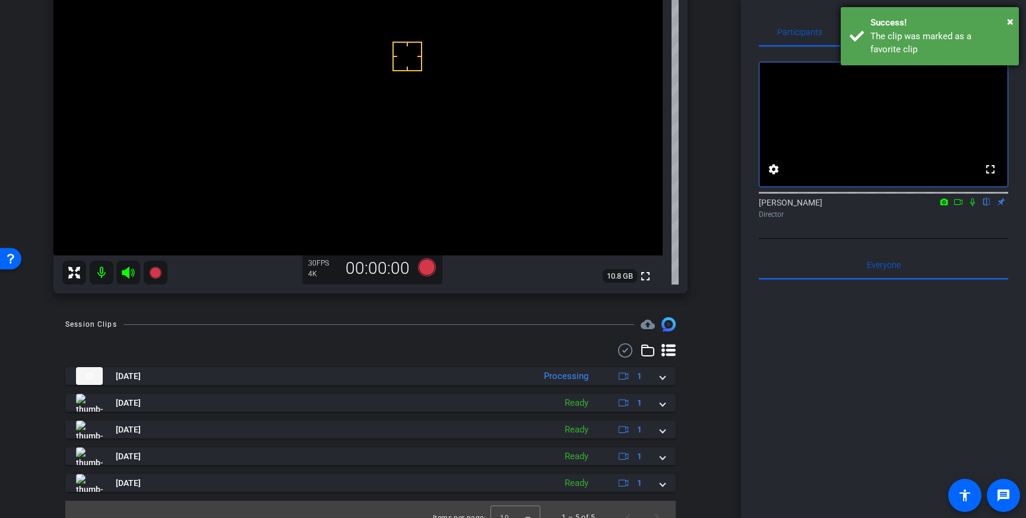
click at [939, 24] on div "Success!" at bounding box center [940, 23] width 140 height 14
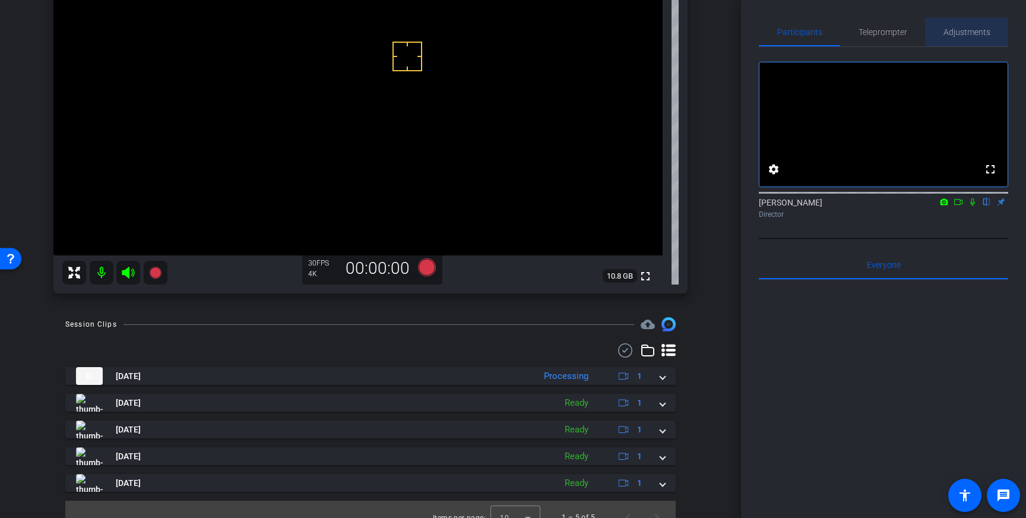
drag, startPoint x: 976, startPoint y: 32, endPoint x: 975, endPoint y: 43, distance: 10.8
click at [975, 32] on span "Adjustments" at bounding box center [966, 32] width 47 height 8
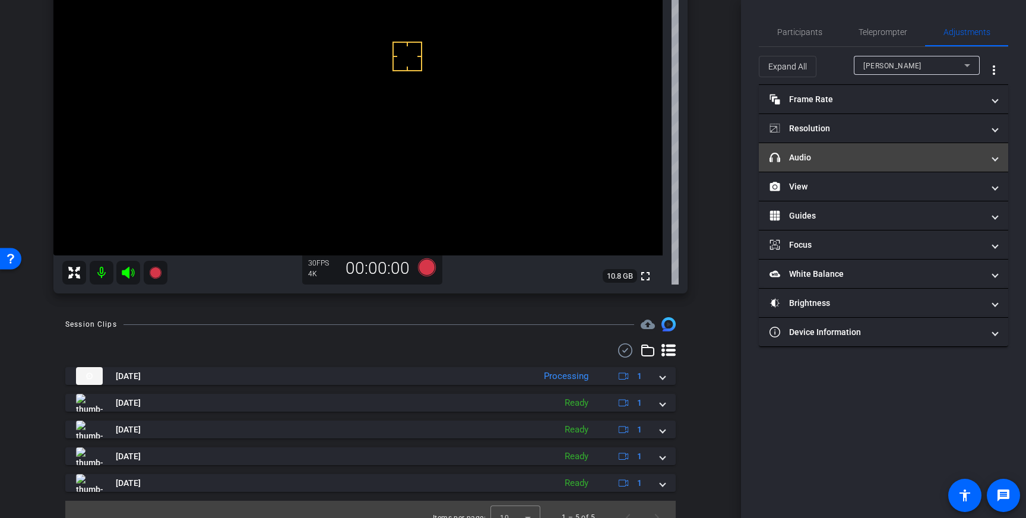
click at [939, 158] on mat-panel-title "headphone icon Audio" at bounding box center [876, 157] width 214 height 12
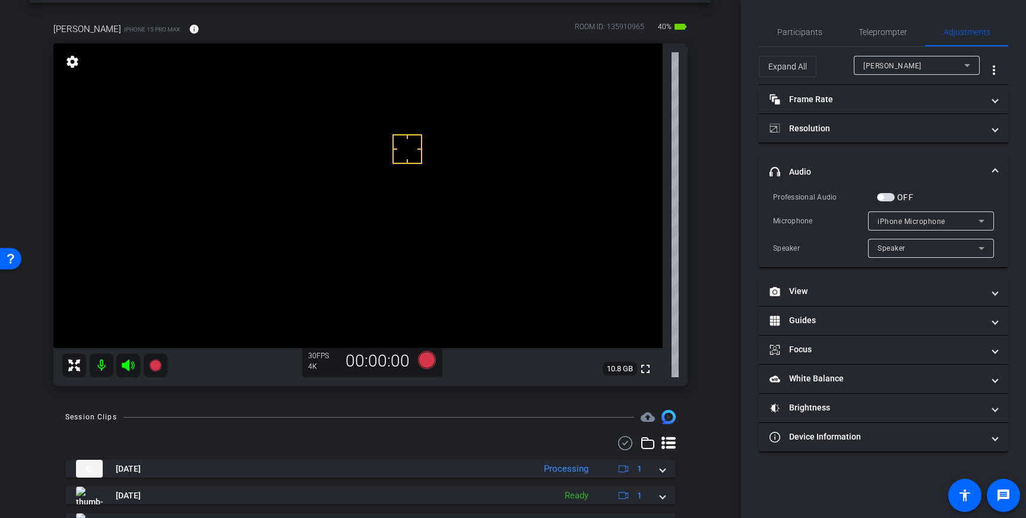
scroll to position [46, 0]
click at [886, 198] on span "button" at bounding box center [886, 197] width 18 height 8
click at [426, 362] on icon at bounding box center [427, 362] width 18 height 18
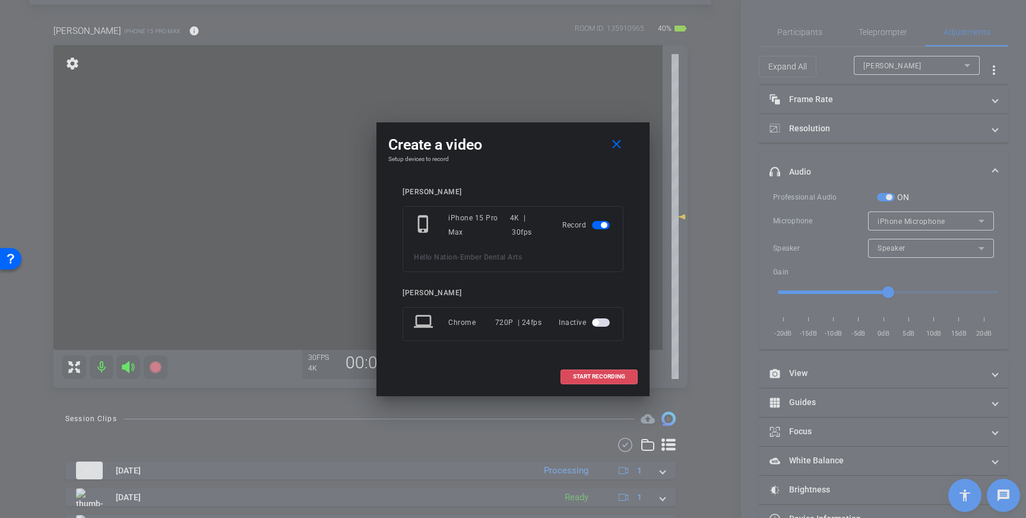
click at [623, 366] on span at bounding box center [599, 376] width 76 height 28
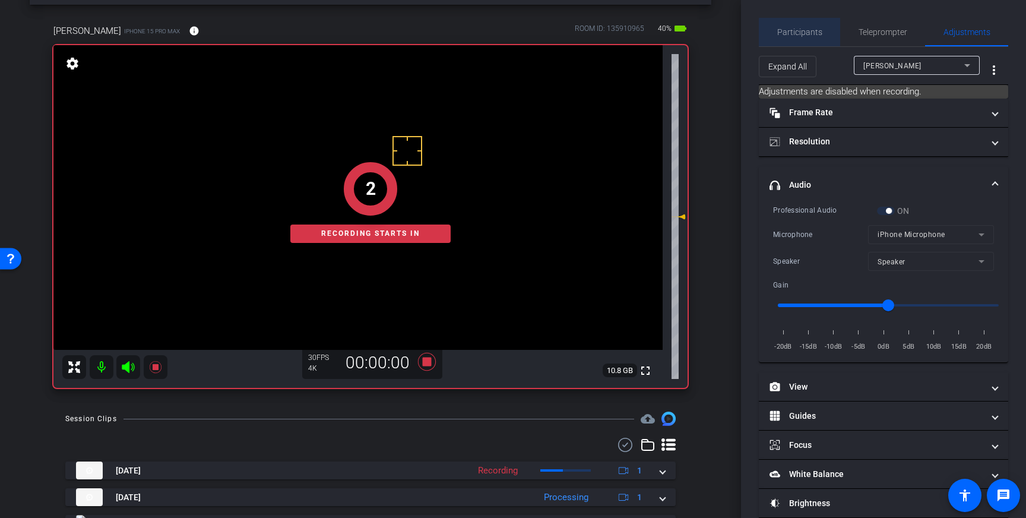
drag, startPoint x: 809, startPoint y: 37, endPoint x: 947, endPoint y: 205, distance: 217.2
click at [809, 37] on span "Participants" at bounding box center [799, 32] width 45 height 28
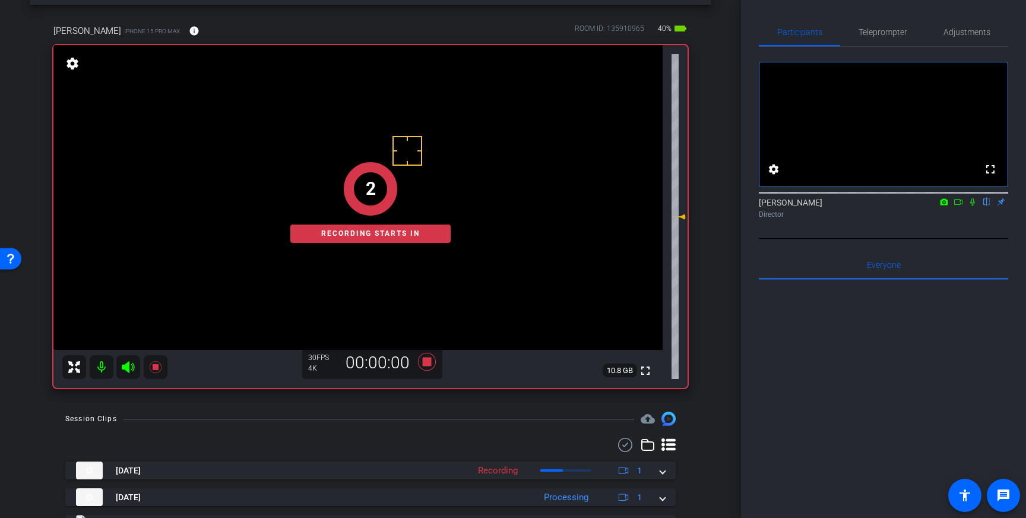
drag, startPoint x: 971, startPoint y: 215, endPoint x: 982, endPoint y: 255, distance: 41.9
click at [971, 206] on icon at bounding box center [972, 202] width 9 height 8
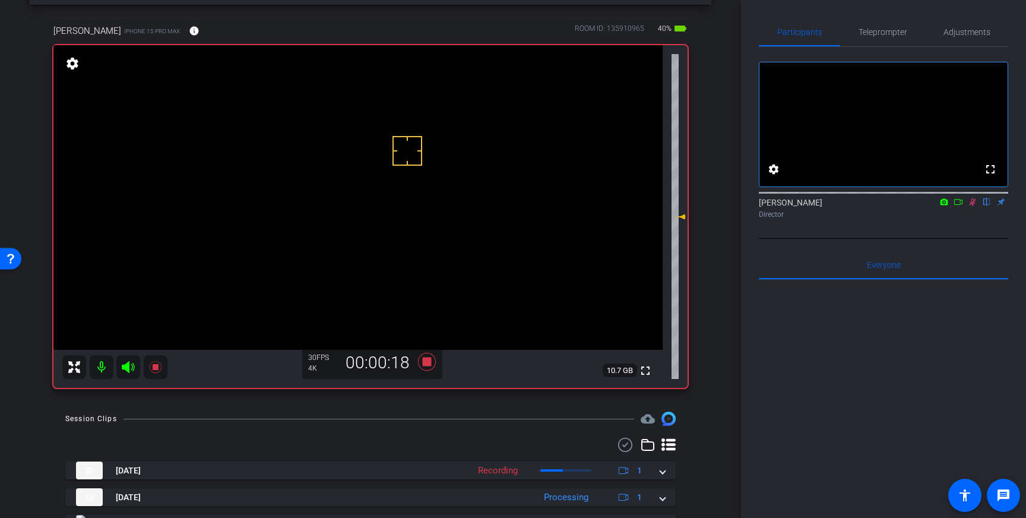
click at [972, 206] on icon at bounding box center [972, 202] width 7 height 8
drag, startPoint x: 427, startPoint y: 360, endPoint x: 878, endPoint y: 9, distance: 570.7
click at [430, 359] on icon at bounding box center [427, 362] width 18 height 18
drag, startPoint x: 937, startPoint y: 33, endPoint x: 944, endPoint y: 44, distance: 13.3
click at [937, 33] on div "Adjustments" at bounding box center [966, 32] width 83 height 28
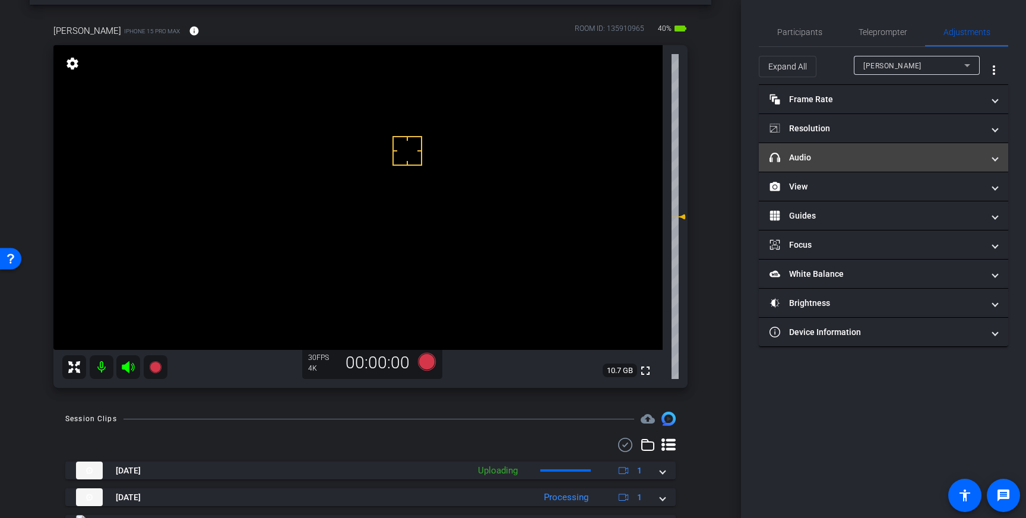
click at [973, 163] on mat-expansion-panel-header "headphone icon Audio" at bounding box center [883, 157] width 249 height 28
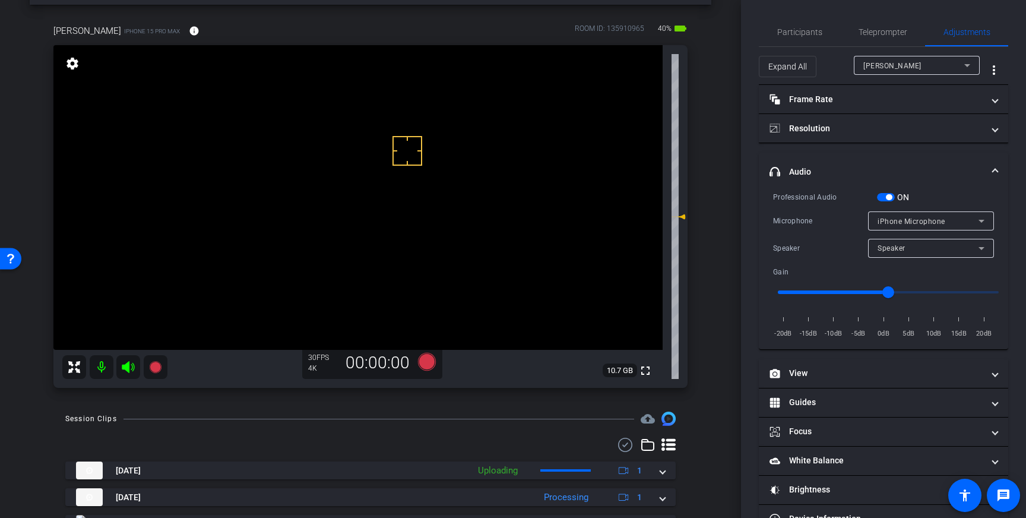
click at [885, 196] on span "button" at bounding box center [886, 197] width 18 height 8
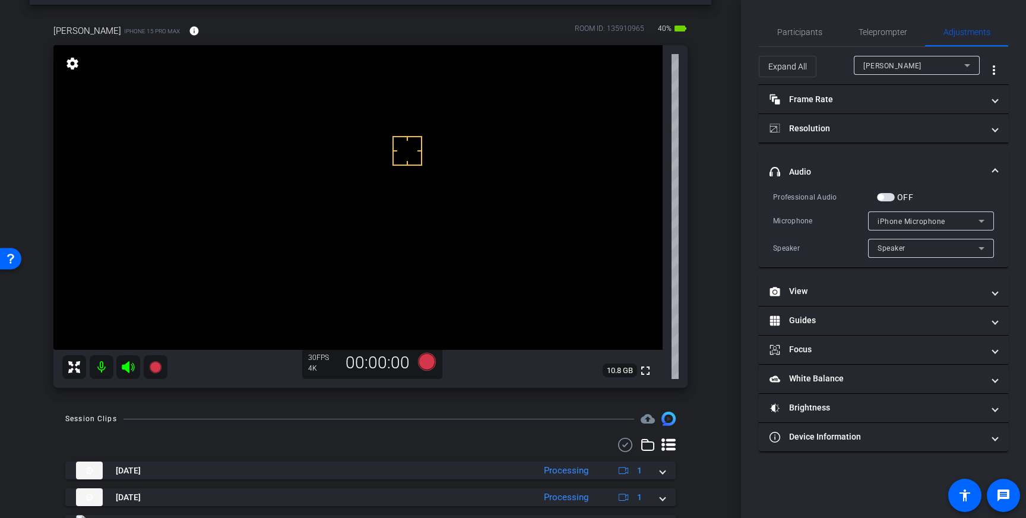
drag, startPoint x: 990, startPoint y: 172, endPoint x: 982, endPoint y: 174, distance: 8.1
click at [989, 172] on span "headphone icon Audio" at bounding box center [880, 172] width 223 height 12
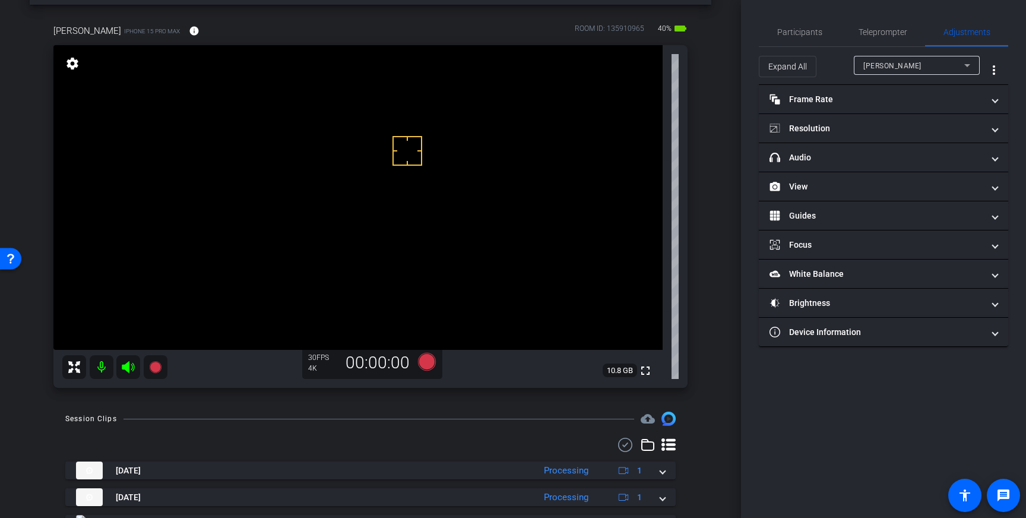
scroll to position [110, 0]
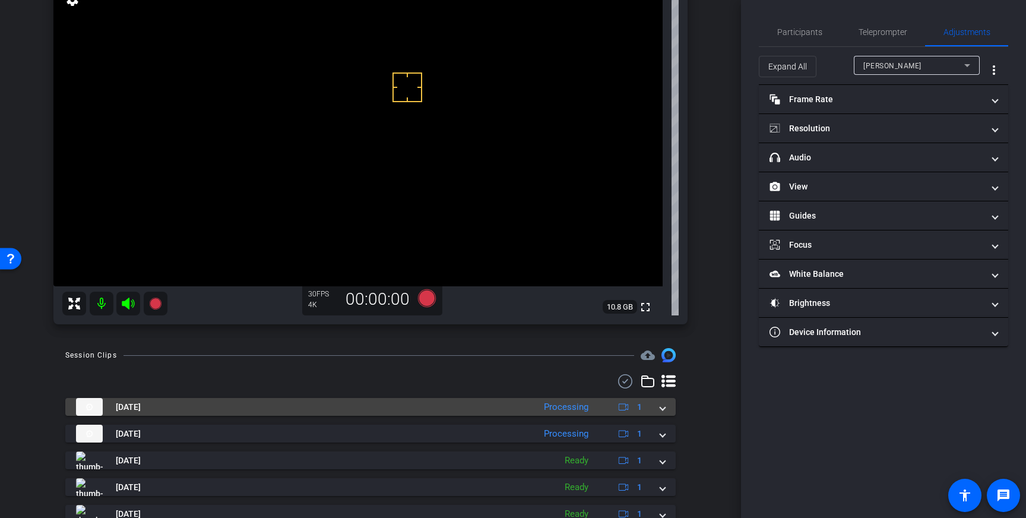
drag, startPoint x: 662, startPoint y: 407, endPoint x: 649, endPoint y: 423, distance: 20.6
click at [662, 407] on span at bounding box center [662, 407] width 5 height 12
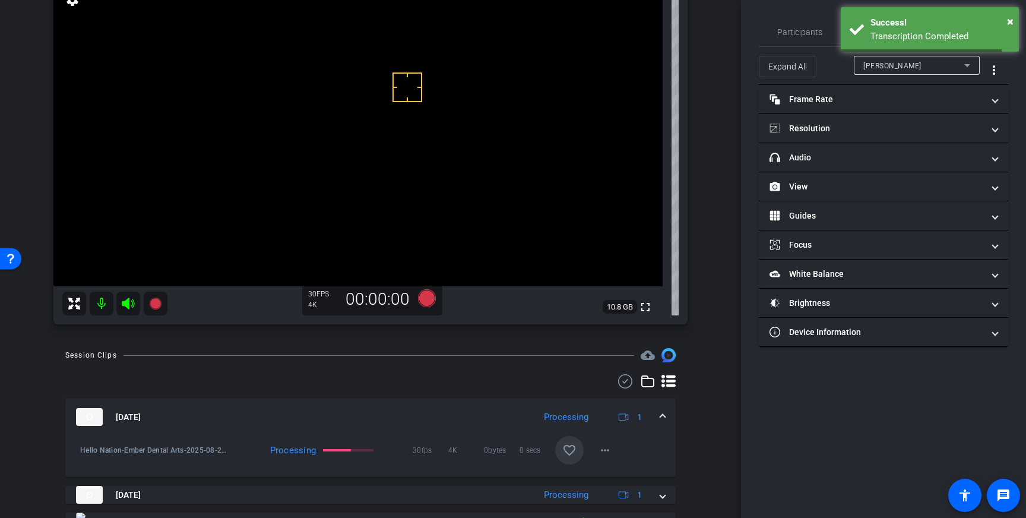
drag, startPoint x: 565, startPoint y: 449, endPoint x: 572, endPoint y: 447, distance: 7.3
click at [568, 448] on mat-icon "favorite_border" at bounding box center [569, 450] width 14 height 14
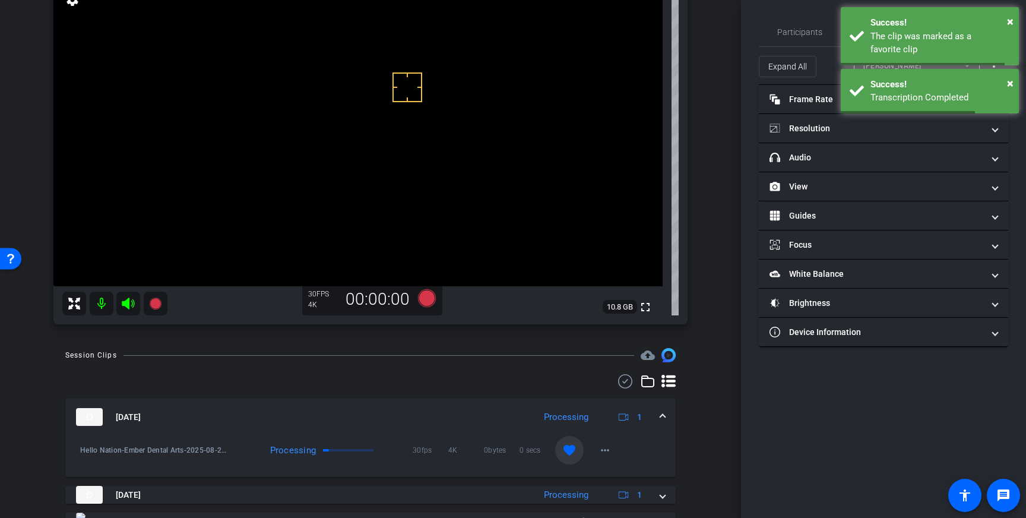
click at [665, 411] on mat-expansion-panel-header "Aug 25, 2025 Processing 1" at bounding box center [370, 417] width 610 height 38
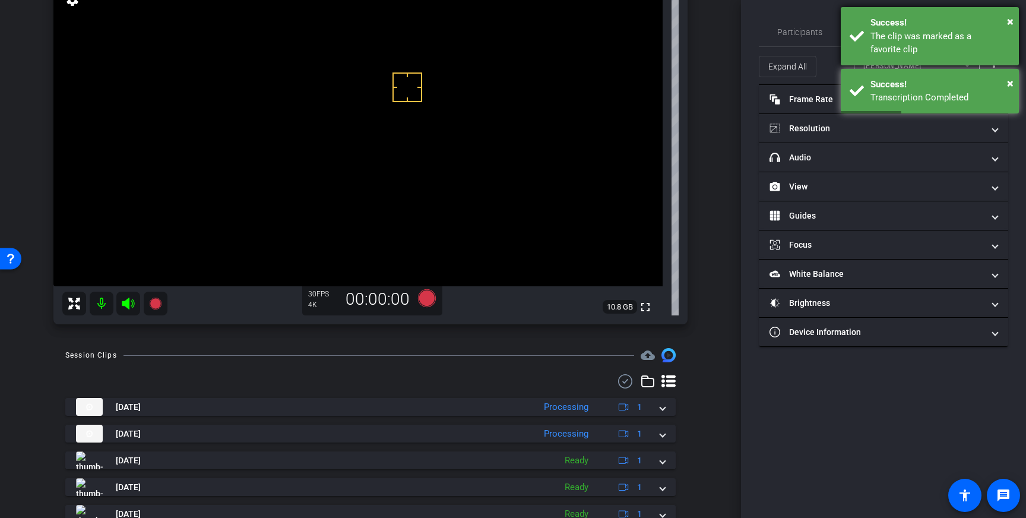
click at [901, 46] on div "The clip was marked as a favorite clip" at bounding box center [940, 43] width 140 height 27
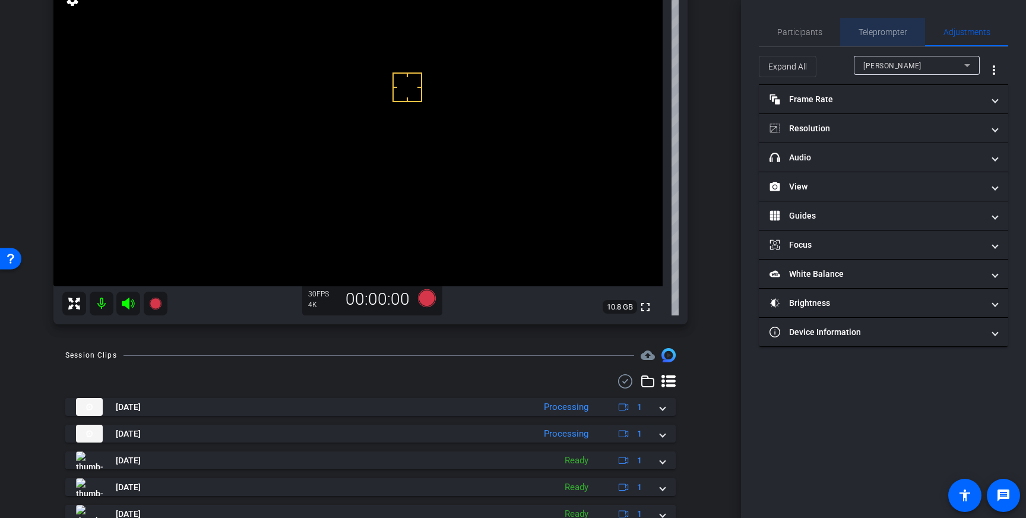
click at [896, 29] on span "Teleprompter" at bounding box center [882, 32] width 49 height 8
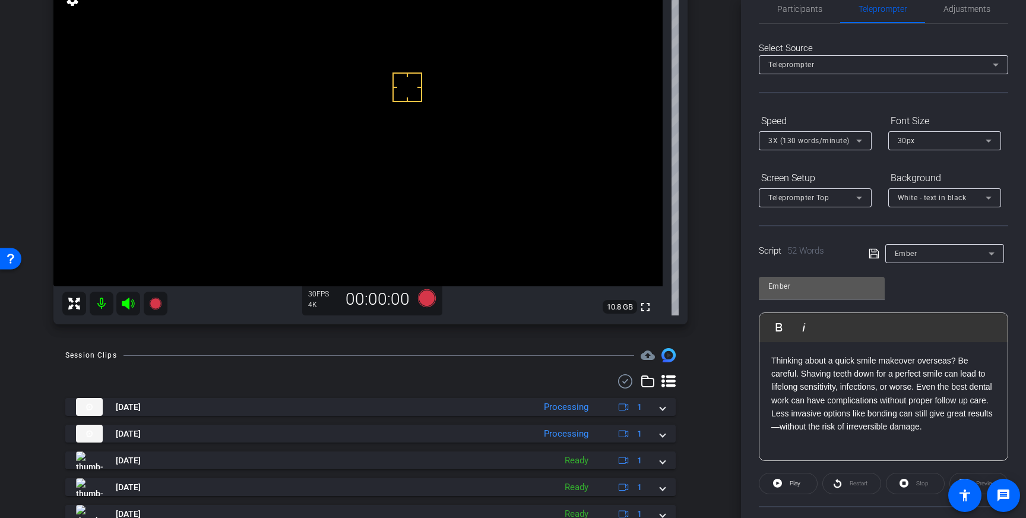
scroll to position [40, 0]
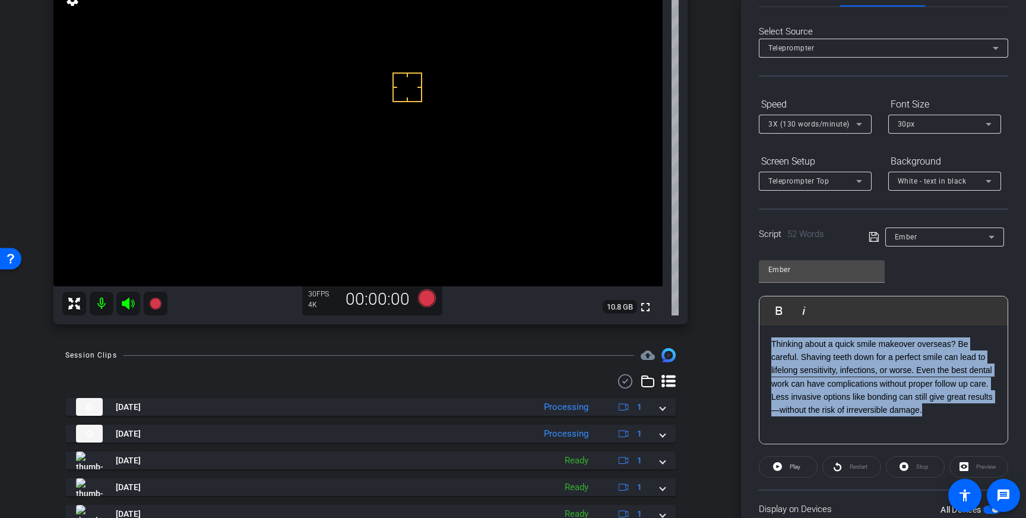
drag, startPoint x: 918, startPoint y: 414, endPoint x: 771, endPoint y: 347, distance: 162.6
click at [771, 347] on div "Thinking about a quick smile makeover overseas? Be careful. Shaving teeth down …" at bounding box center [883, 384] width 248 height 119
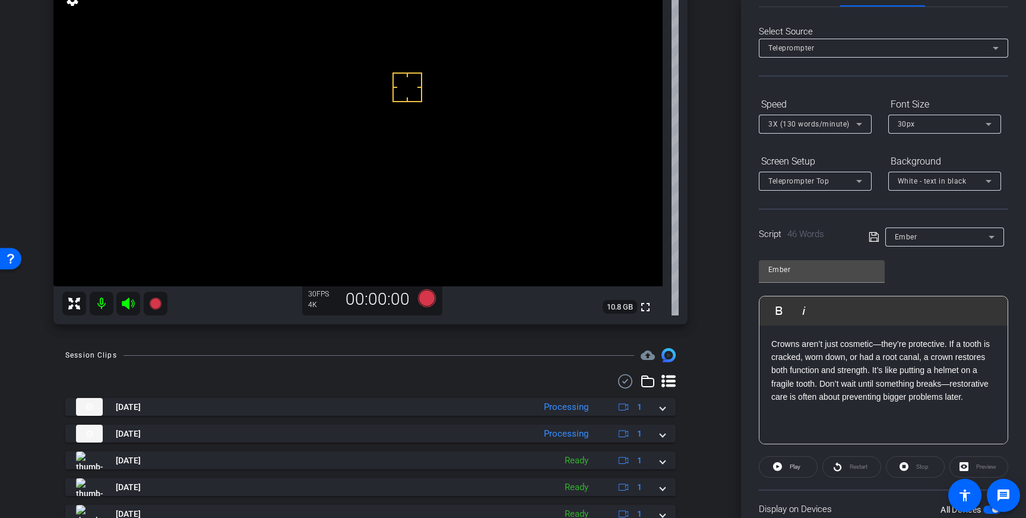
drag, startPoint x: 873, startPoint y: 236, endPoint x: 905, endPoint y: 295, distance: 67.5
click at [873, 236] on icon at bounding box center [873, 237] width 11 height 14
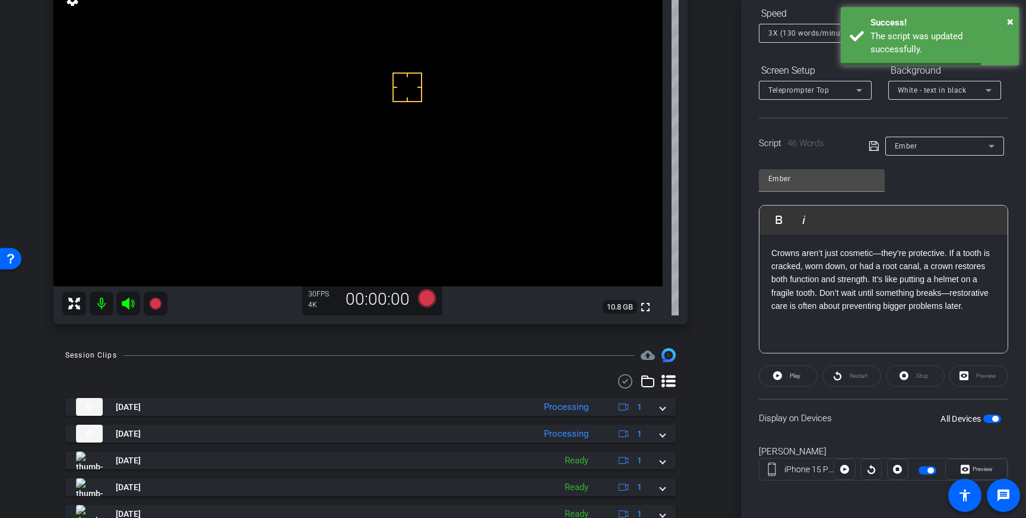
scroll to position [131, 0]
click at [982, 420] on label "All Devices" at bounding box center [961, 418] width 43 height 12
click at [983, 420] on button "All Devices" at bounding box center [992, 418] width 18 height 8
click at [994, 417] on span "button" at bounding box center [992, 418] width 18 height 8
click at [871, 145] on icon at bounding box center [873, 145] width 11 height 14
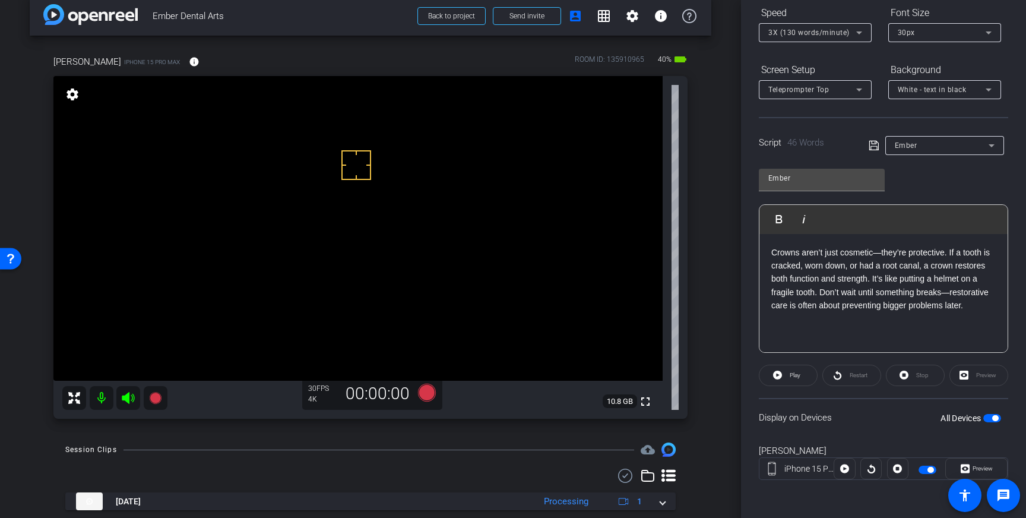
scroll to position [14, 0]
click at [430, 393] on icon at bounding box center [427, 394] width 18 height 18
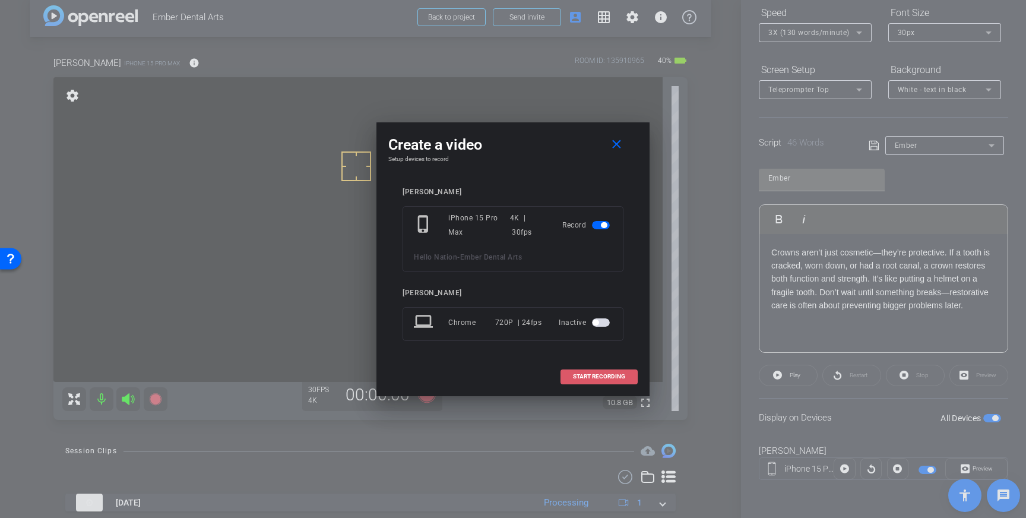
click at [594, 375] on span "START RECORDING" at bounding box center [599, 376] width 52 height 6
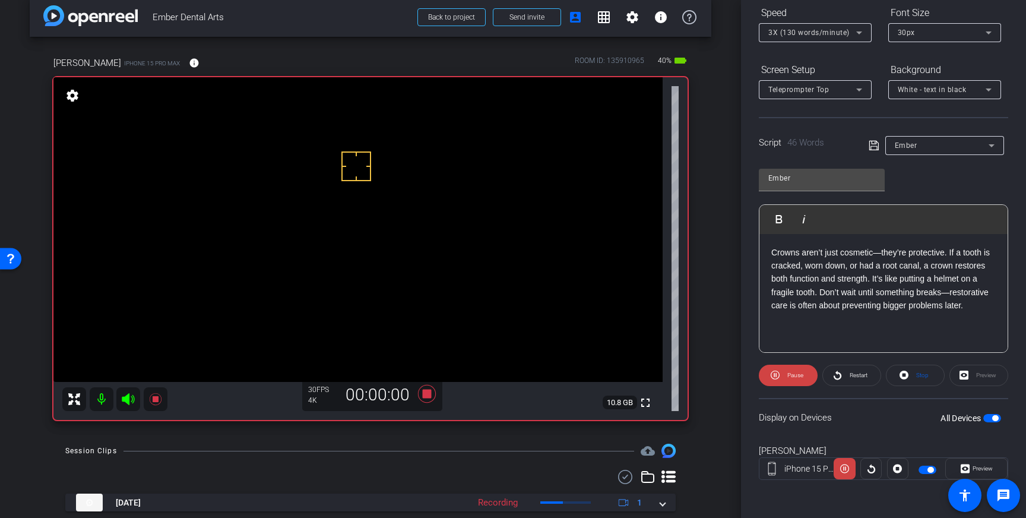
drag, startPoint x: 413, startPoint y: 176, endPoint x: 398, endPoint y: 174, distance: 14.4
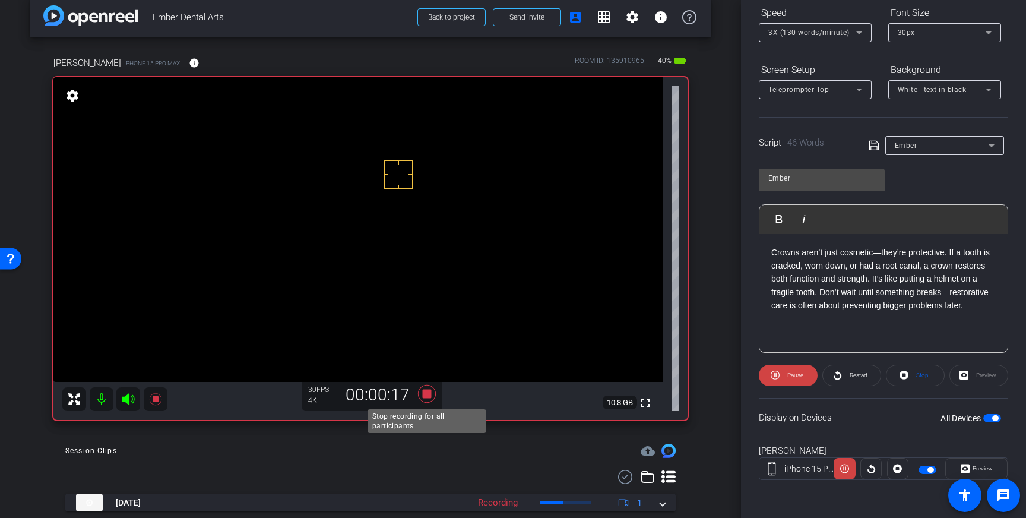
click at [424, 395] on icon at bounding box center [427, 394] width 18 height 18
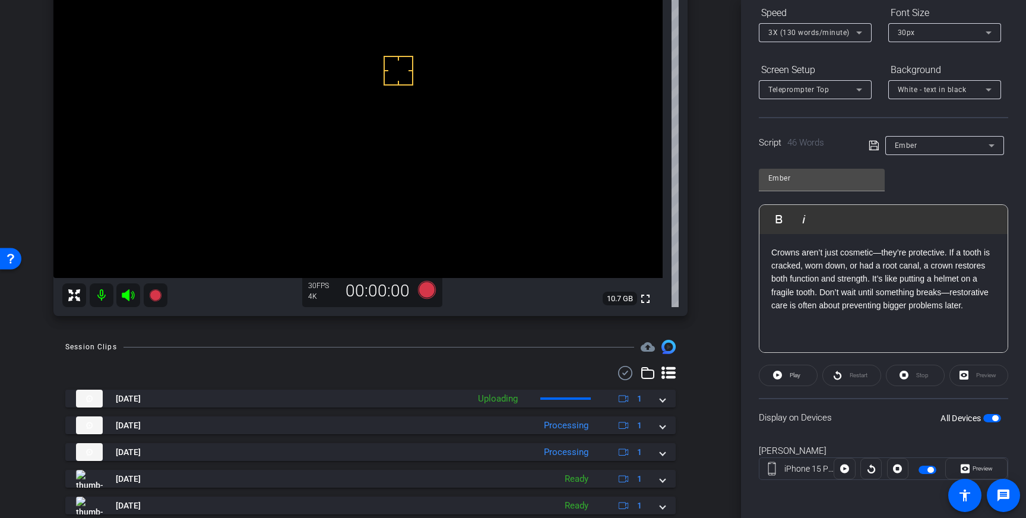
scroll to position [122, 0]
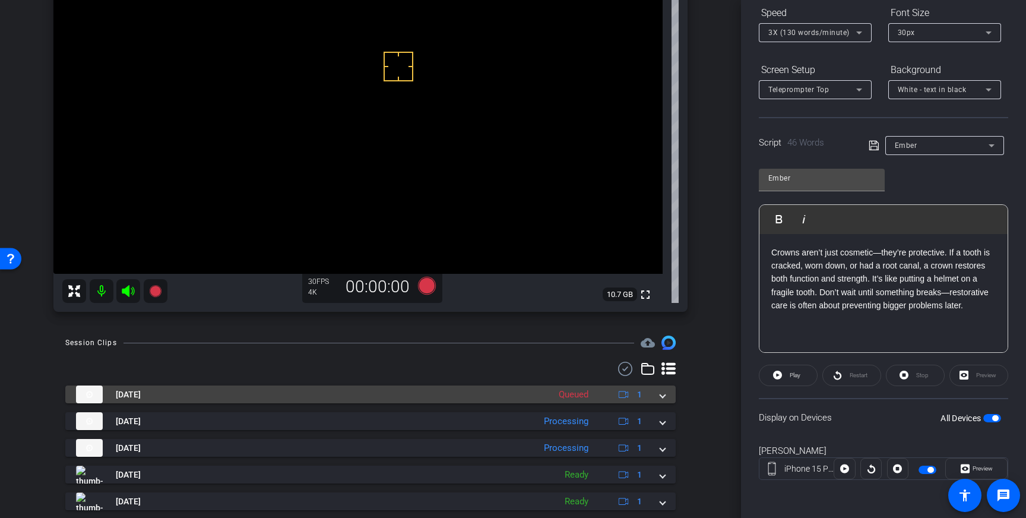
drag, startPoint x: 664, startPoint y: 396, endPoint x: 633, endPoint y: 414, distance: 35.6
click at [664, 396] on span at bounding box center [662, 394] width 5 height 12
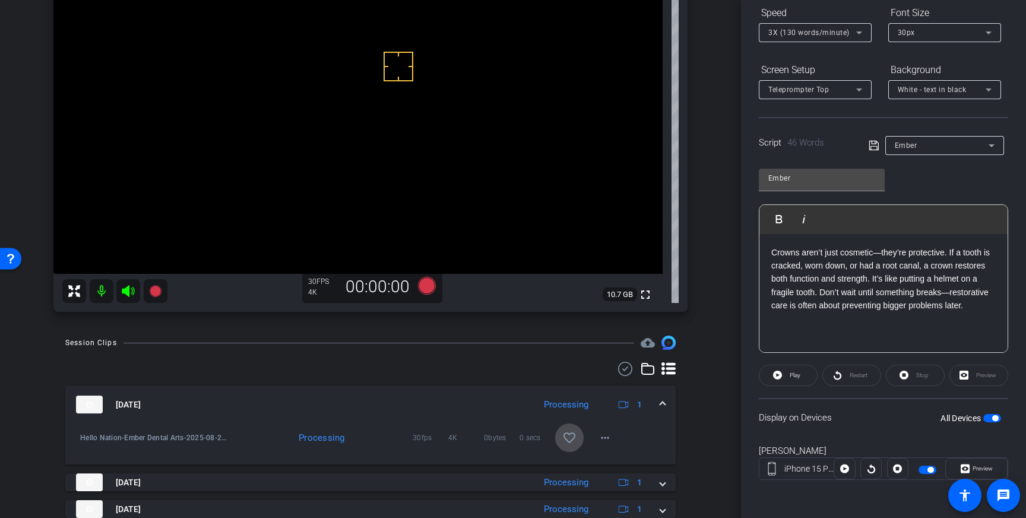
click at [567, 447] on span at bounding box center [569, 437] width 28 height 28
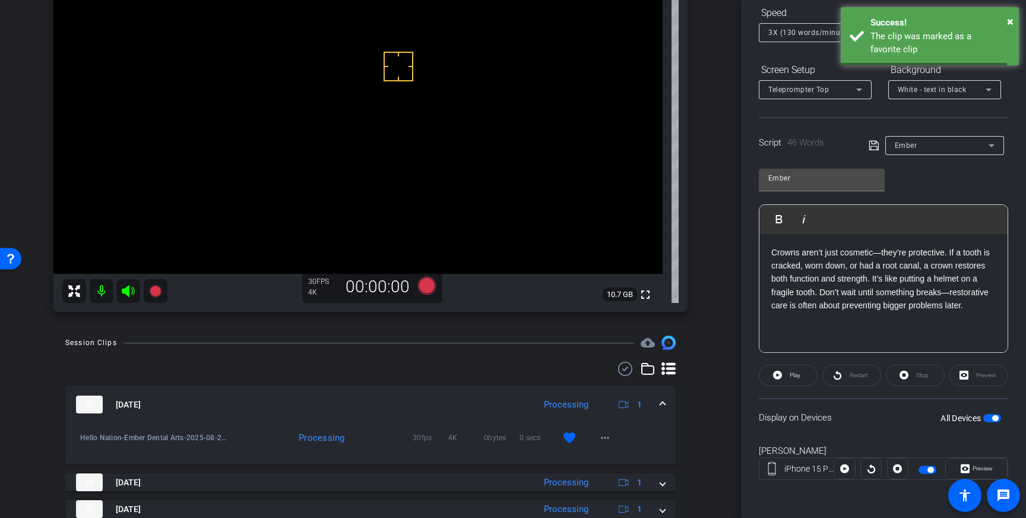
click at [661, 399] on span at bounding box center [662, 404] width 5 height 12
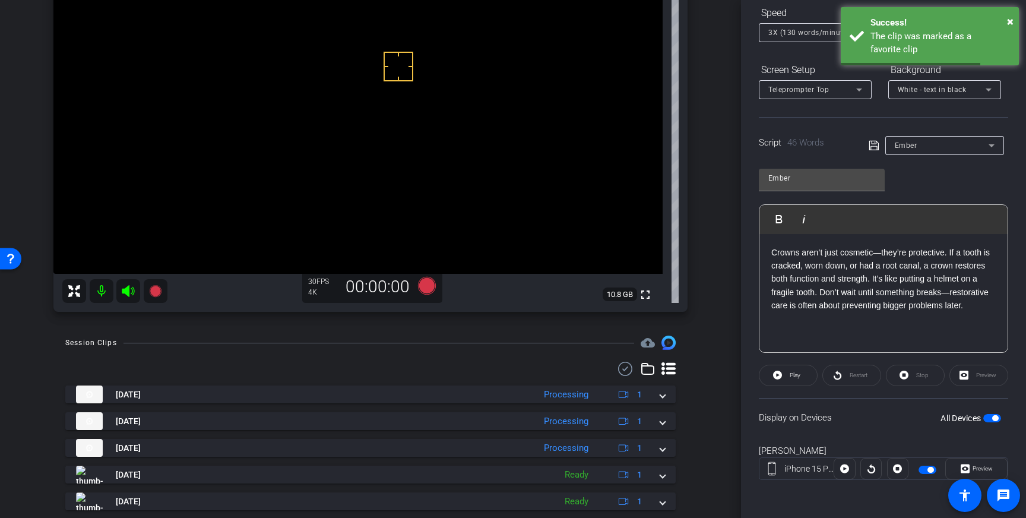
scroll to position [0, 0]
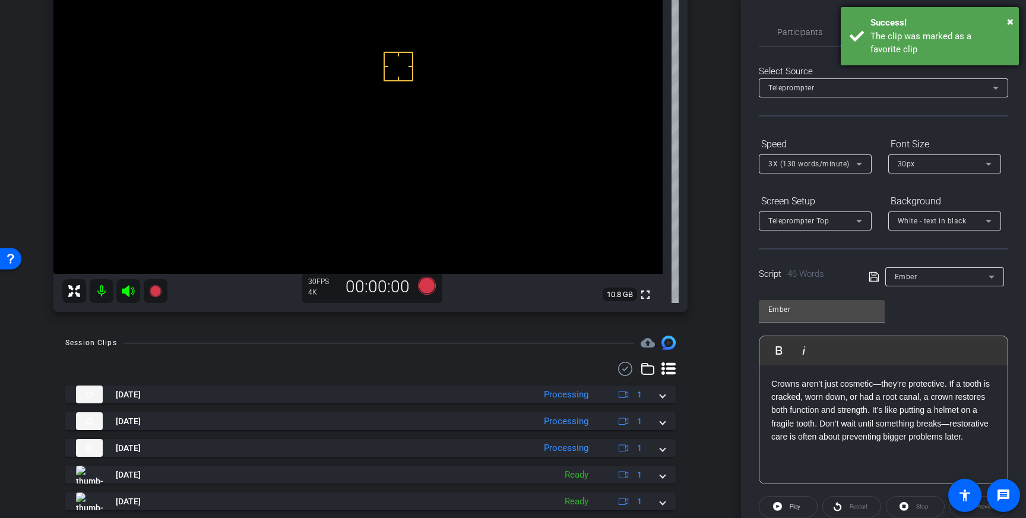
click at [905, 28] on div "Success!" at bounding box center [940, 23] width 140 height 14
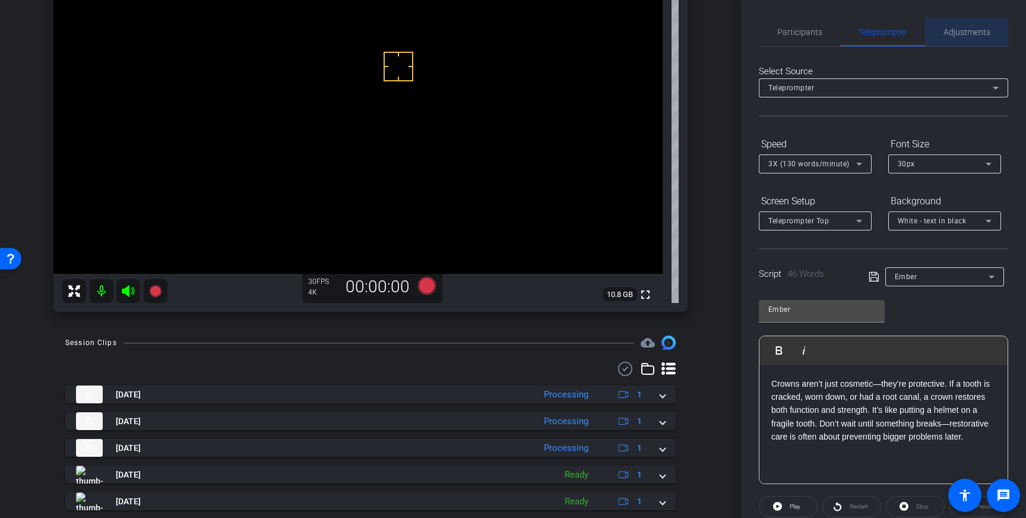
click at [946, 31] on span "Adjustments" at bounding box center [966, 32] width 47 height 8
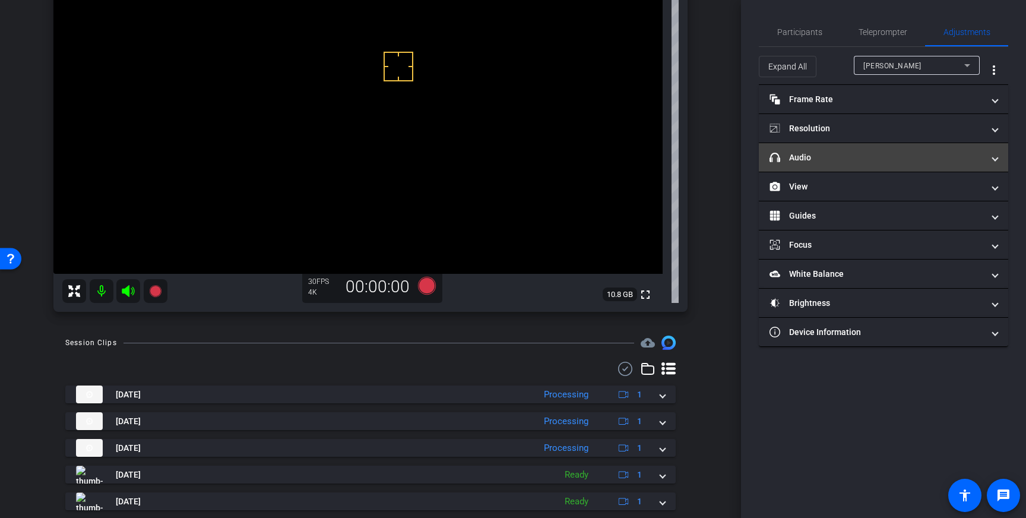
click at [953, 158] on mat-panel-title "headphone icon Audio" at bounding box center [876, 157] width 214 height 12
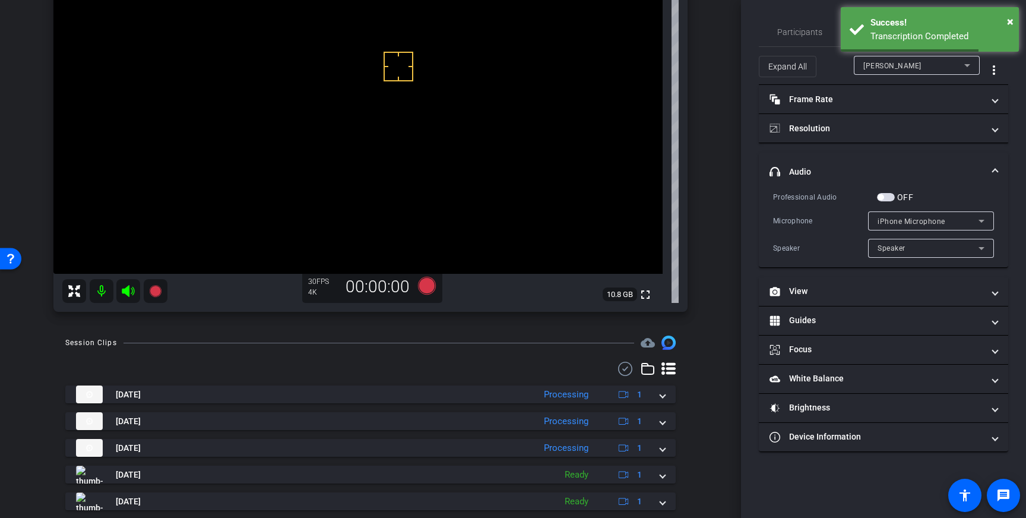
click at [888, 197] on span "button" at bounding box center [886, 197] width 18 height 8
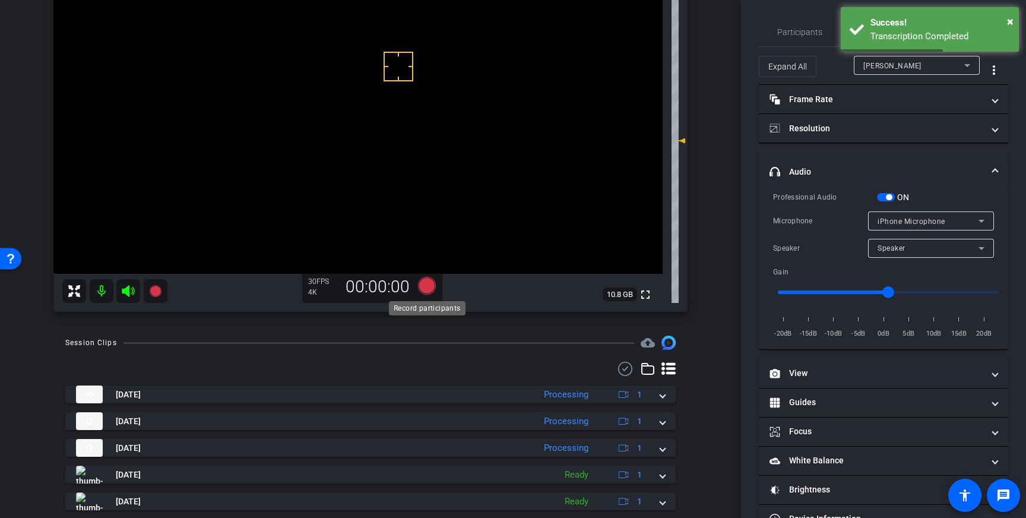
click at [427, 287] on icon at bounding box center [427, 286] width 18 height 18
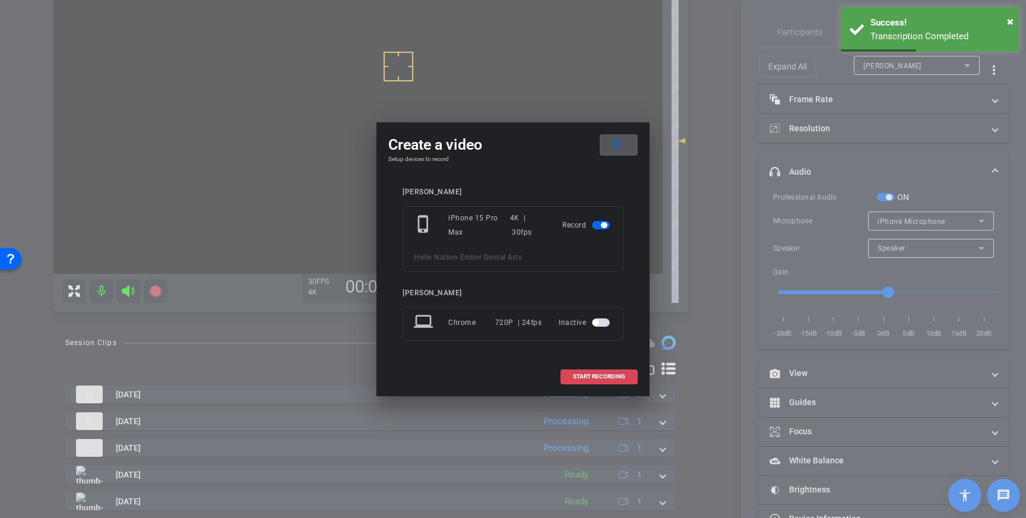
click at [589, 376] on span "START RECORDING" at bounding box center [599, 376] width 52 height 6
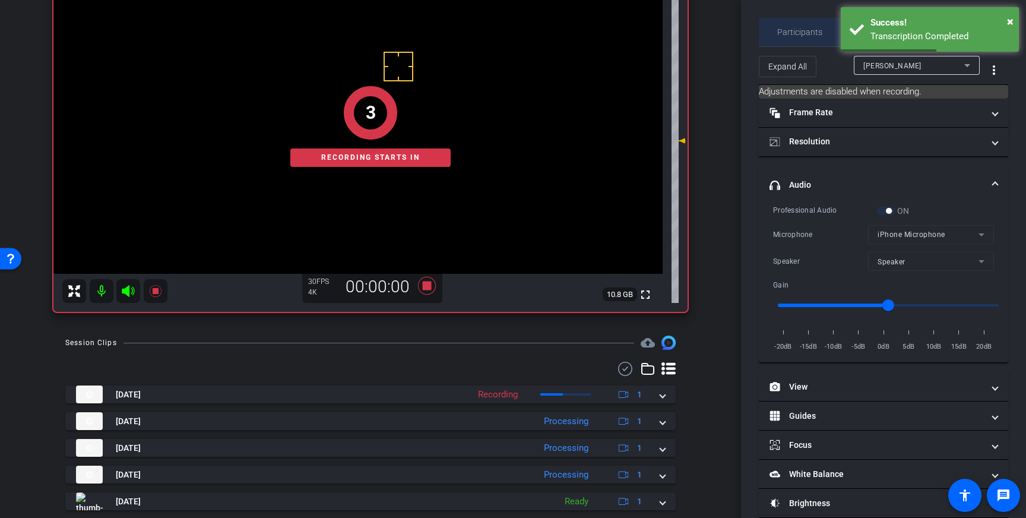
drag, startPoint x: 811, startPoint y: 27, endPoint x: 838, endPoint y: 58, distance: 41.3
click at [811, 28] on span "Participants" at bounding box center [799, 32] width 45 height 8
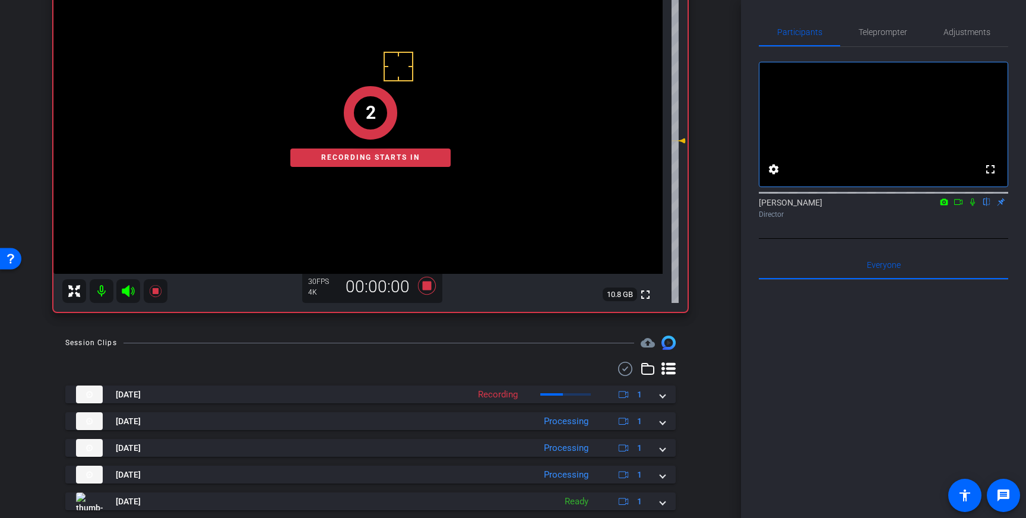
click at [976, 207] on mat-icon at bounding box center [972, 201] width 14 height 11
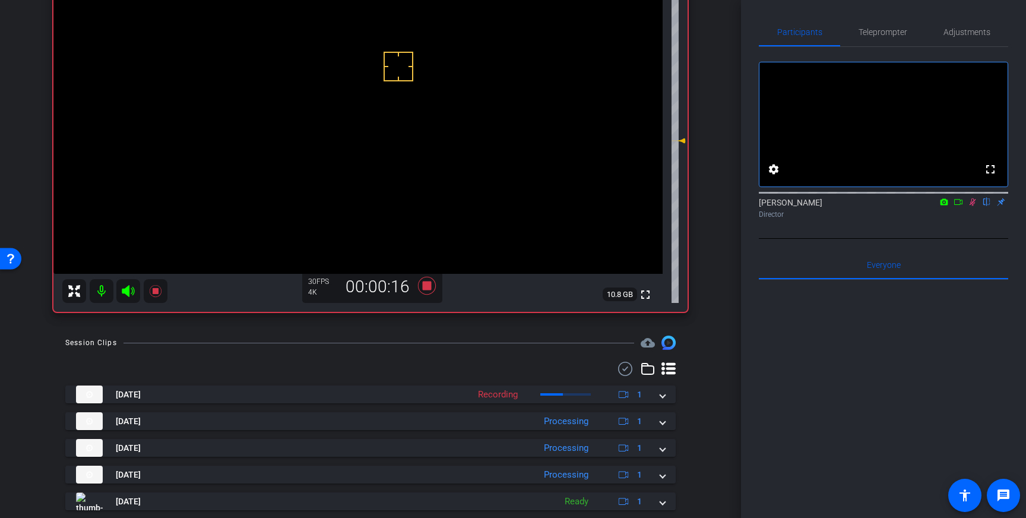
click at [971, 206] on icon at bounding box center [972, 202] width 7 height 8
click at [424, 286] on icon at bounding box center [427, 286] width 18 height 18
click at [959, 36] on span "Adjustments" at bounding box center [966, 32] width 47 height 8
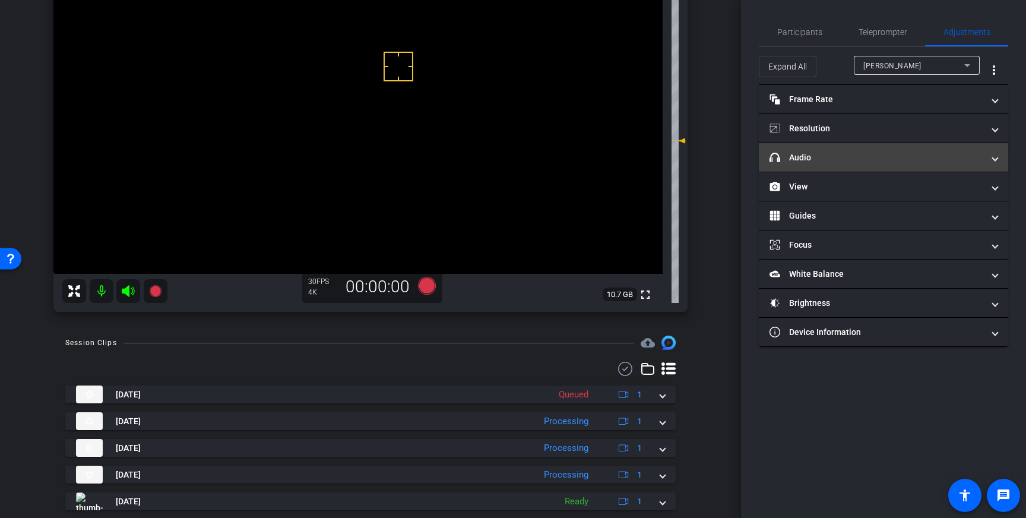
click at [976, 153] on mat-panel-title "headphone icon Audio" at bounding box center [876, 157] width 214 height 12
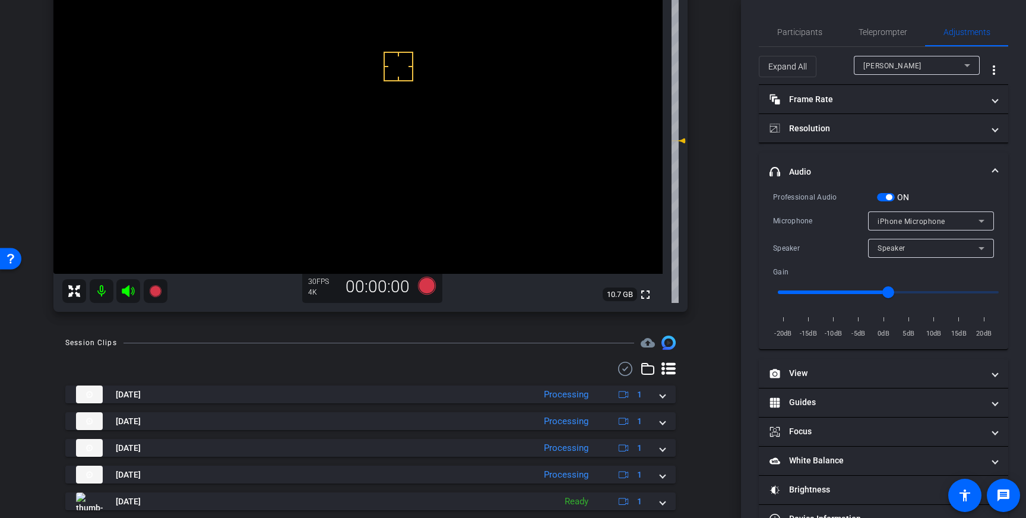
click at [877, 195] on span "button" at bounding box center [886, 197] width 18 height 8
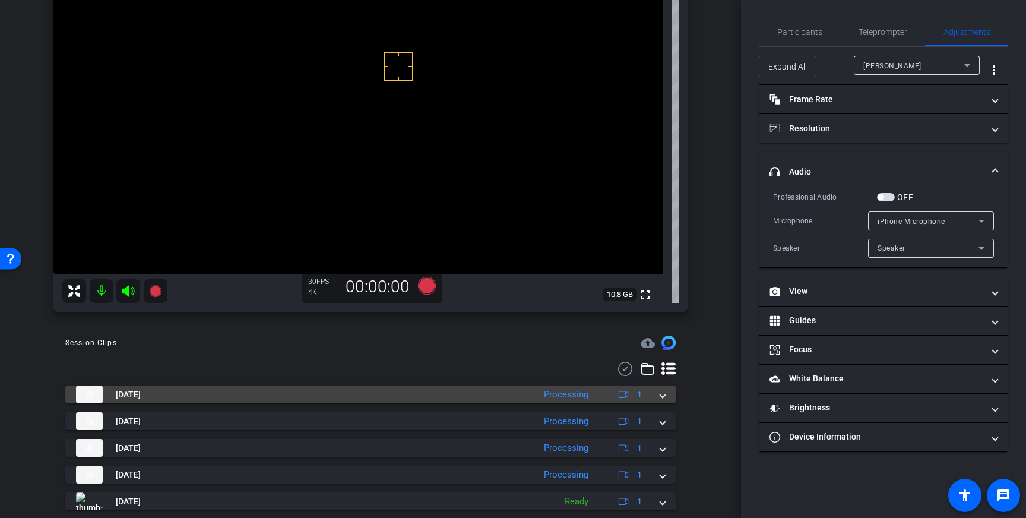
click at [657, 394] on div "Aug 25, 2025 Processing 1" at bounding box center [368, 394] width 584 height 18
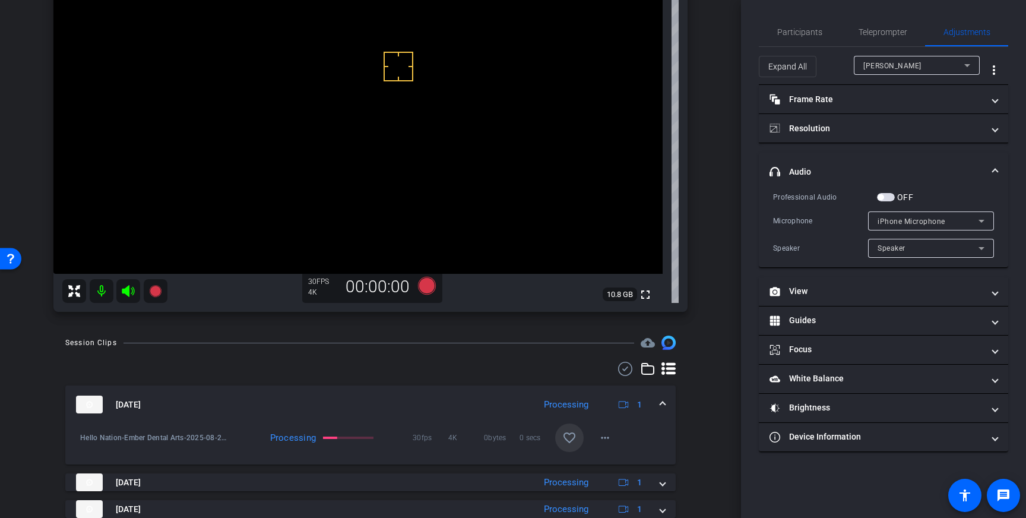
click at [563, 440] on mat-icon "favorite_border" at bounding box center [569, 437] width 14 height 14
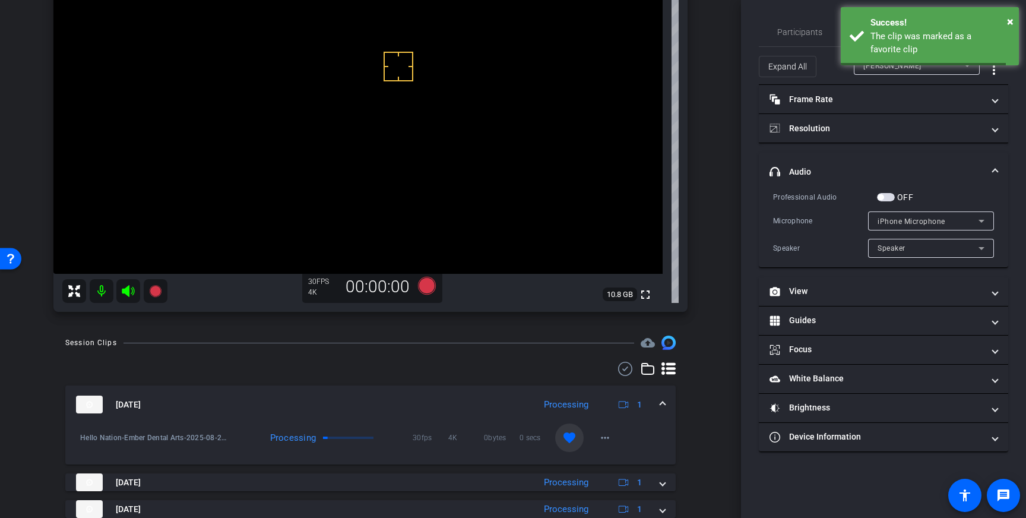
drag, startPoint x: 668, startPoint y: 400, endPoint x: 668, endPoint y: 413, distance: 12.5
click at [668, 400] on mat-expansion-panel-header "Aug 25, 2025 Processing 1" at bounding box center [370, 404] width 610 height 38
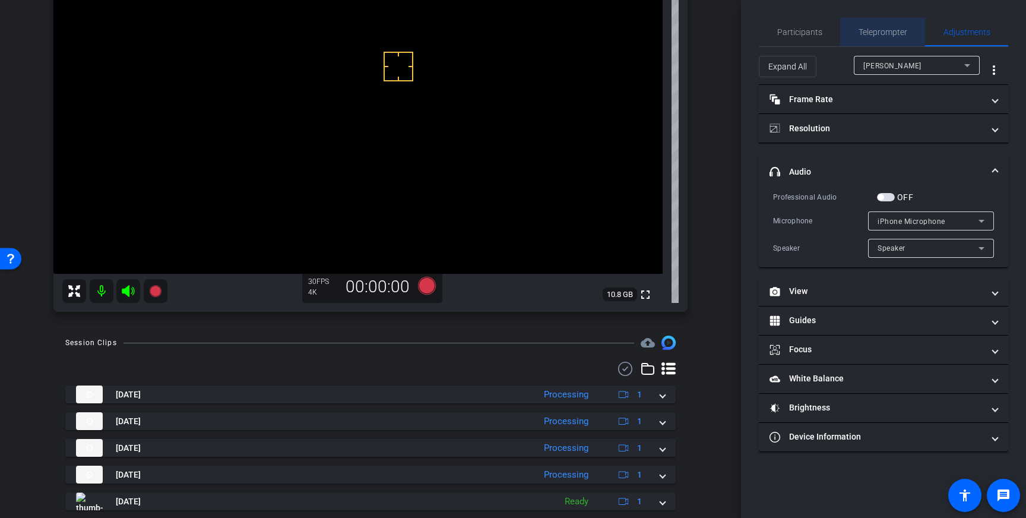
click at [896, 22] on span "Teleprompter" at bounding box center [882, 32] width 49 height 28
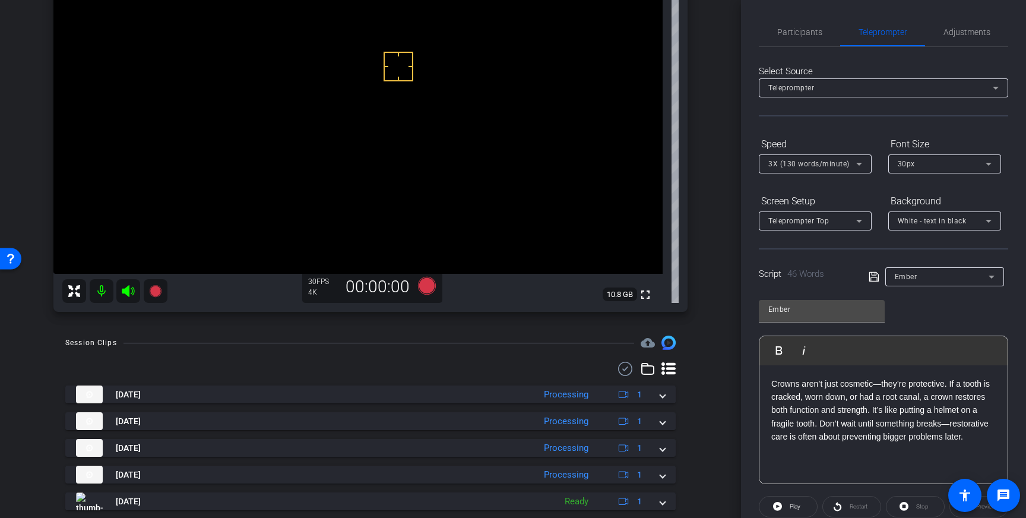
scroll to position [131, 0]
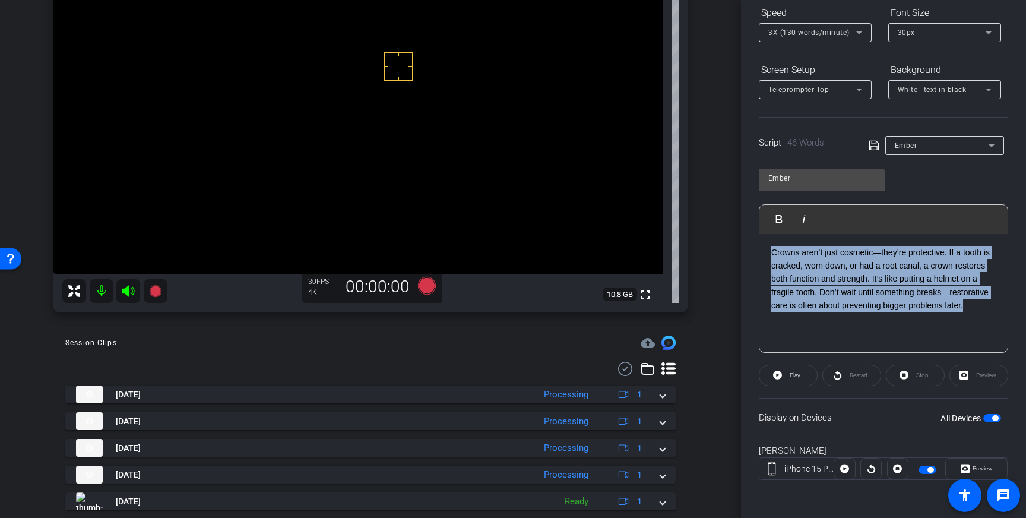
drag, startPoint x: 962, startPoint y: 304, endPoint x: 772, endPoint y: 255, distance: 196.1
click at [772, 255] on p "Crowns aren’t just cosmetic—they’re protective. If a tooth is cracked, worn dow…" at bounding box center [883, 279] width 224 height 66
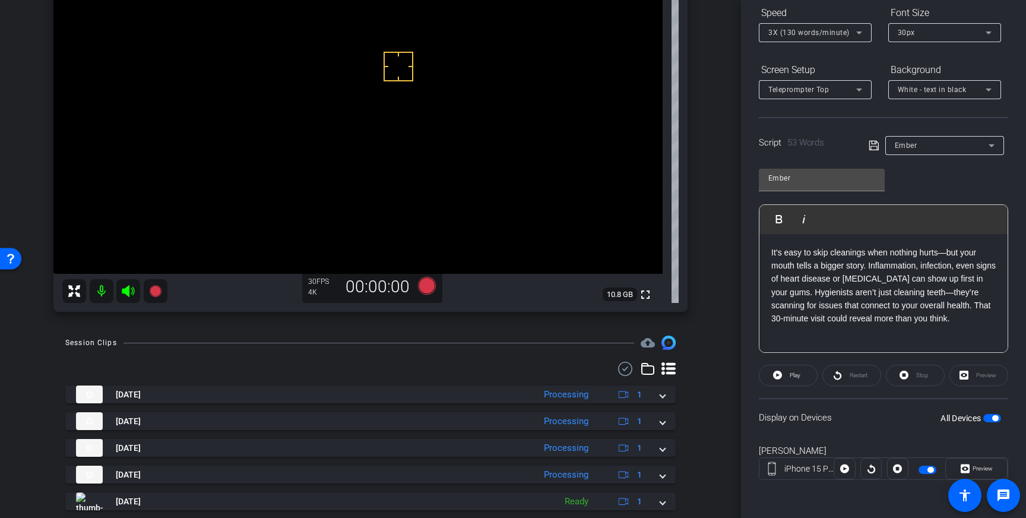
click at [871, 147] on icon at bounding box center [873, 145] width 11 height 14
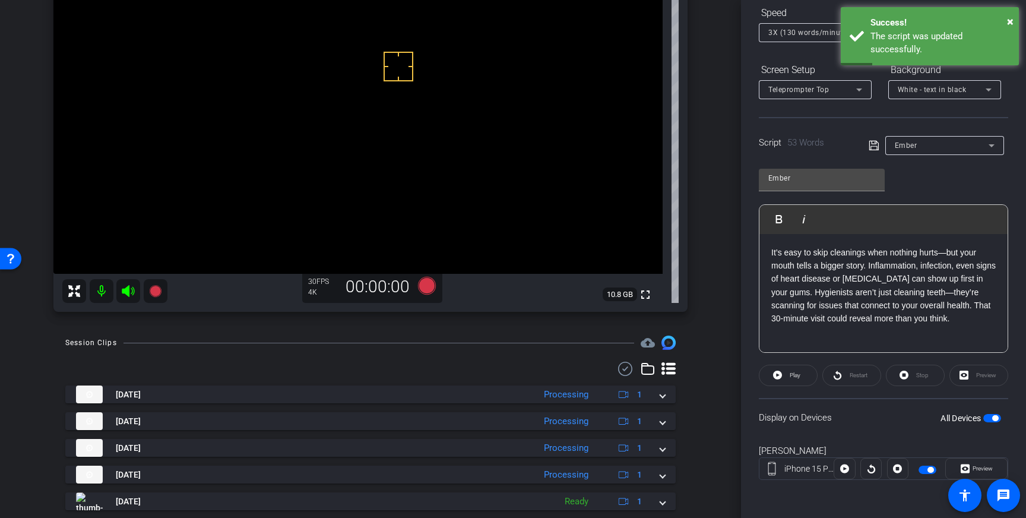
drag, startPoint x: 872, startPoint y: 143, endPoint x: 1025, endPoint y: 373, distance: 276.1
click at [872, 143] on icon at bounding box center [873, 145] width 11 height 14
click at [992, 416] on span "button" at bounding box center [992, 418] width 18 height 8
click at [991, 418] on span "button" at bounding box center [992, 418] width 18 height 8
drag, startPoint x: 874, startPoint y: 143, endPoint x: 876, endPoint y: 156, distance: 12.6
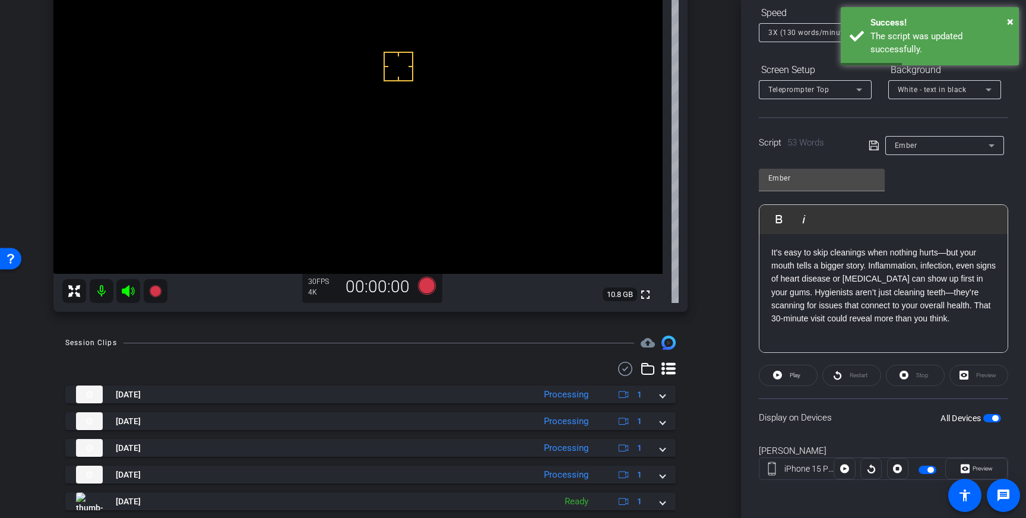
click at [874, 143] on icon at bounding box center [873, 145] width 11 height 14
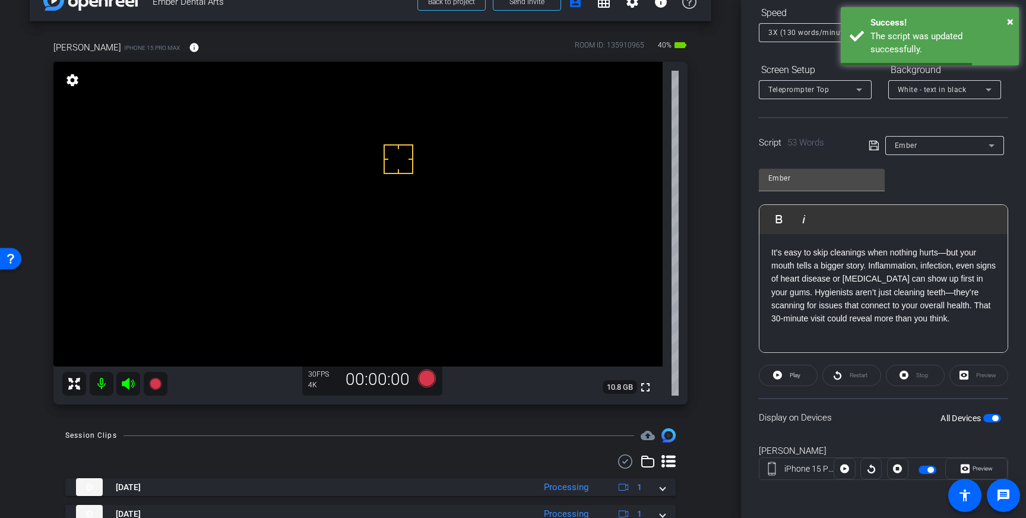
scroll to position [21, 0]
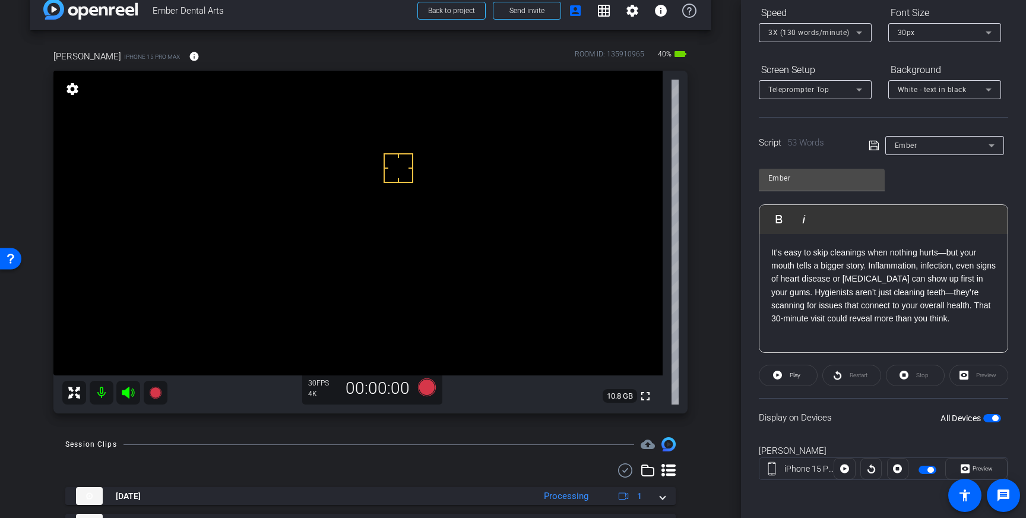
click at [872, 148] on icon at bounding box center [873, 145] width 11 height 14
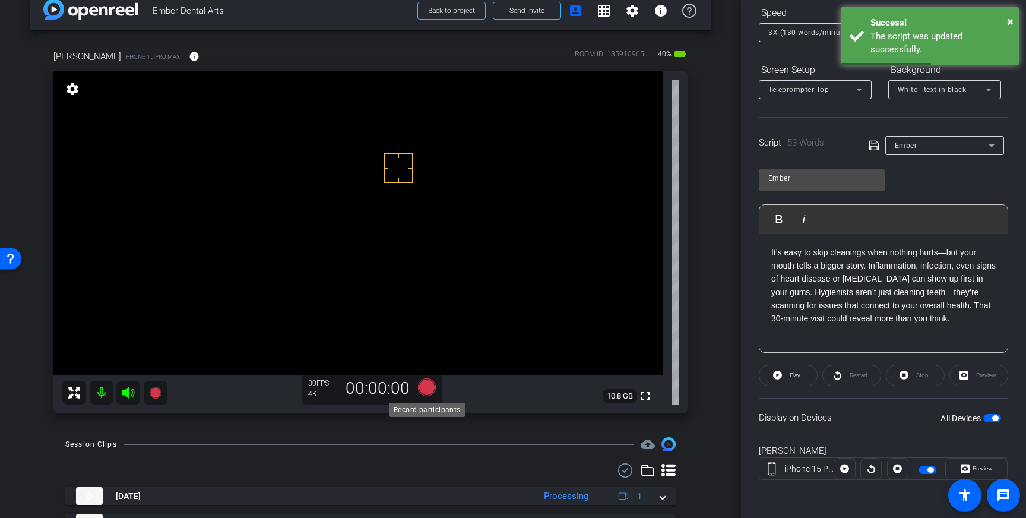
click at [426, 388] on icon at bounding box center [427, 387] width 18 height 18
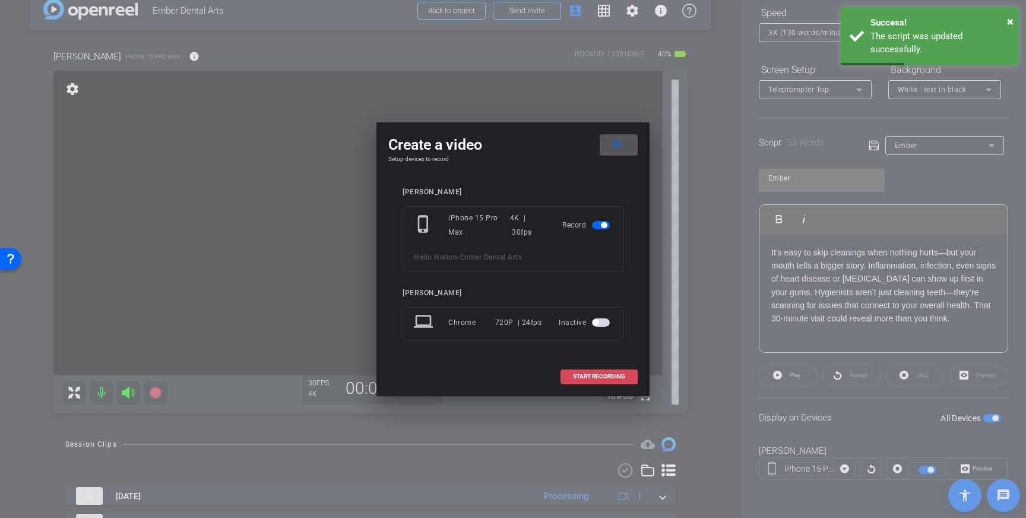
click at [598, 382] on span at bounding box center [599, 376] width 76 height 28
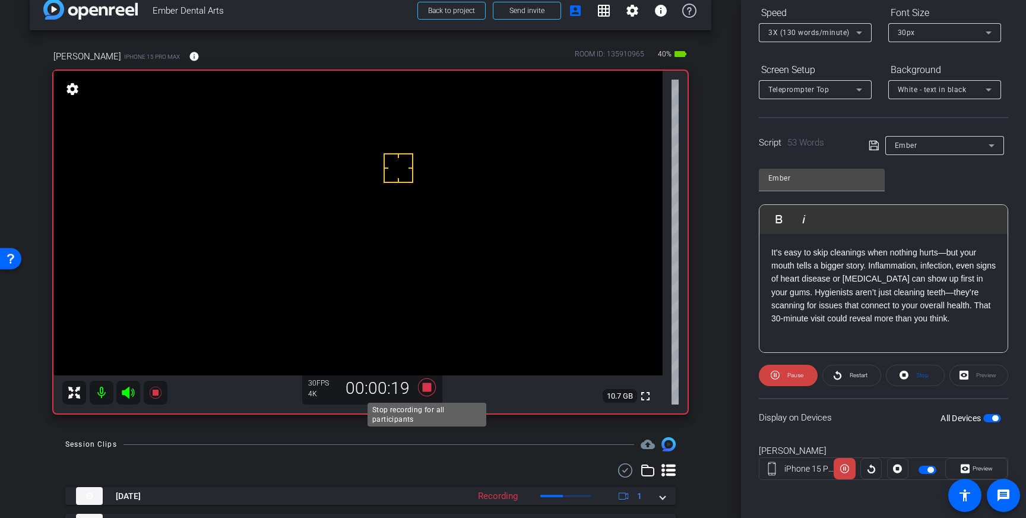
click at [427, 391] on icon at bounding box center [427, 387] width 18 height 18
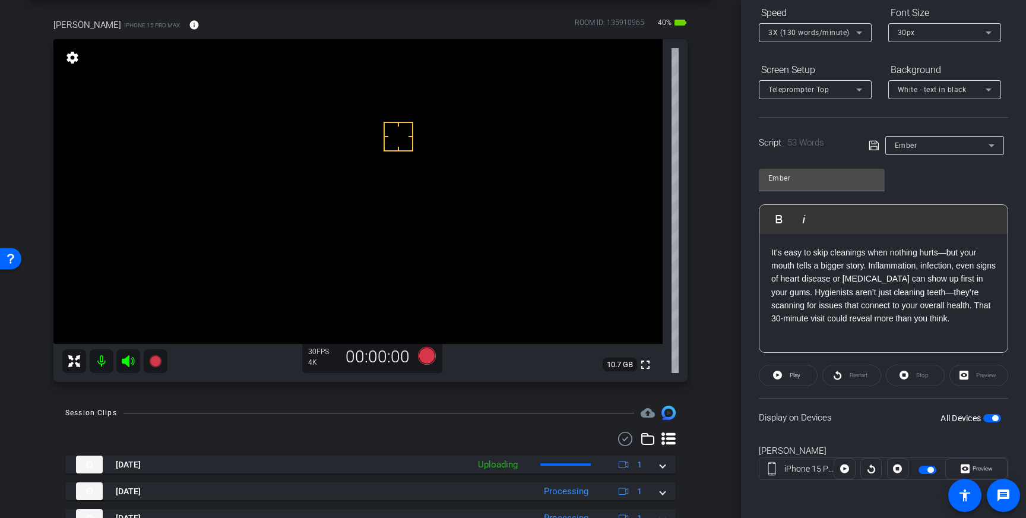
scroll to position [87, 0]
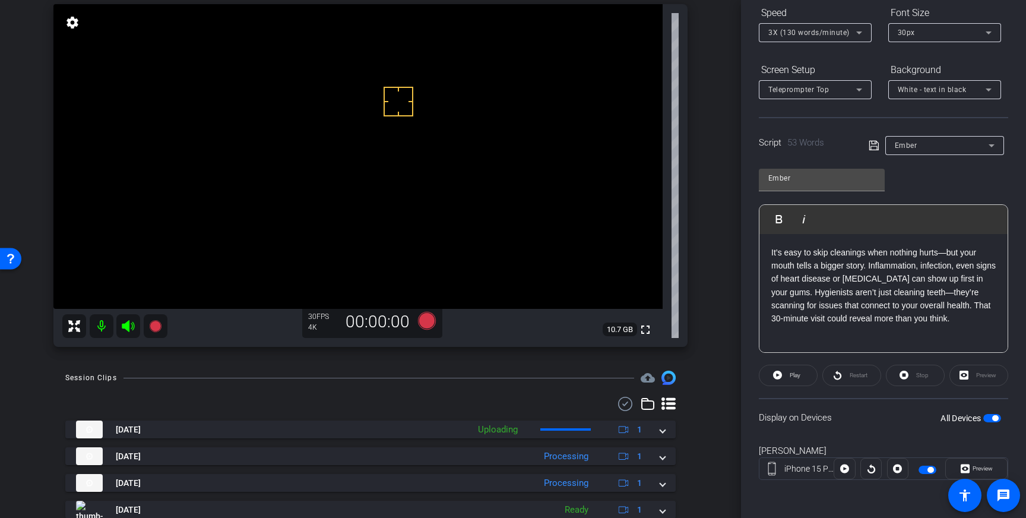
drag, startPoint x: 660, startPoint y: 428, endPoint x: 635, endPoint y: 468, distance: 46.9
click at [660, 428] on div "Aug 25, 2025 Uploading 1" at bounding box center [368, 429] width 584 height 18
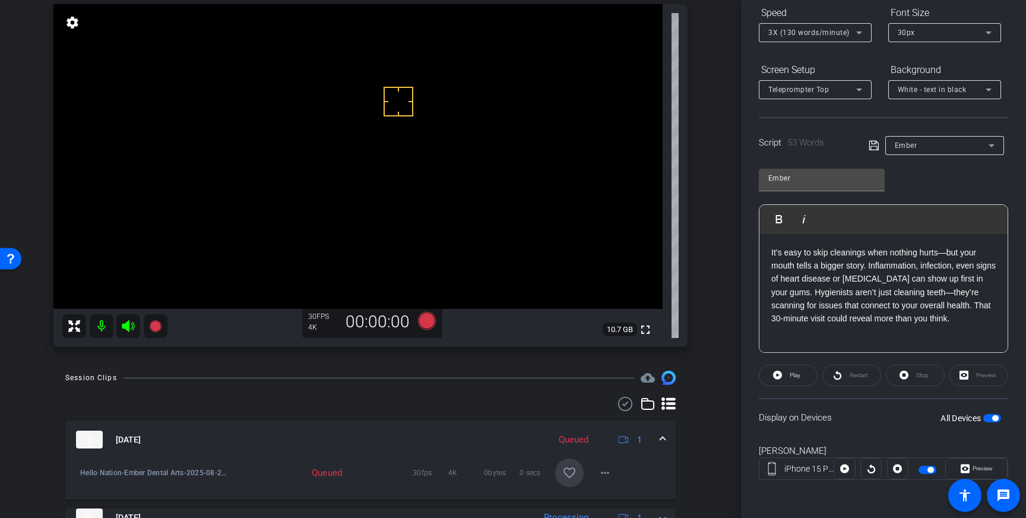
drag, startPoint x: 569, startPoint y: 475, endPoint x: 662, endPoint y: 450, distance: 97.1
click at [573, 475] on mat-icon "favorite_border" at bounding box center [569, 472] width 14 height 14
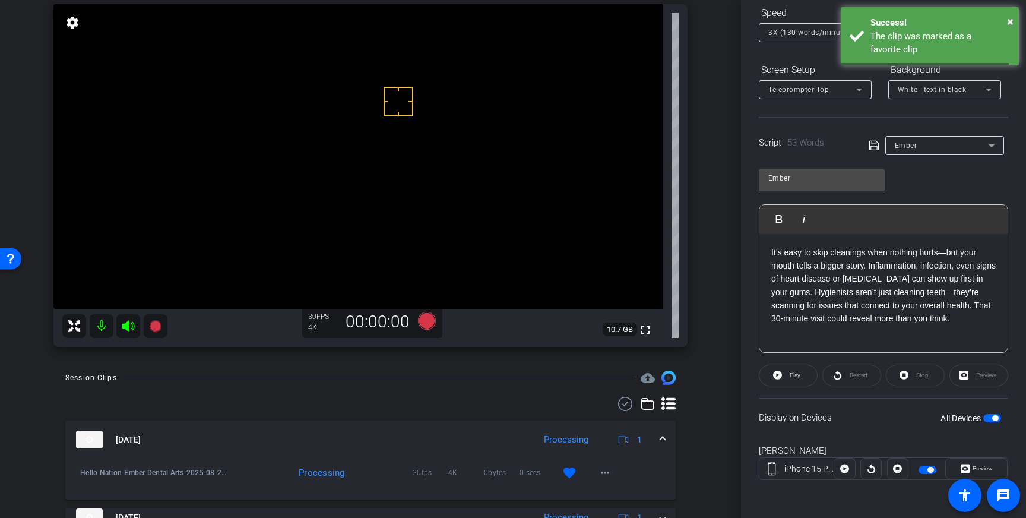
click at [665, 430] on mat-expansion-panel-header "Aug 25, 2025 Processing 1" at bounding box center [370, 439] width 610 height 38
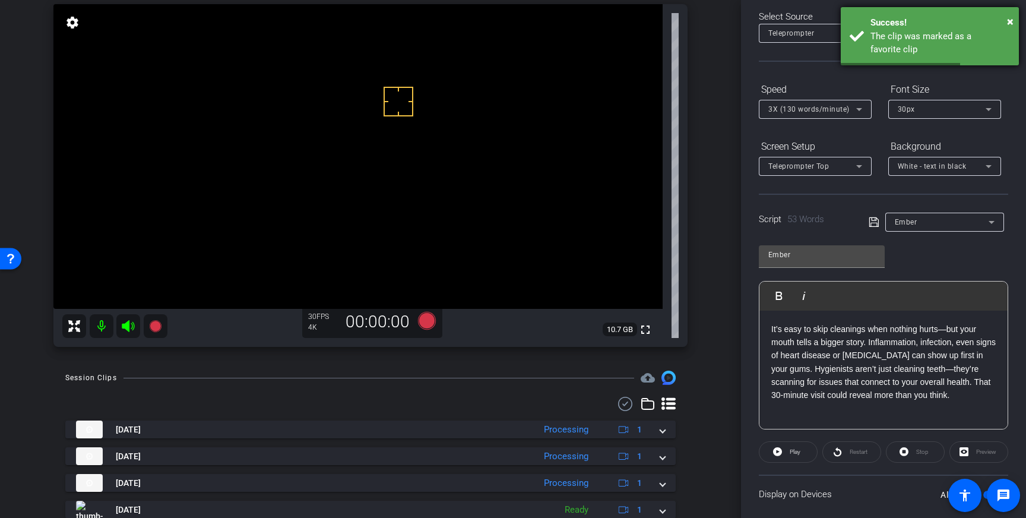
scroll to position [0, 0]
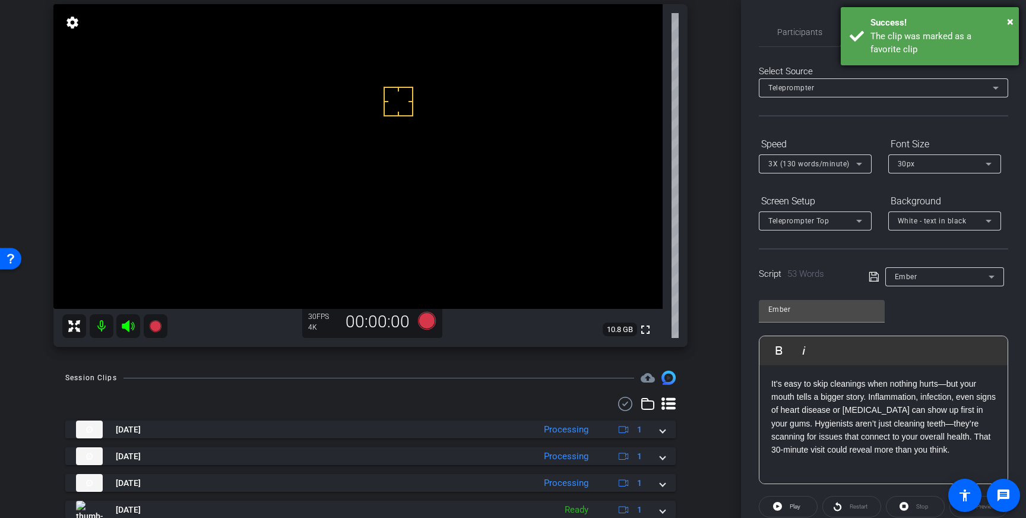
click at [948, 42] on div "The clip was marked as a favorite clip" at bounding box center [940, 43] width 140 height 27
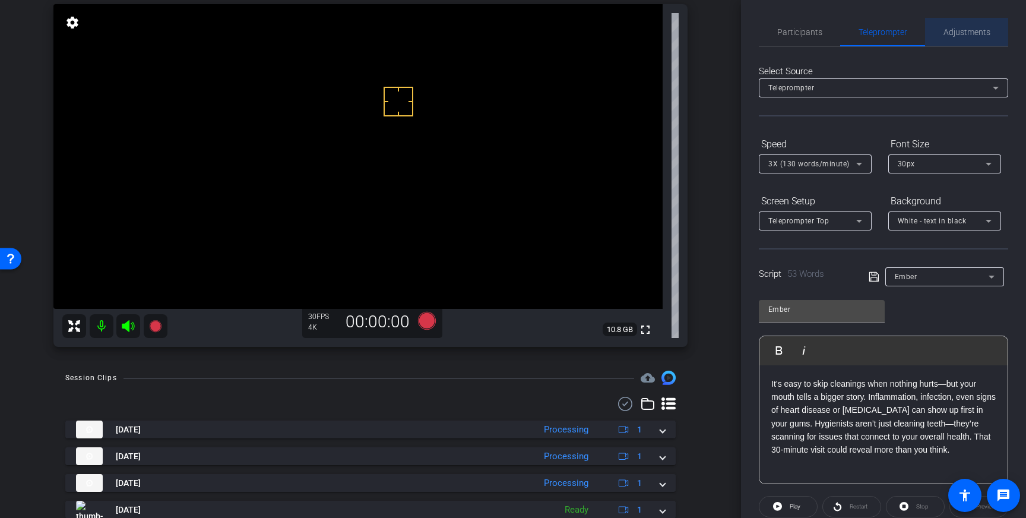
drag, startPoint x: 963, startPoint y: 27, endPoint x: 968, endPoint y: 43, distance: 16.1
click at [963, 28] on span "Adjustments" at bounding box center [966, 32] width 47 height 8
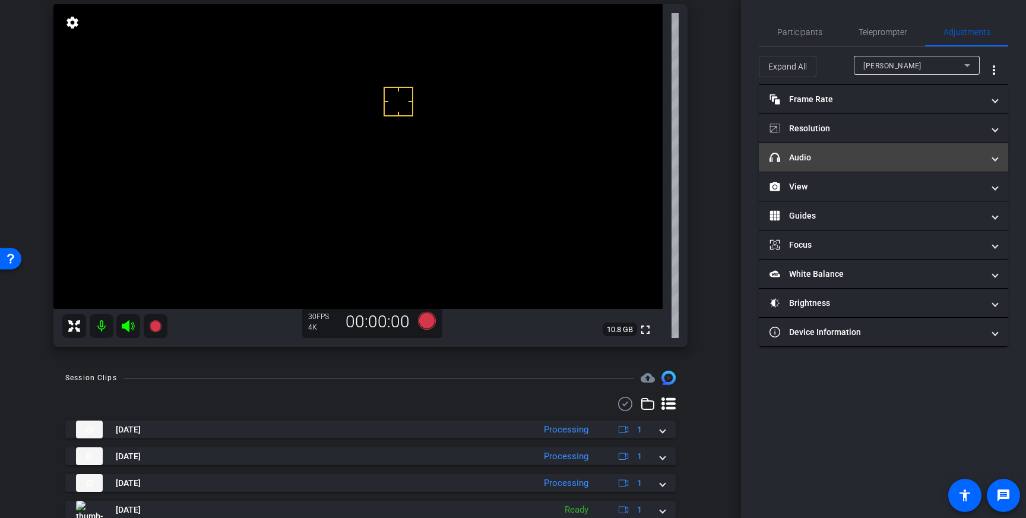
click at [904, 151] on mat-expansion-panel-header "headphone icon Audio" at bounding box center [883, 157] width 249 height 28
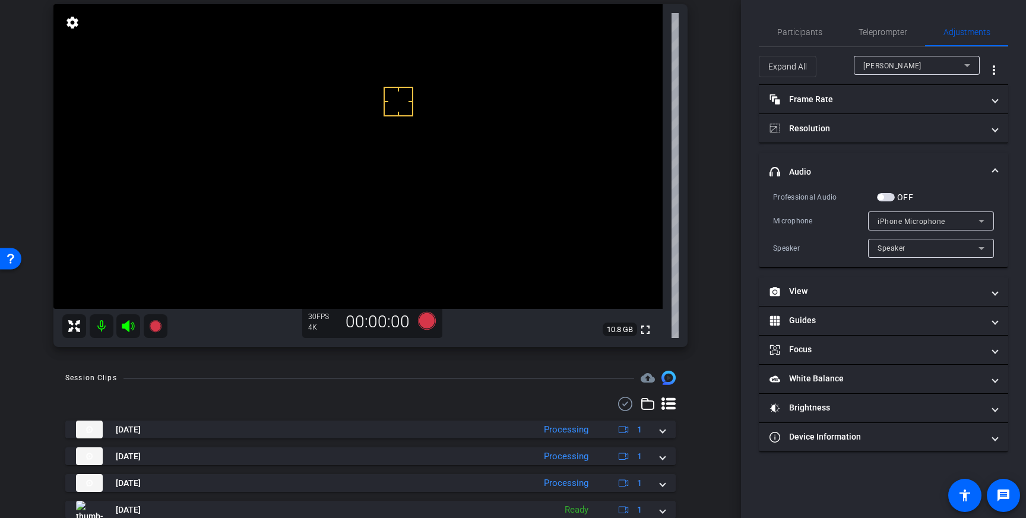
click at [888, 196] on span "button" at bounding box center [886, 197] width 18 height 8
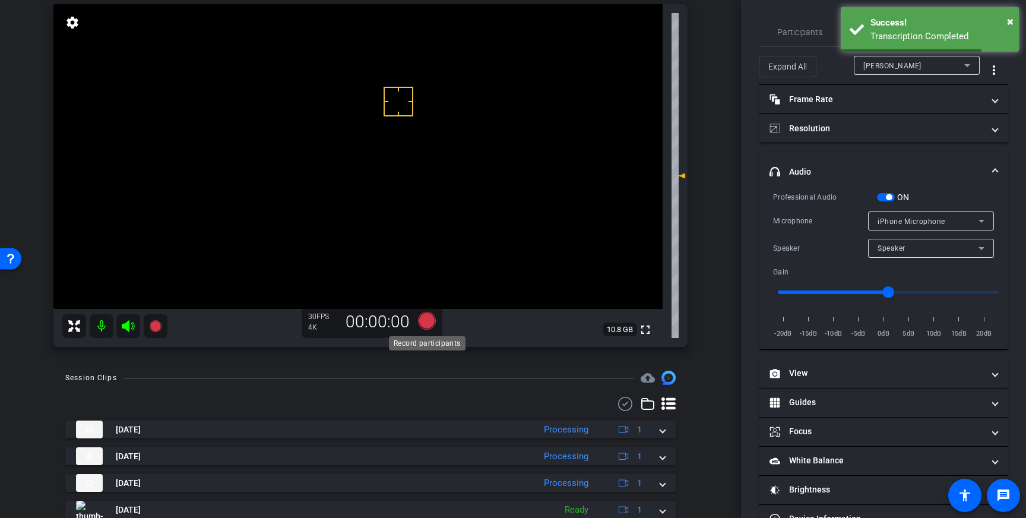
click at [432, 319] on icon at bounding box center [427, 321] width 18 height 18
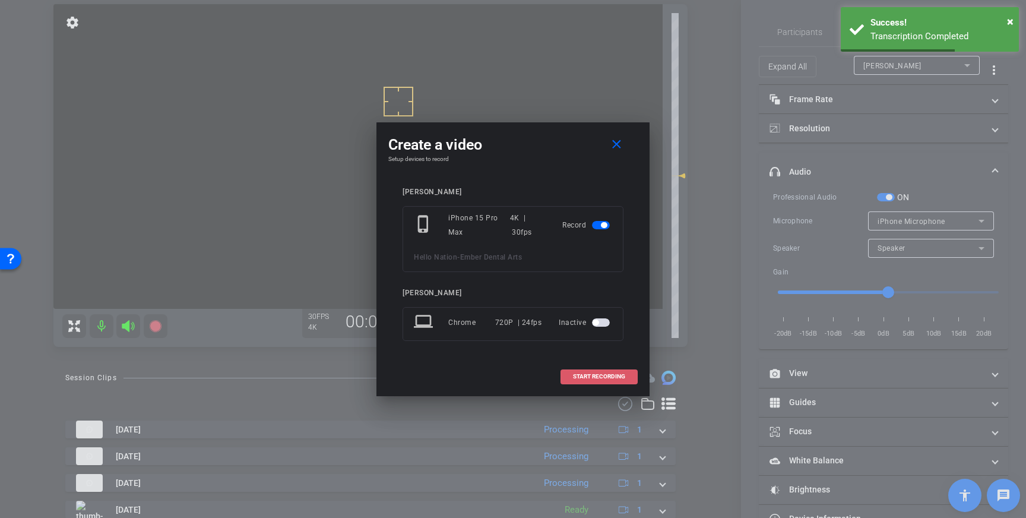
click at [586, 369] on span at bounding box center [599, 376] width 76 height 28
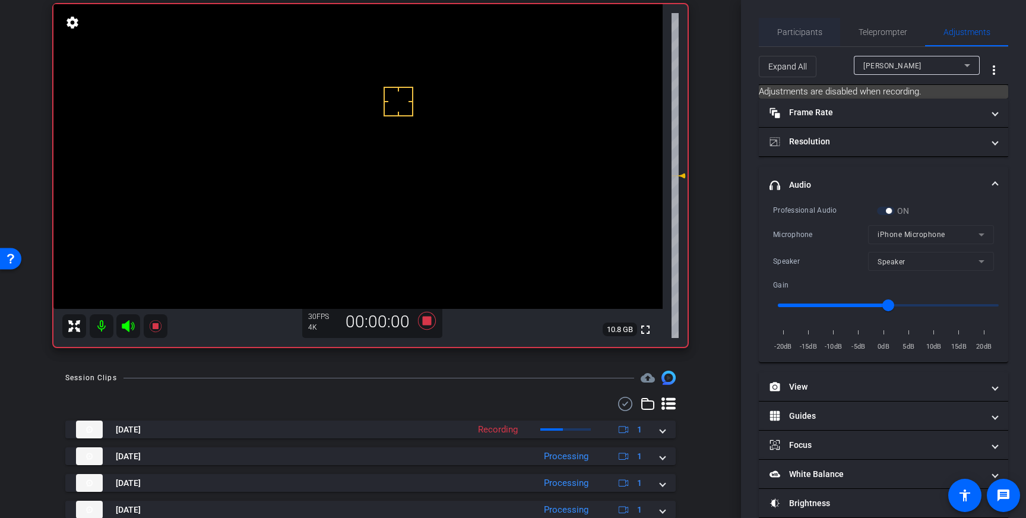
click at [798, 34] on span "Participants" at bounding box center [799, 32] width 45 height 8
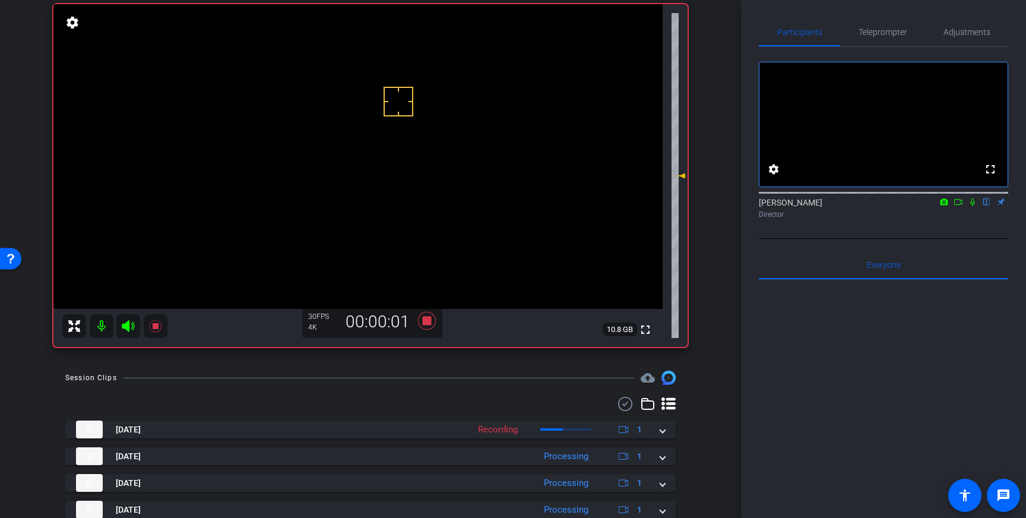
click at [975, 206] on icon at bounding box center [972, 202] width 9 height 8
click at [974, 206] on icon at bounding box center [972, 202] width 7 height 8
click at [421, 324] on icon at bounding box center [427, 320] width 28 height 21
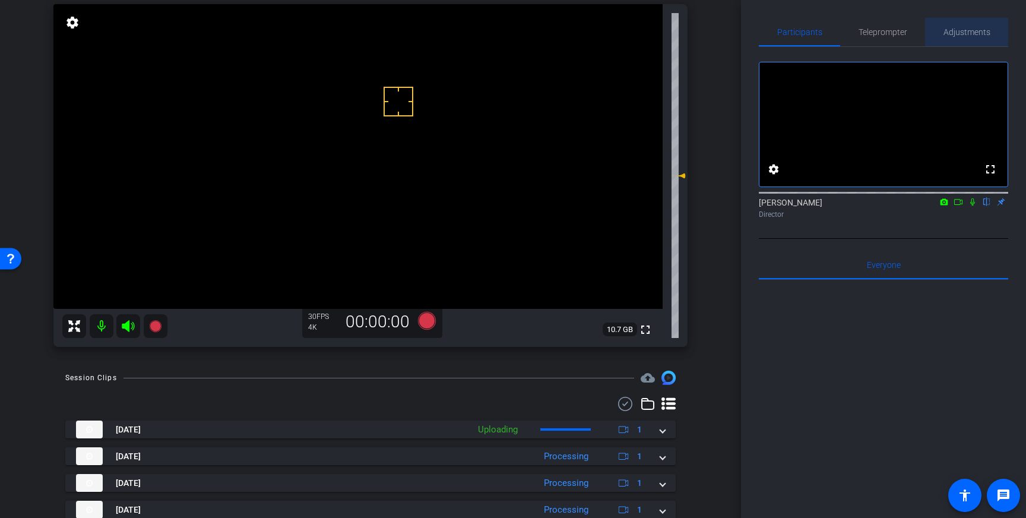
click at [966, 29] on span "Adjustments" at bounding box center [966, 32] width 47 height 8
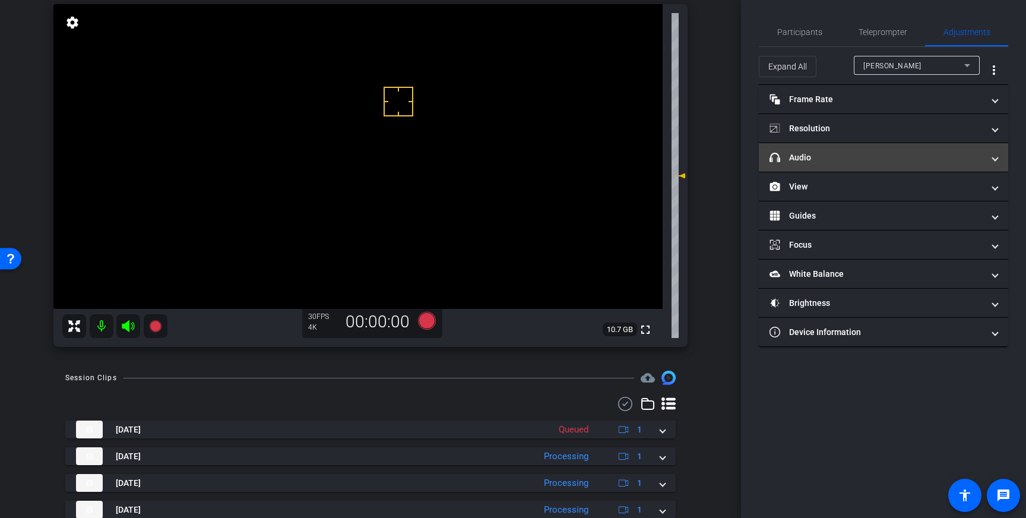
click at [928, 154] on mat-panel-title "headphone icon Audio" at bounding box center [876, 157] width 214 height 12
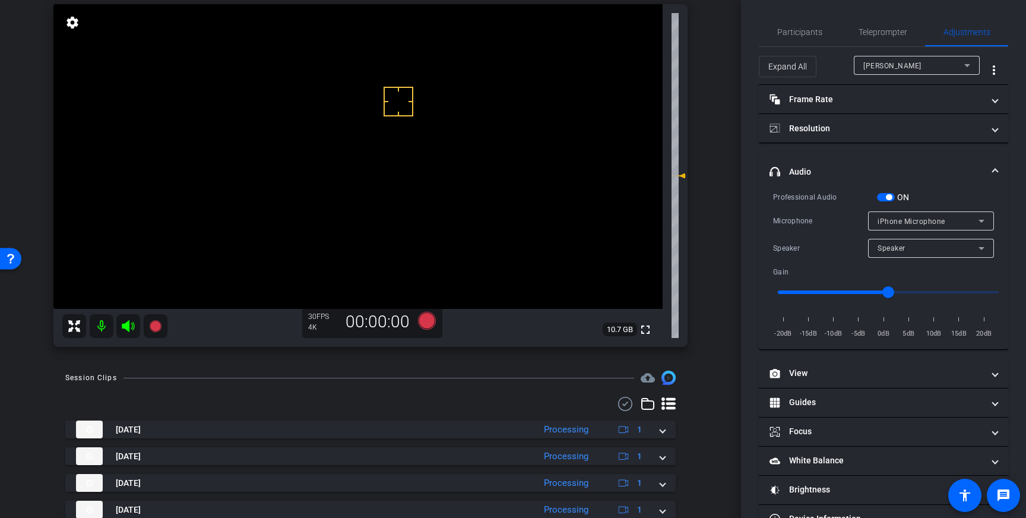
click at [890, 195] on span "button" at bounding box center [889, 197] width 6 height 6
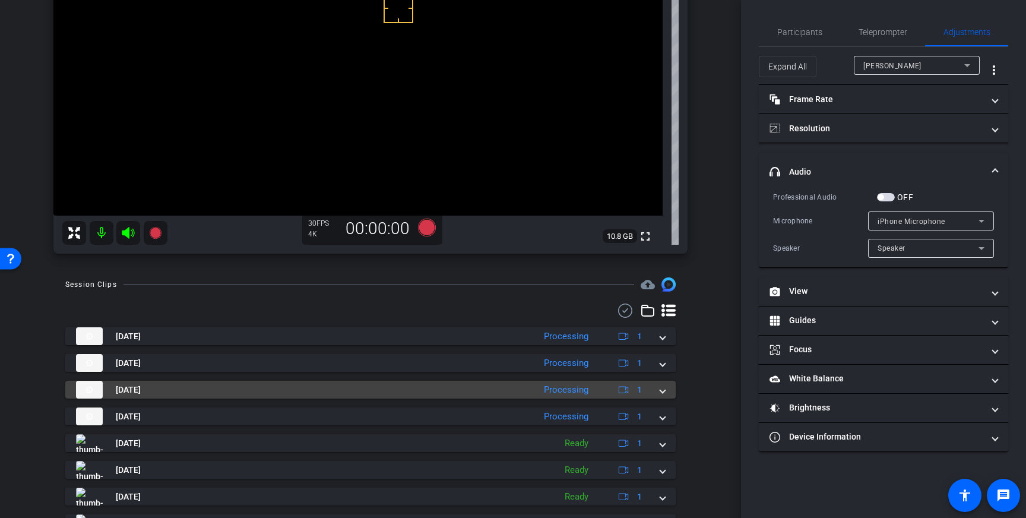
scroll to position [163, 0]
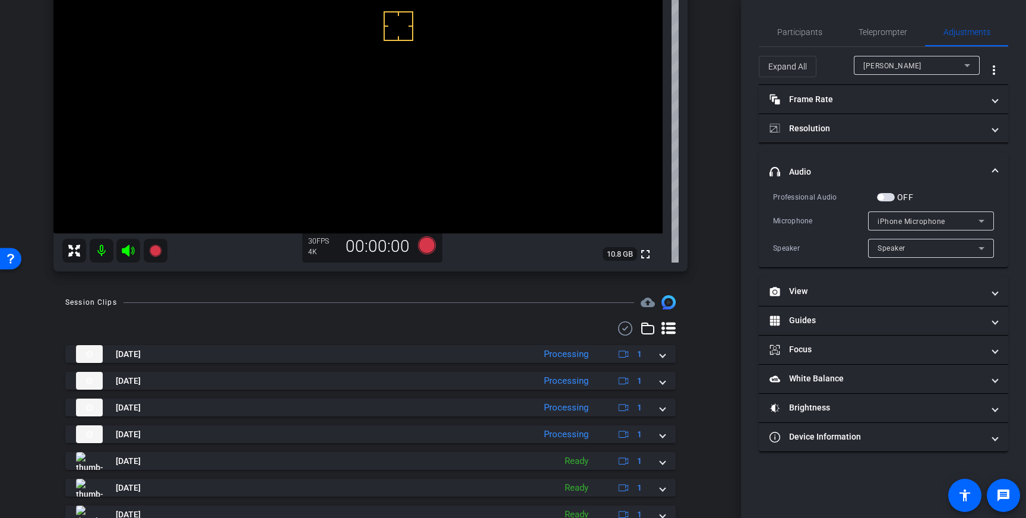
drag, startPoint x: 666, startPoint y: 354, endPoint x: 637, endPoint y: 383, distance: 40.7
click at [666, 354] on mat-expansion-panel-header "Aug 25, 2025 Processing 1" at bounding box center [370, 354] width 610 height 18
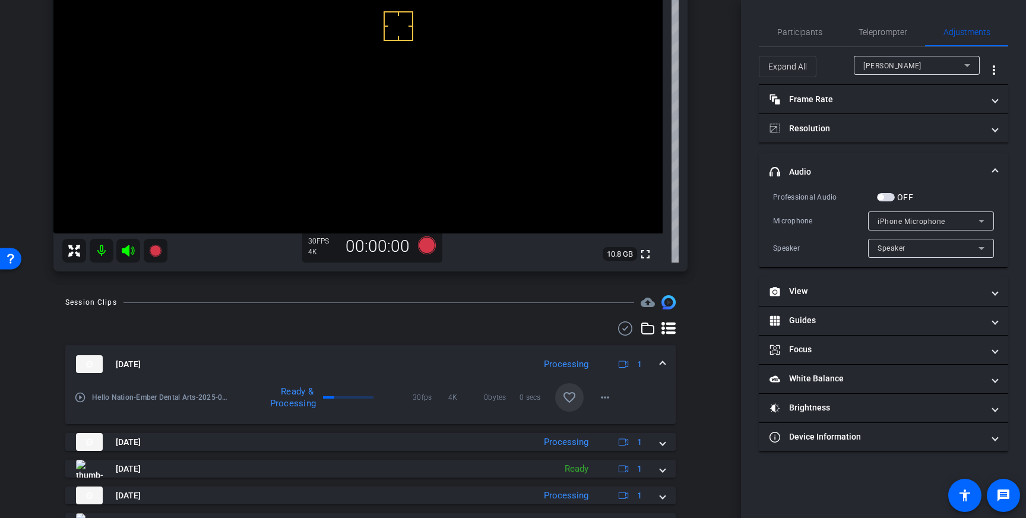
click at [571, 398] on mat-icon "favorite_border" at bounding box center [569, 397] width 14 height 14
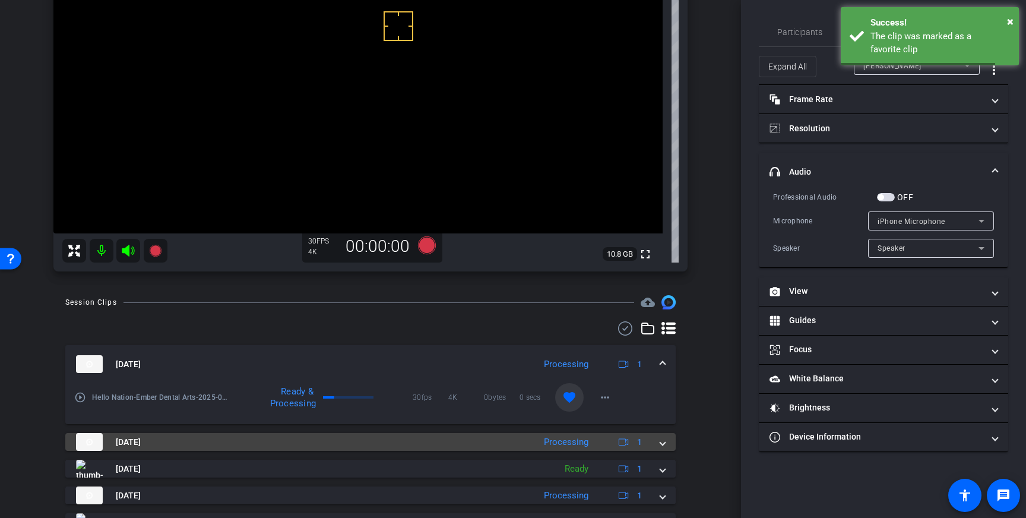
click at [666, 449] on mat-expansion-panel-header "Aug 25, 2025 Processing 1" at bounding box center [370, 442] width 610 height 18
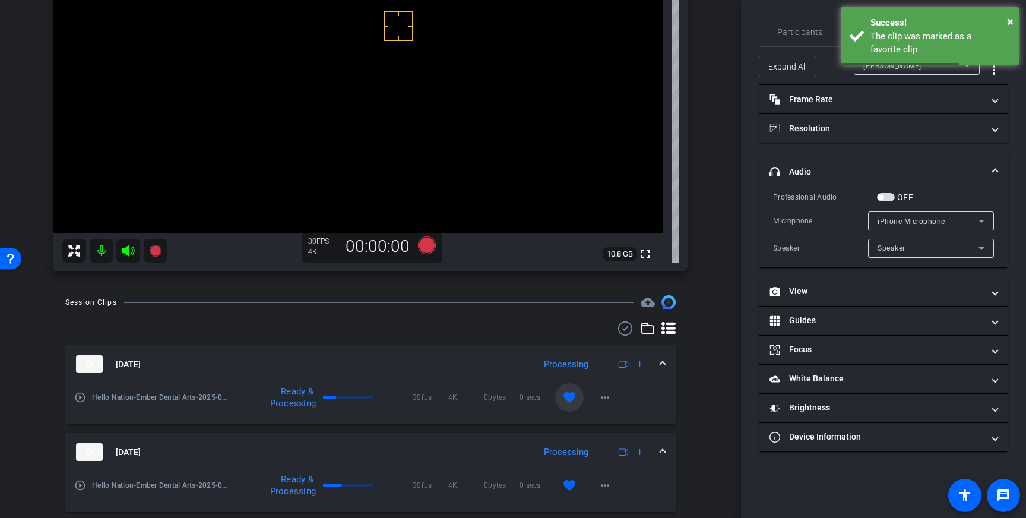
click at [666, 449] on mat-expansion-panel-header "Aug 25, 2025 Processing 1" at bounding box center [370, 452] width 610 height 38
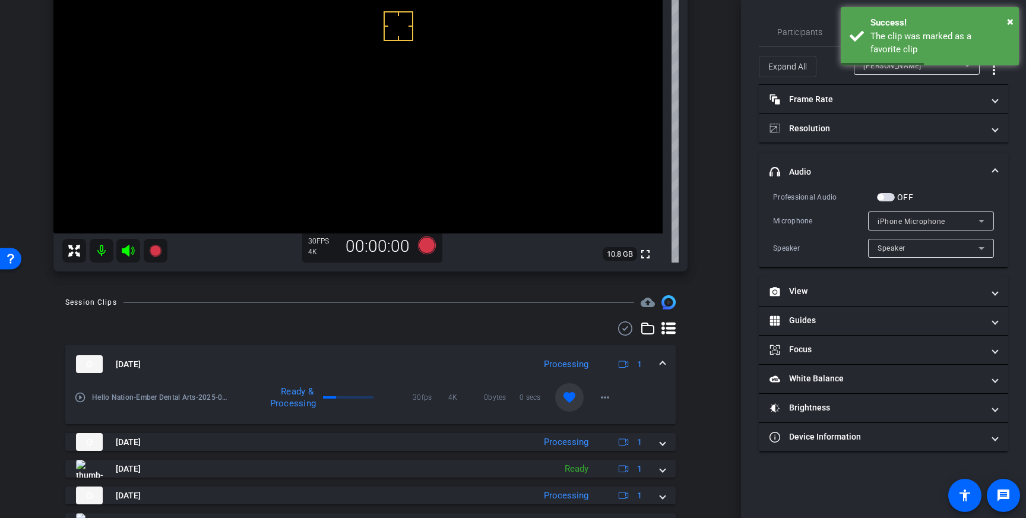
drag, startPoint x: 664, startPoint y: 366, endPoint x: 689, endPoint y: 395, distance: 38.4
click at [664, 366] on span at bounding box center [662, 364] width 5 height 12
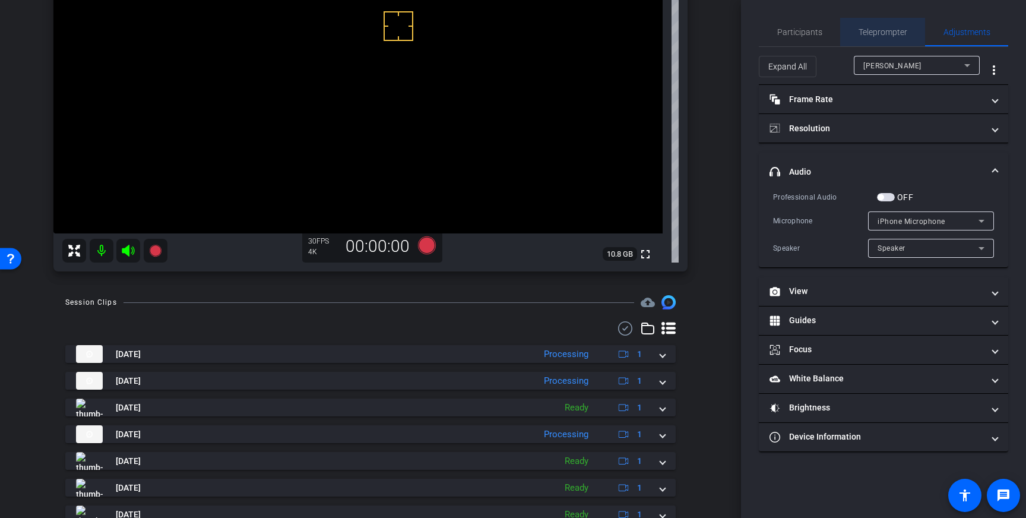
drag, startPoint x: 899, startPoint y: 28, endPoint x: 895, endPoint y: 112, distance: 83.8
click at [899, 28] on span "Teleprompter" at bounding box center [882, 32] width 49 height 8
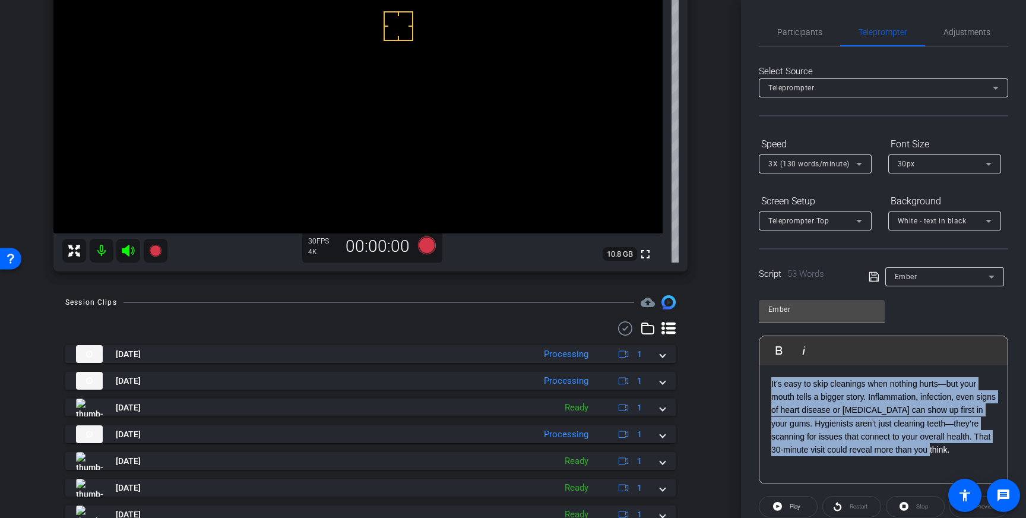
drag, startPoint x: 959, startPoint y: 451, endPoint x: 771, endPoint y: 386, distance: 199.6
click at [771, 386] on div "It’s easy to skip cleanings when nothing hurts—but your mouth tells a bigger st…" at bounding box center [883, 424] width 248 height 119
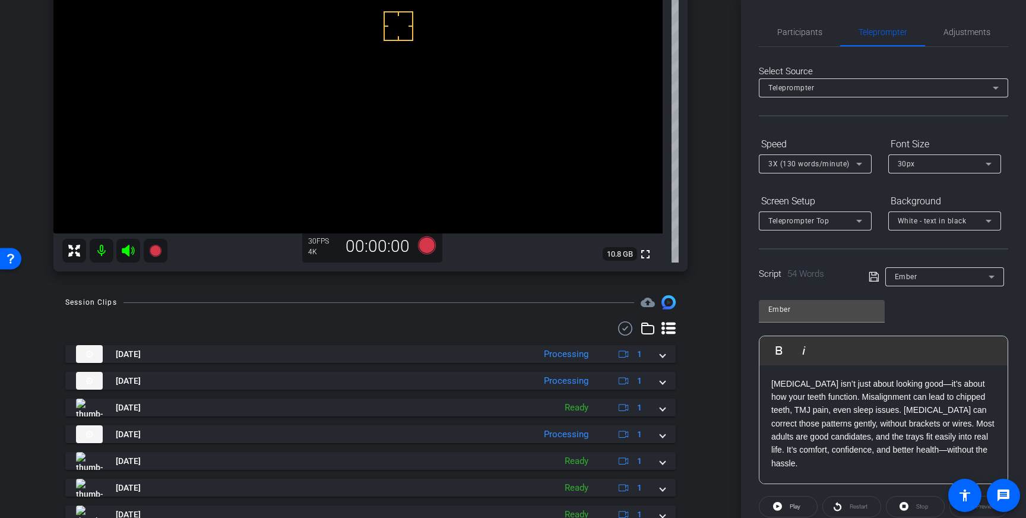
click at [873, 277] on icon at bounding box center [872, 276] width 9 height 9
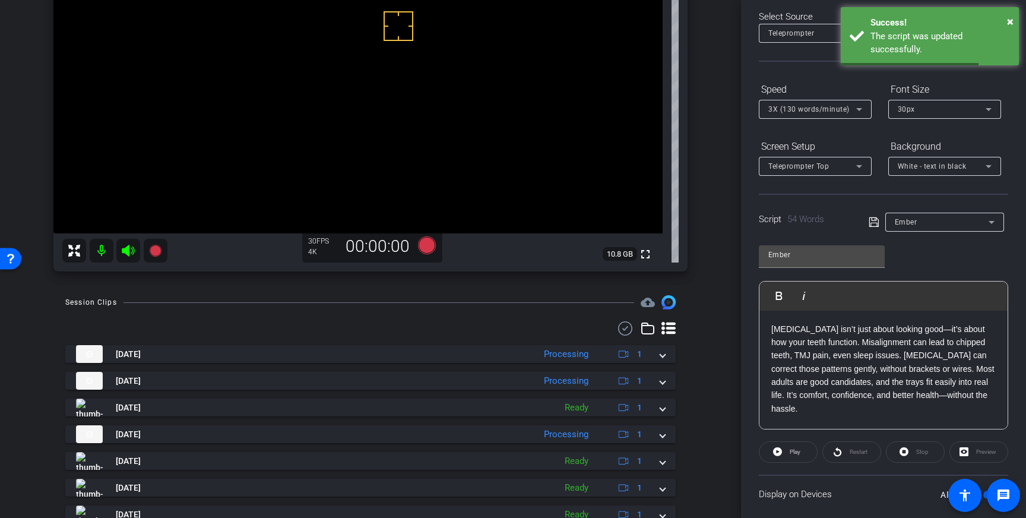
scroll to position [131, 0]
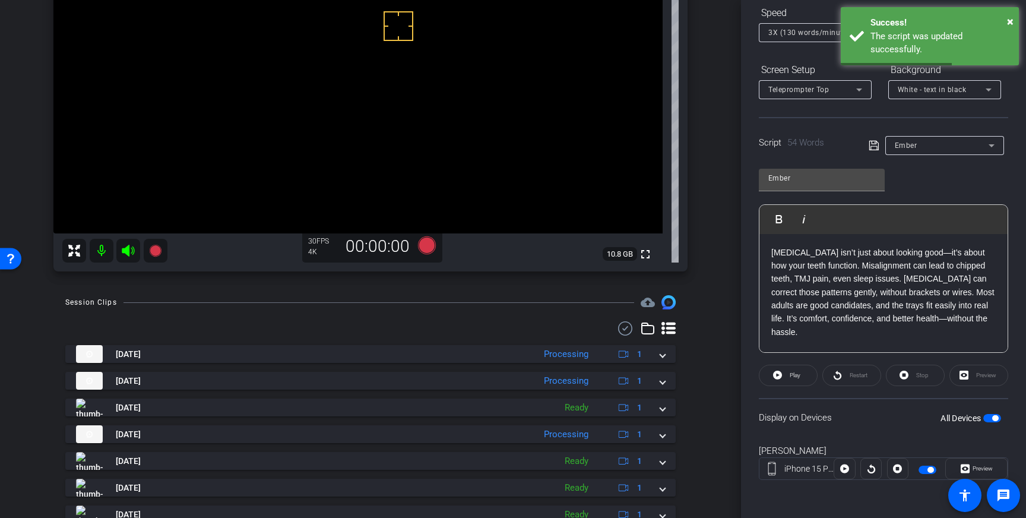
click at [994, 417] on span "button" at bounding box center [995, 418] width 6 height 6
click at [994, 417] on span "button" at bounding box center [992, 418] width 18 height 8
click at [874, 145] on icon at bounding box center [873, 145] width 11 height 14
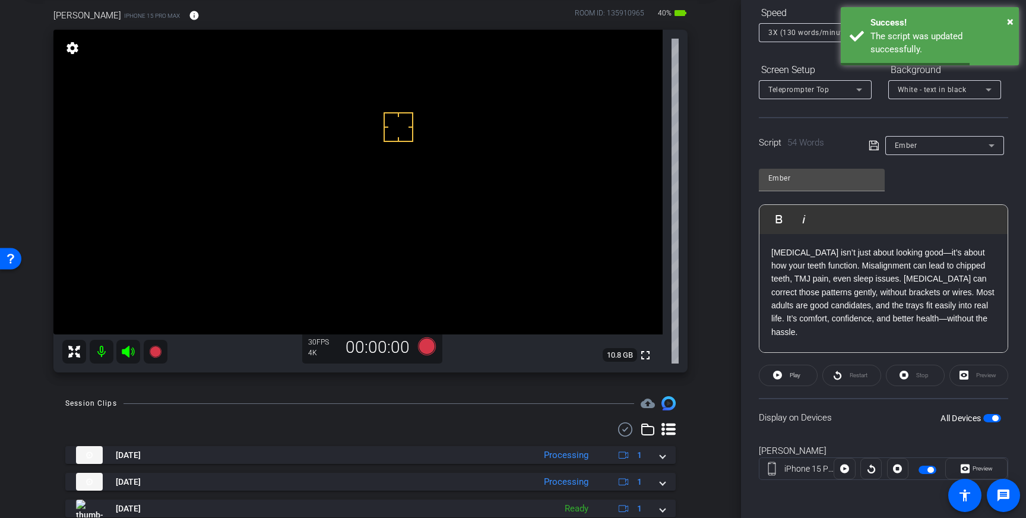
scroll to position [0, 0]
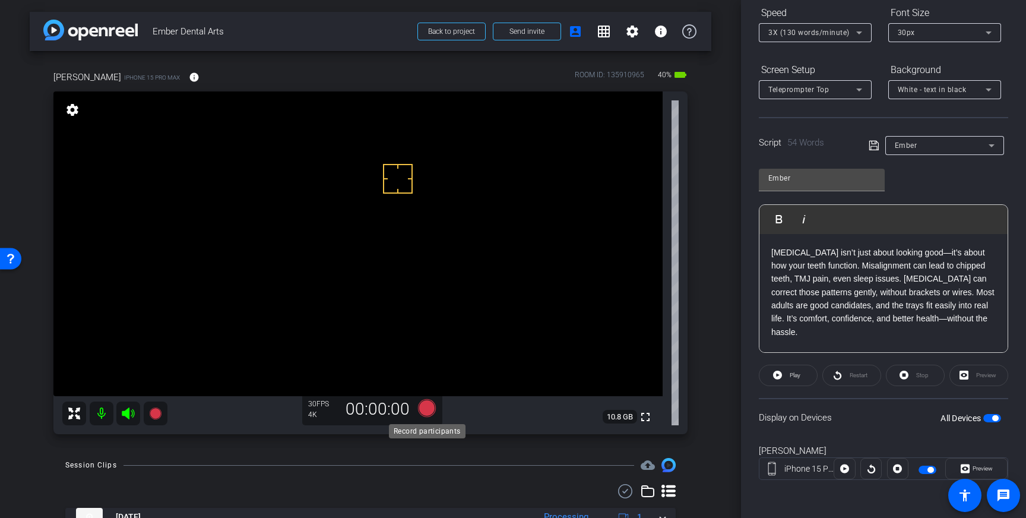
click at [427, 413] on icon at bounding box center [427, 408] width 18 height 18
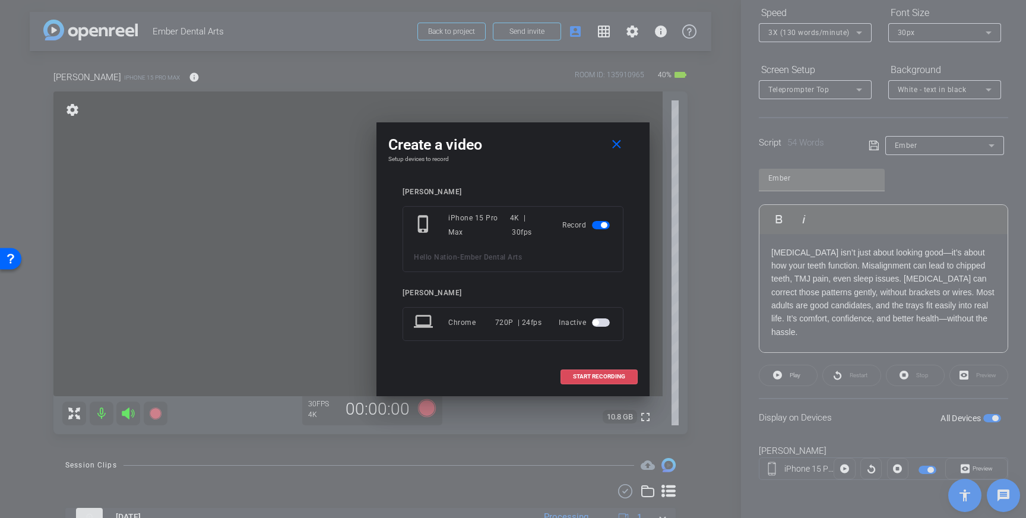
drag, startPoint x: 607, startPoint y: 380, endPoint x: 613, endPoint y: 389, distance: 11.0
click at [607, 381] on span at bounding box center [599, 376] width 76 height 28
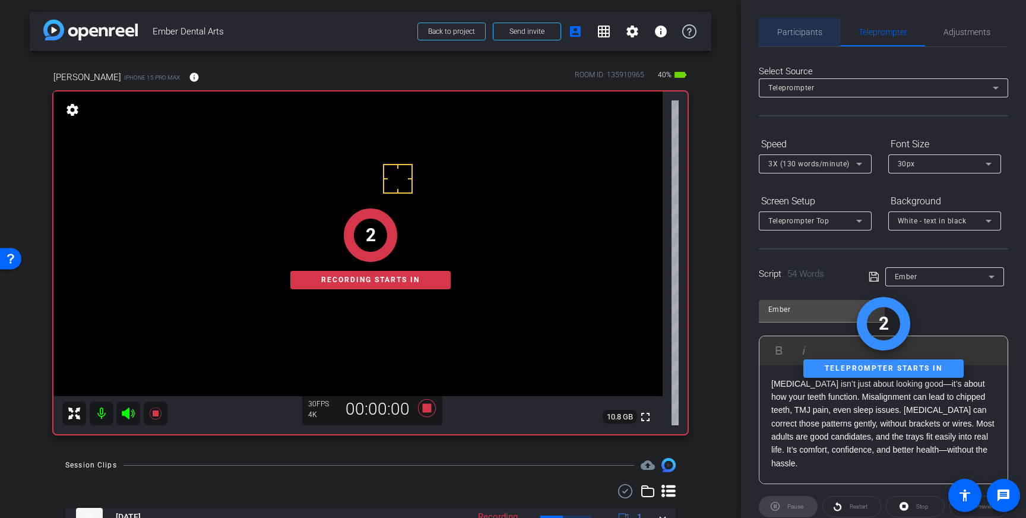
click at [790, 36] on span "Participants" at bounding box center [799, 32] width 45 height 8
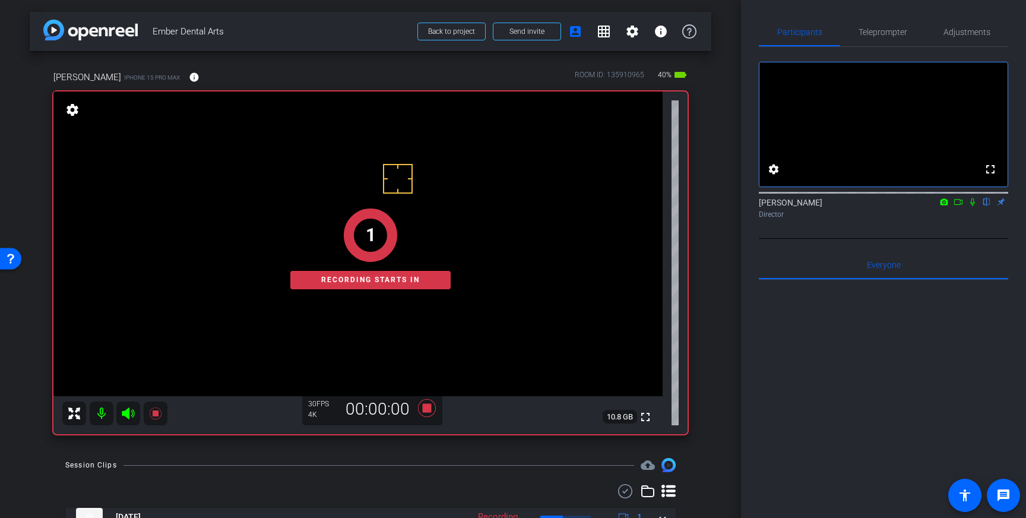
click at [972, 206] on icon at bounding box center [972, 202] width 9 height 8
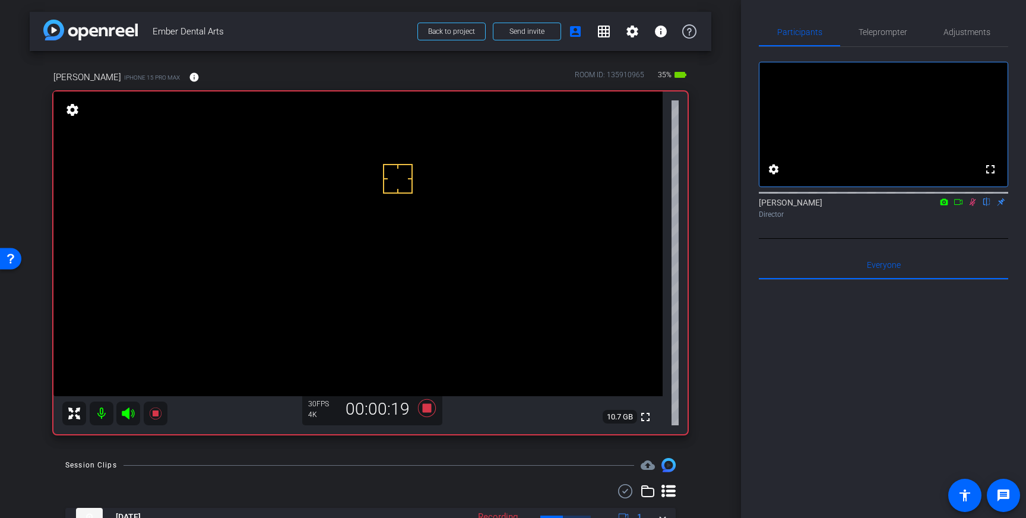
click at [972, 206] on icon at bounding box center [972, 202] width 7 height 8
click at [420, 406] on icon at bounding box center [427, 407] width 28 height 21
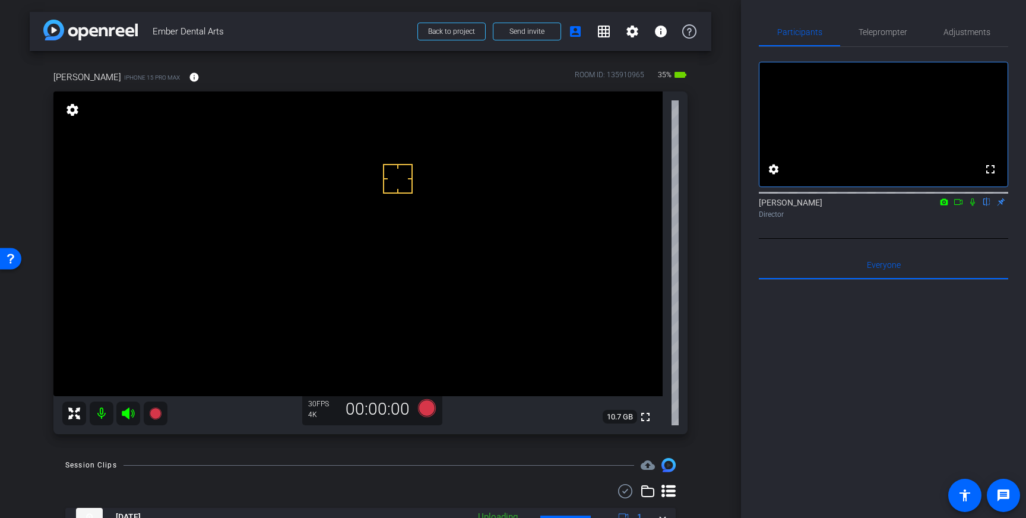
scroll to position [49, 0]
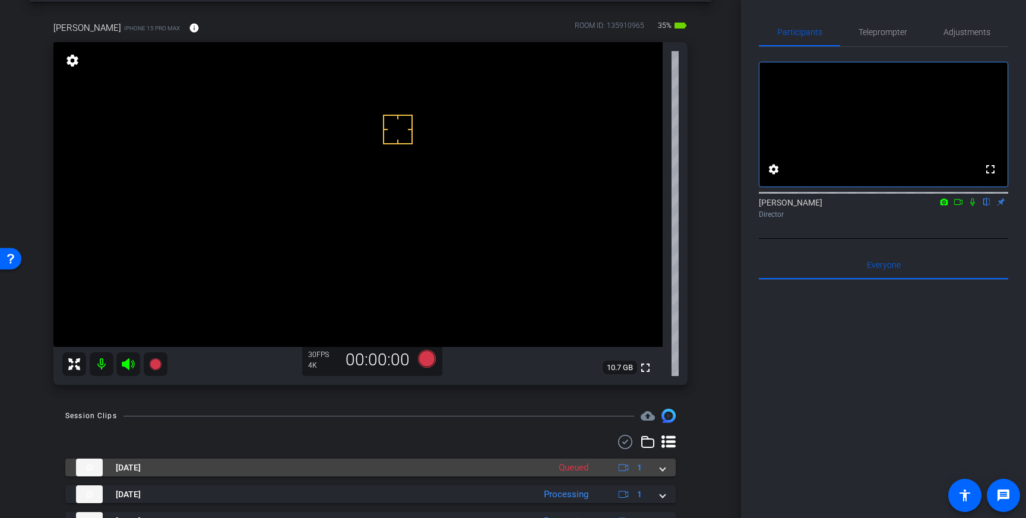
click at [664, 472] on mat-expansion-panel-header "Aug 25, 2025 Queued 1" at bounding box center [370, 467] width 610 height 18
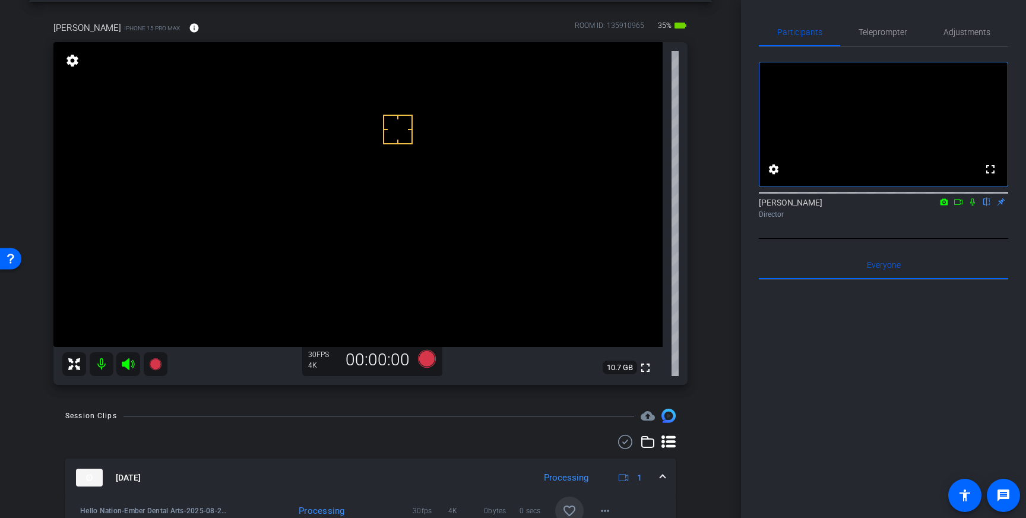
click at [579, 504] on span at bounding box center [569, 510] width 28 height 28
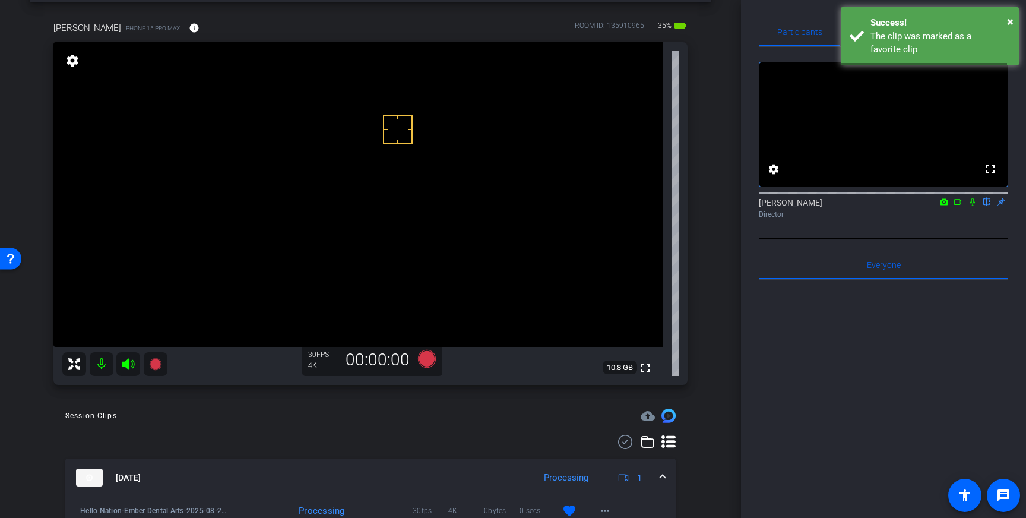
drag, startPoint x: 662, startPoint y: 475, endPoint x: 673, endPoint y: 467, distance: 14.4
click at [664, 474] on span at bounding box center [662, 477] width 5 height 12
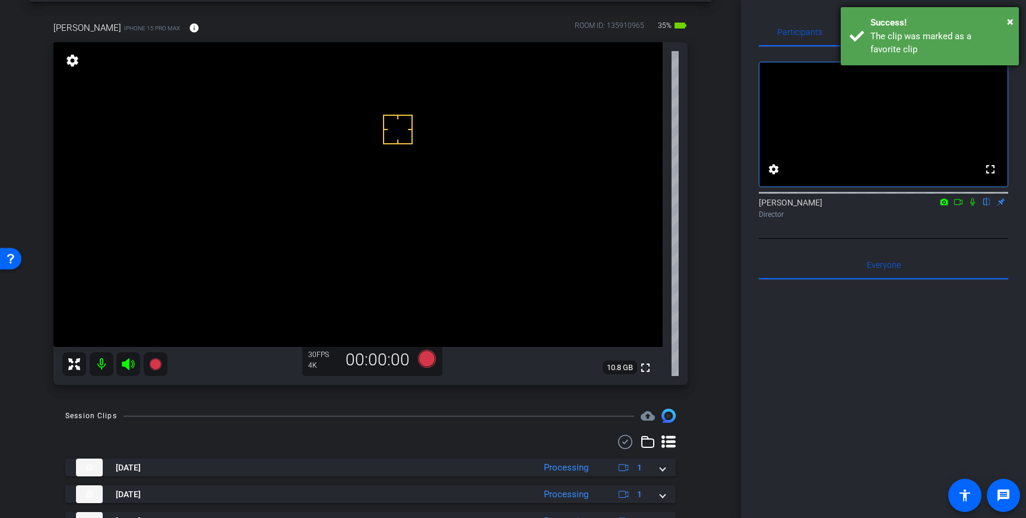
click at [952, 34] on div "The clip was marked as a favorite clip" at bounding box center [940, 43] width 140 height 27
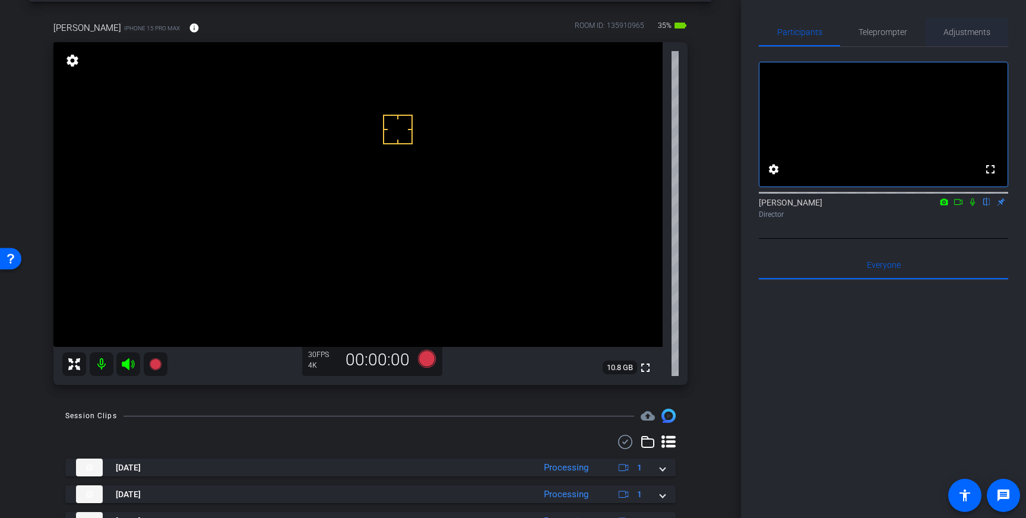
drag, startPoint x: 977, startPoint y: 34, endPoint x: 954, endPoint y: 44, distance: 24.5
click at [977, 34] on span "Adjustments" at bounding box center [966, 32] width 47 height 8
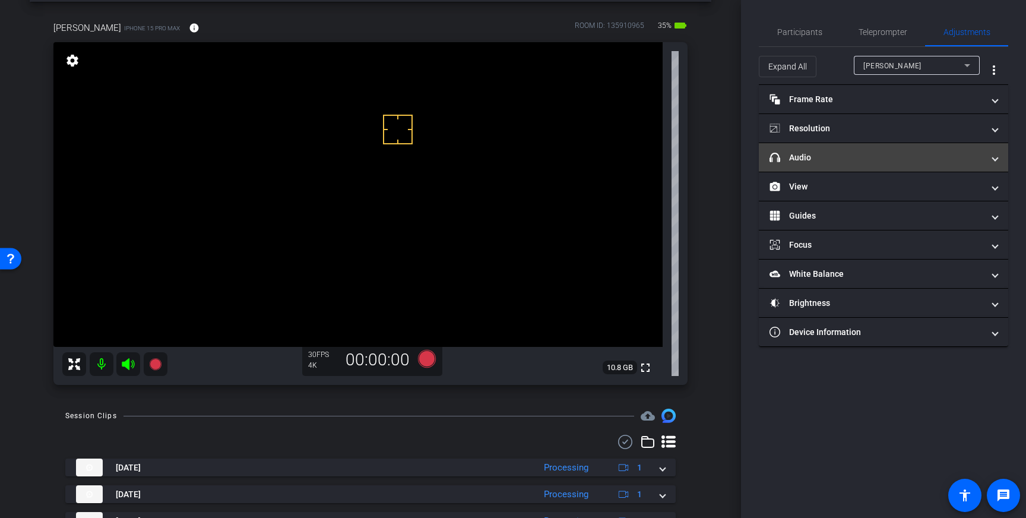
click at [883, 153] on mat-panel-title "headphone icon Audio" at bounding box center [876, 157] width 214 height 12
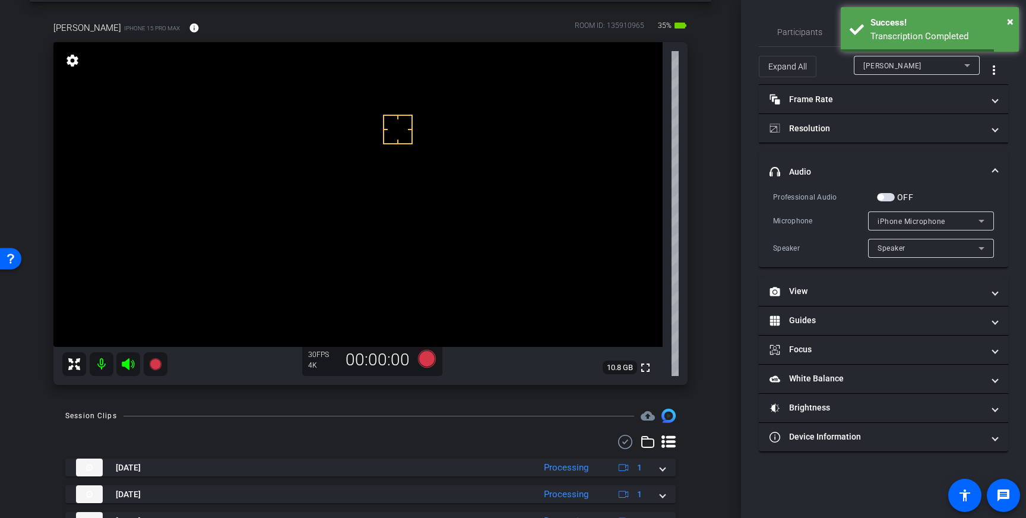
click at [891, 198] on span "button" at bounding box center [886, 197] width 18 height 8
click at [432, 364] on icon at bounding box center [427, 359] width 18 height 18
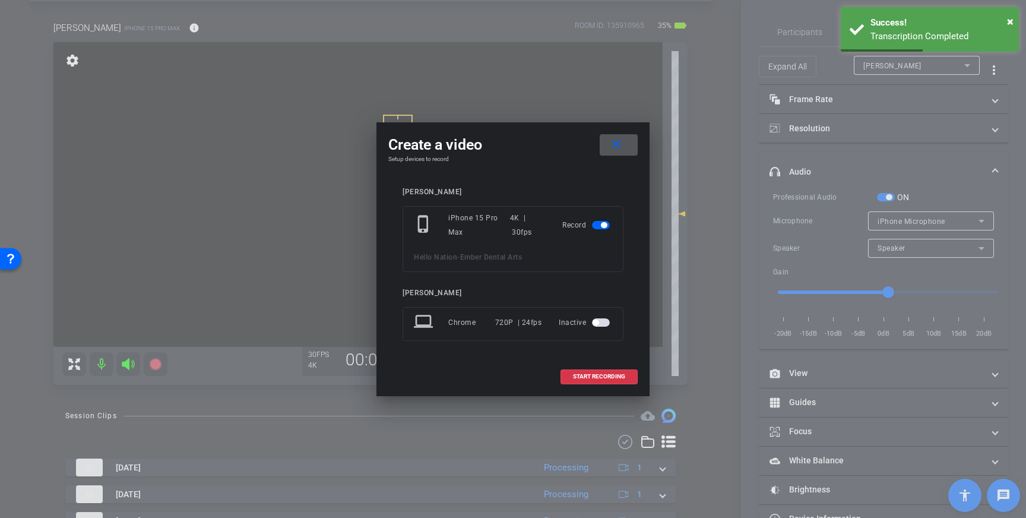
drag, startPoint x: 604, startPoint y: 374, endPoint x: 743, endPoint y: 340, distance: 143.1
click at [605, 375] on span "START RECORDING" at bounding box center [599, 376] width 52 height 6
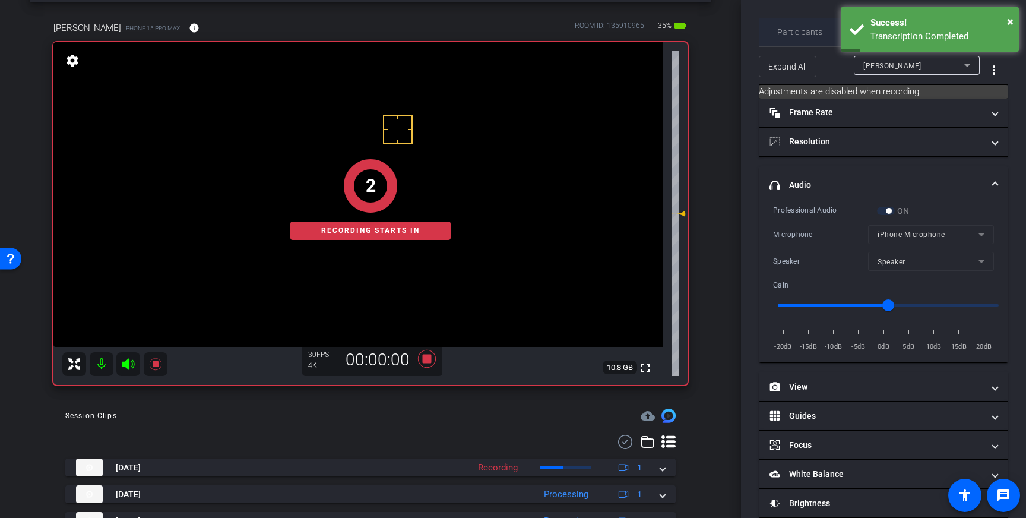
click at [806, 40] on span "Participants" at bounding box center [799, 32] width 45 height 28
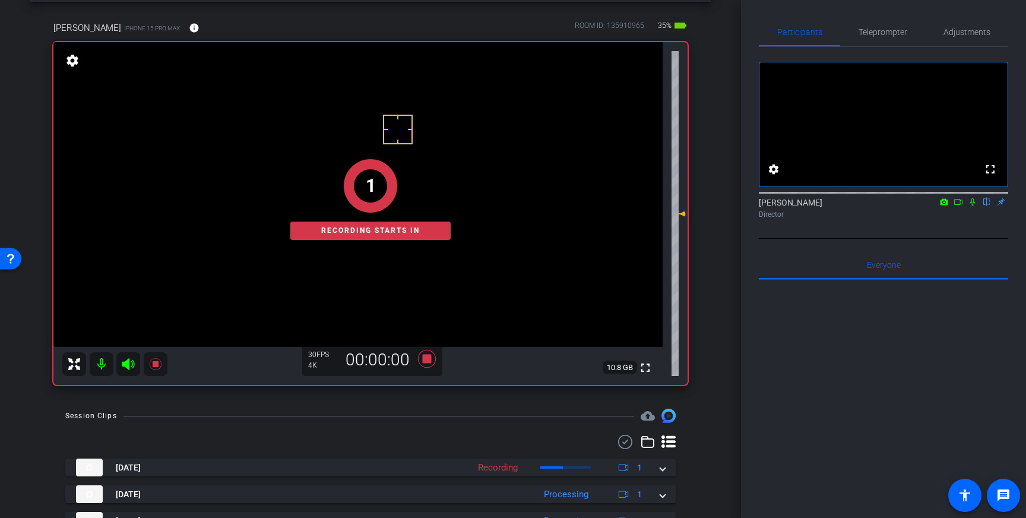
drag, startPoint x: 969, startPoint y: 216, endPoint x: 969, endPoint y: 223, distance: 7.1
click at [969, 206] on icon at bounding box center [972, 202] width 9 height 8
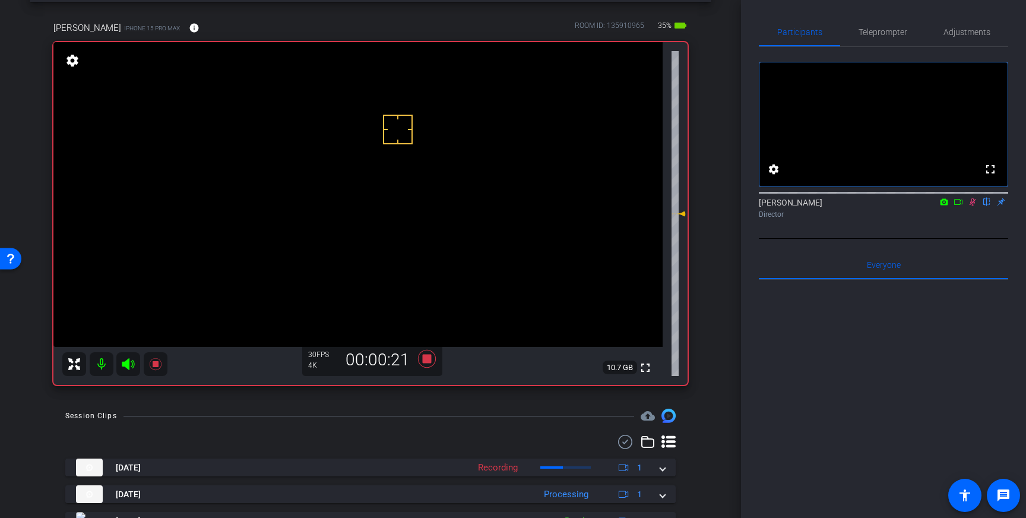
click at [976, 206] on icon at bounding box center [972, 202] width 9 height 8
click at [429, 359] on icon at bounding box center [427, 359] width 18 height 18
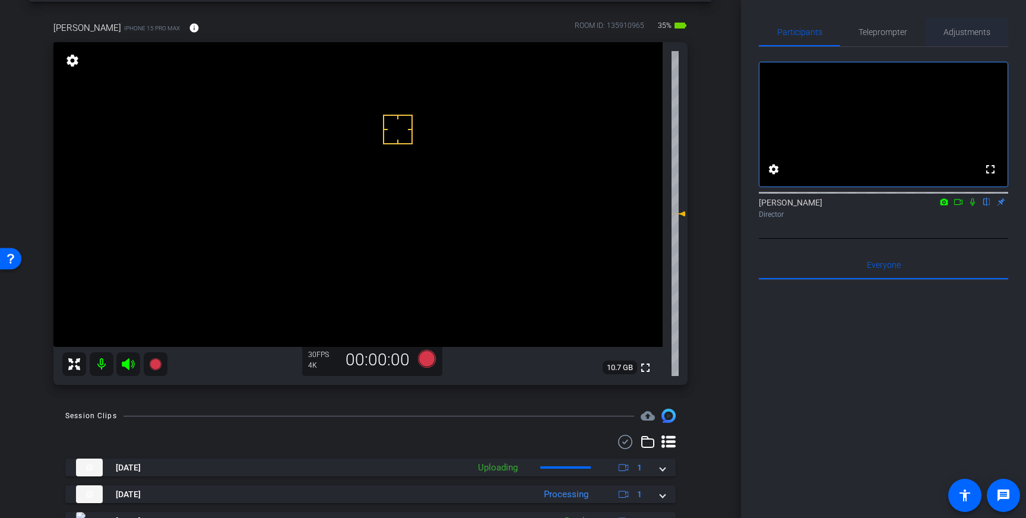
click at [953, 31] on span "Adjustments" at bounding box center [966, 32] width 47 height 8
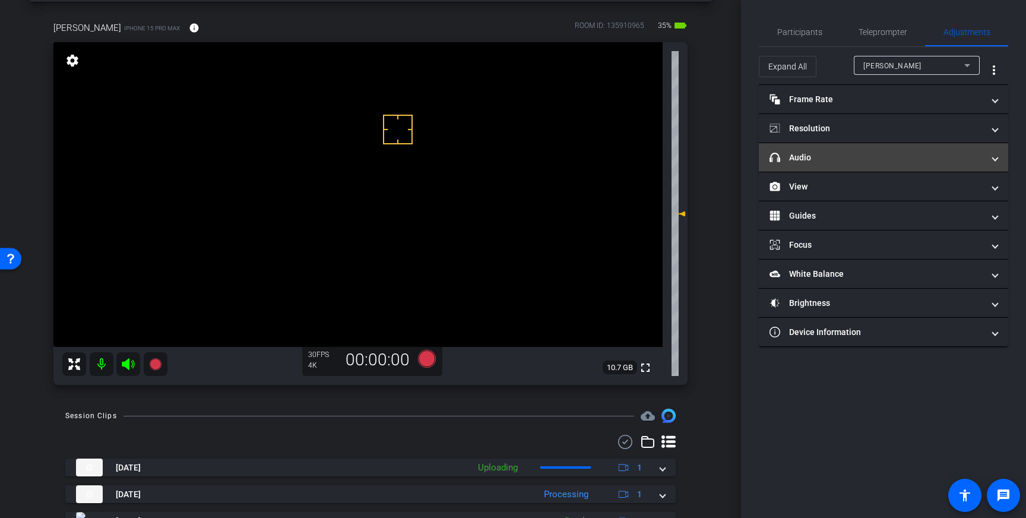
click at [892, 154] on mat-panel-title "headphone icon Audio" at bounding box center [876, 157] width 214 height 12
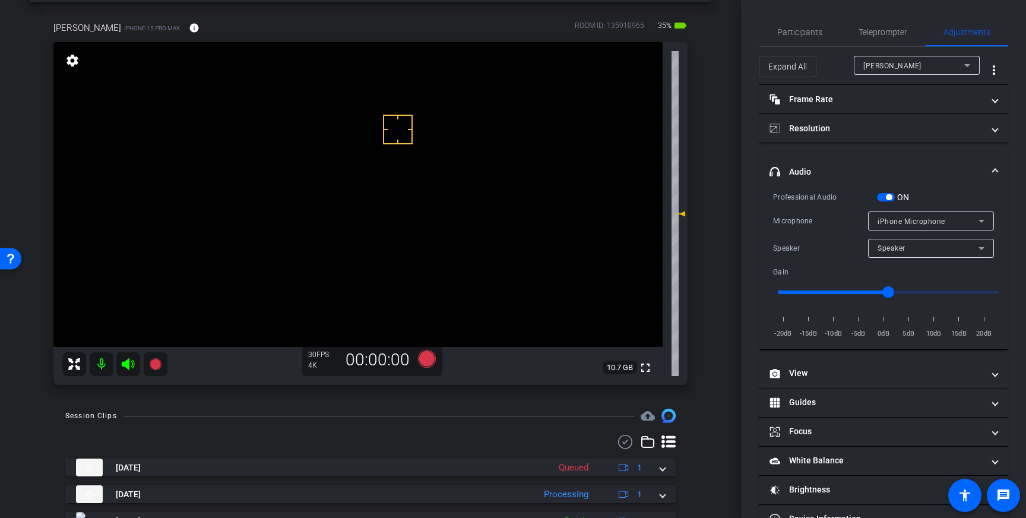
click at [888, 193] on span "button" at bounding box center [886, 197] width 18 height 8
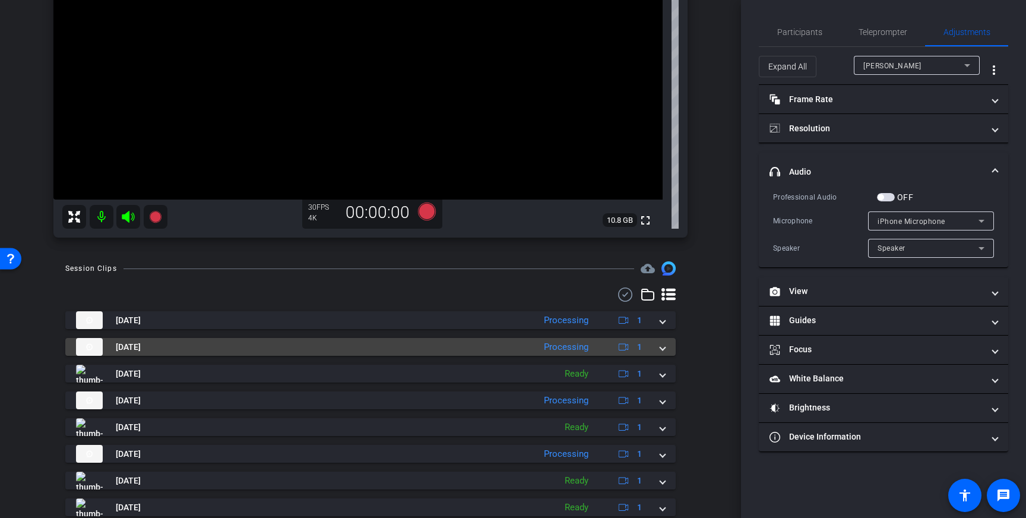
scroll to position [197, 0]
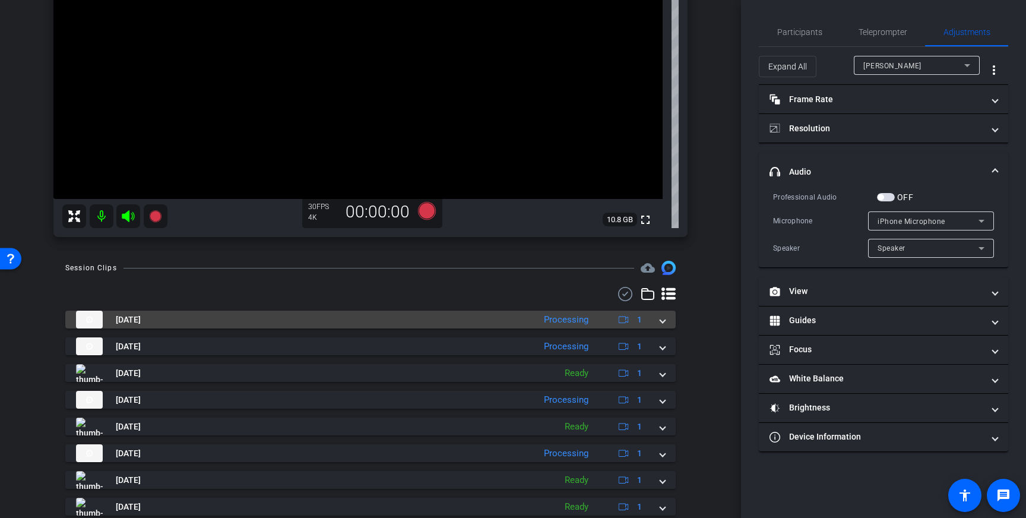
click at [661, 325] on span at bounding box center [662, 319] width 5 height 12
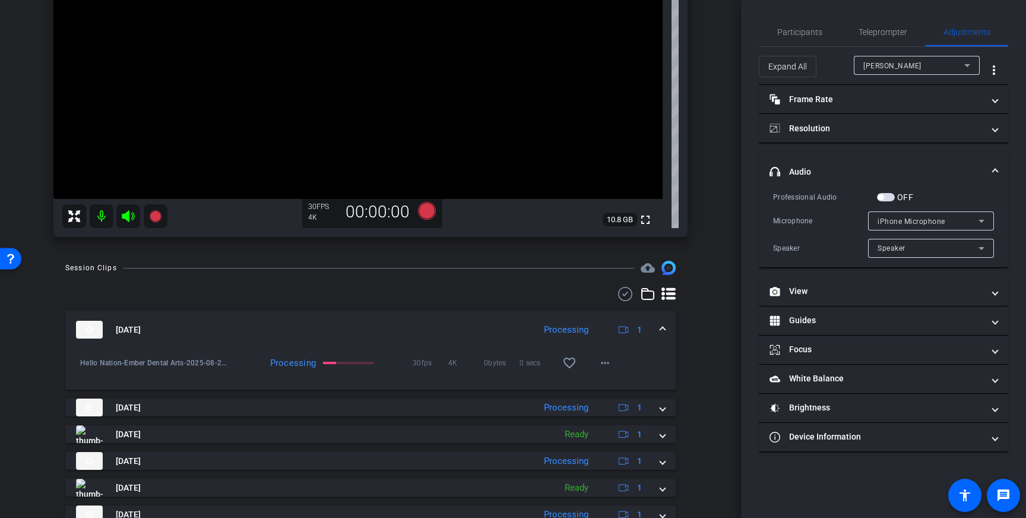
click at [661, 329] on span at bounding box center [662, 330] width 5 height 12
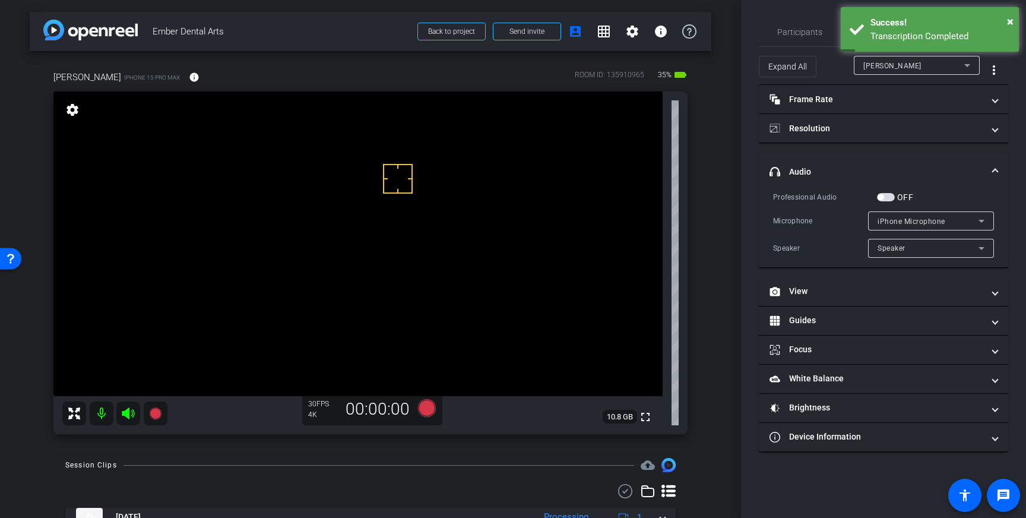
scroll to position [0, 0]
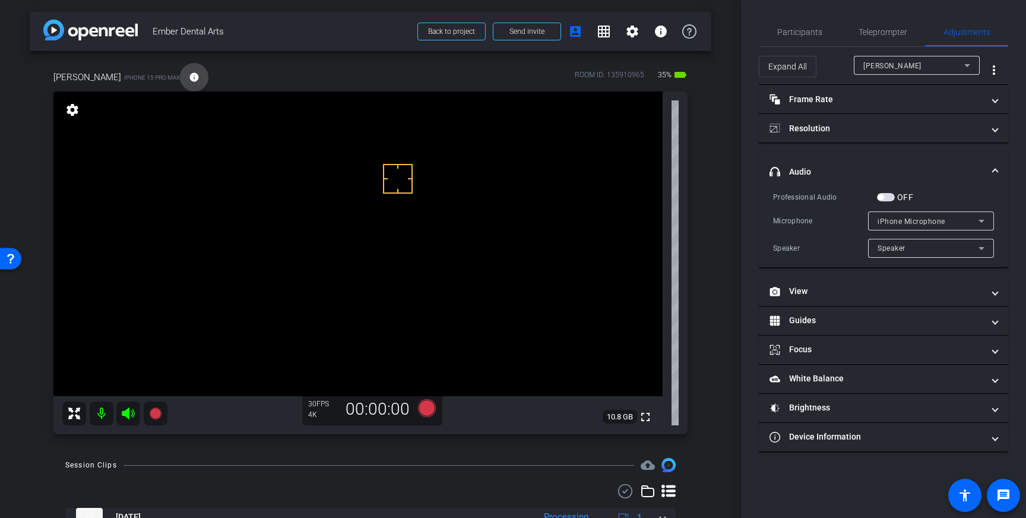
click at [199, 79] on mat-icon "info" at bounding box center [194, 77] width 11 height 11
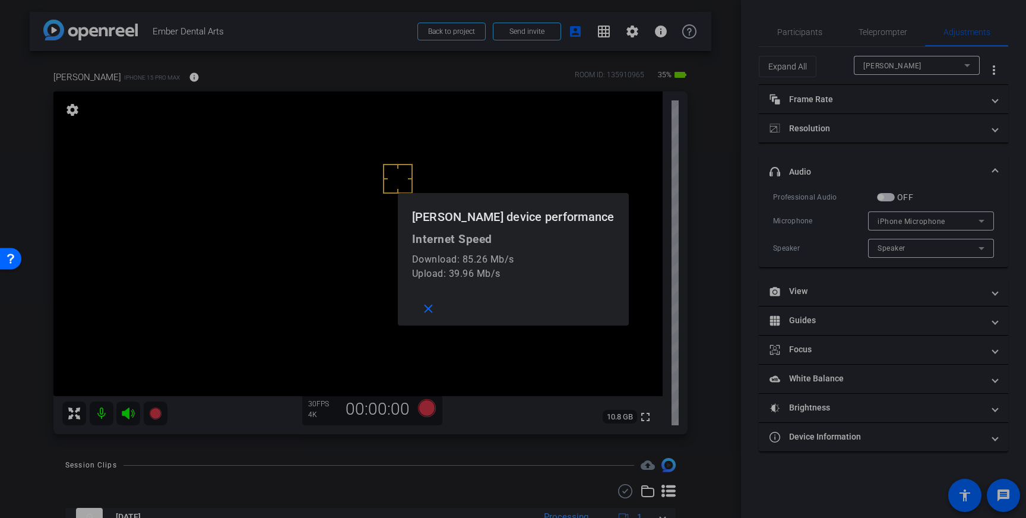
click at [225, 77] on div at bounding box center [513, 259] width 1026 height 518
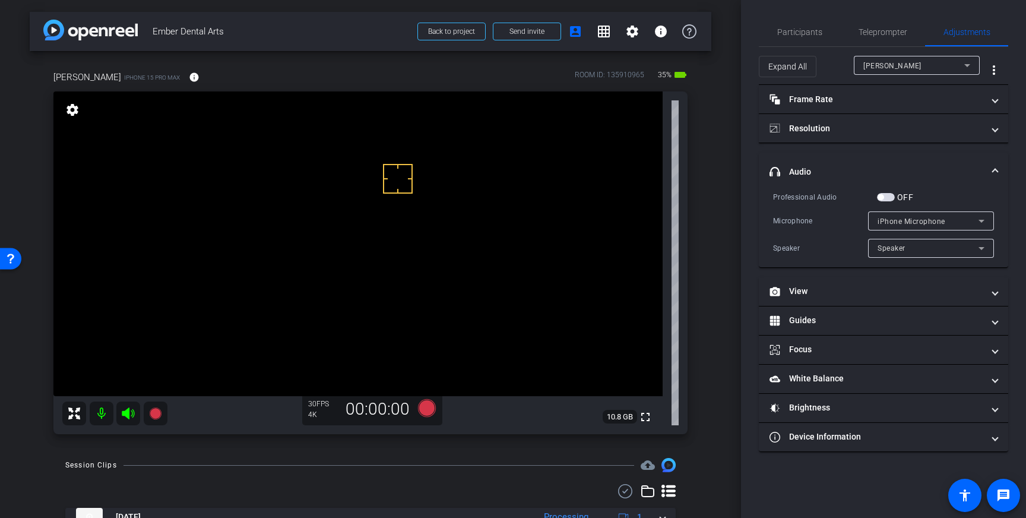
click at [993, 171] on span at bounding box center [995, 172] width 5 height 12
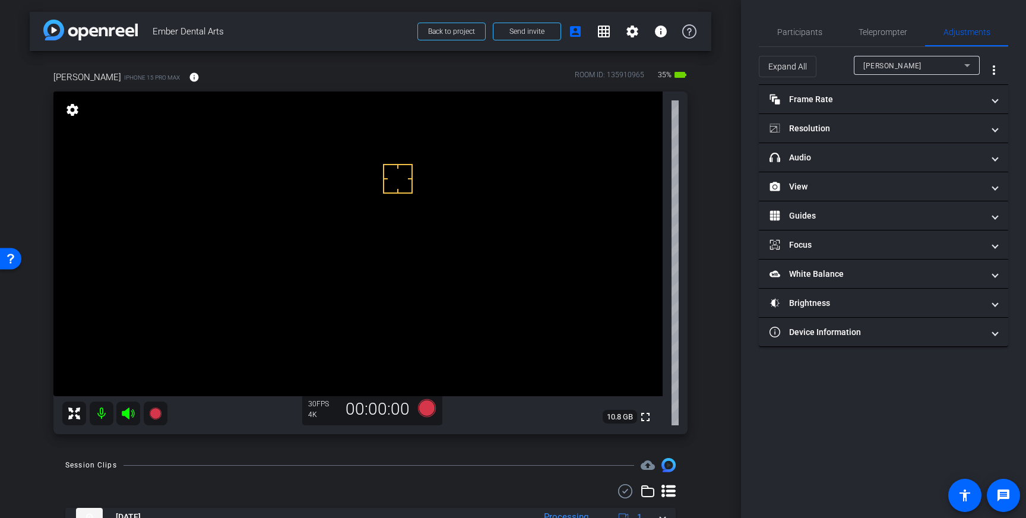
drag, startPoint x: 871, startPoint y: 37, endPoint x: 941, endPoint y: 120, distance: 108.6
click at [871, 37] on span "Teleprompter" at bounding box center [882, 32] width 49 height 28
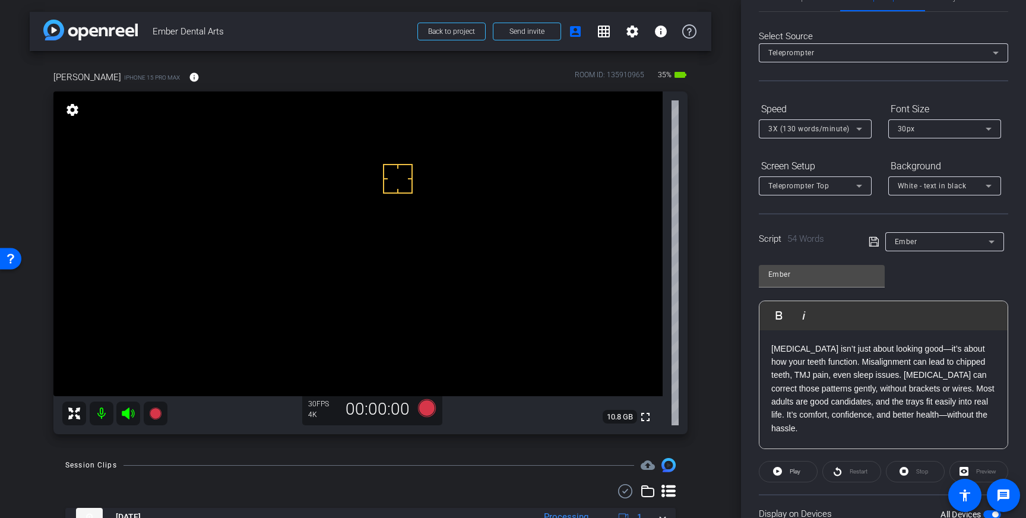
scroll to position [131, 0]
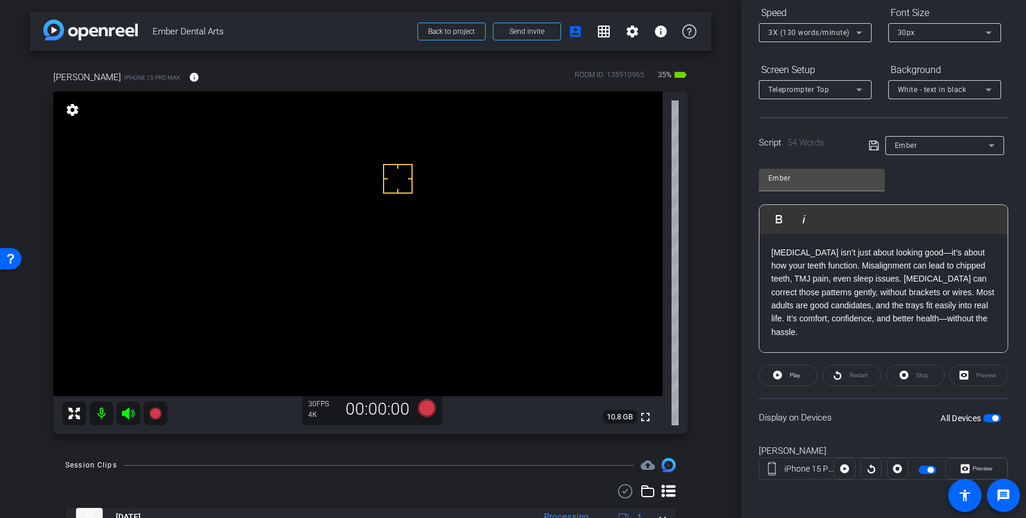
click at [994, 418] on span "button" at bounding box center [995, 418] width 6 height 6
